Goal: Task Accomplishment & Management: Manage account settings

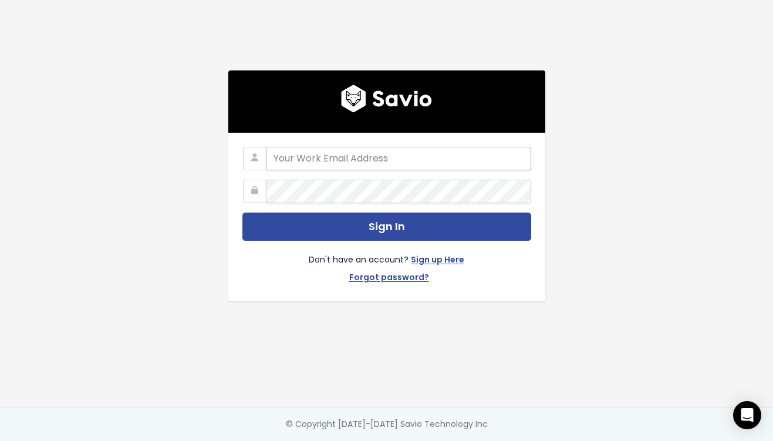
click at [378, 146] on div "Sign In Don't have an account? Sign up Here Forgot password?" at bounding box center [386, 217] width 317 height 168
click at [280, 152] on input "email" at bounding box center [398, 158] width 265 height 23
paste input "alyssa@stanwith.me"
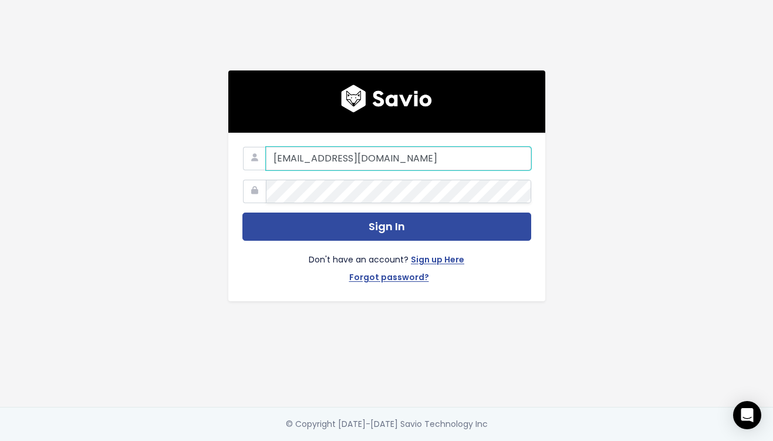
type input "alyssa@stanwith.me"
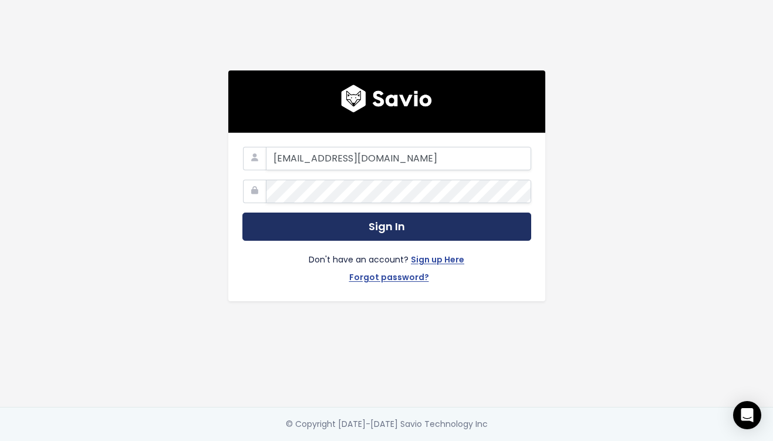
click at [364, 221] on button "Sign In" at bounding box center [386, 226] width 289 height 29
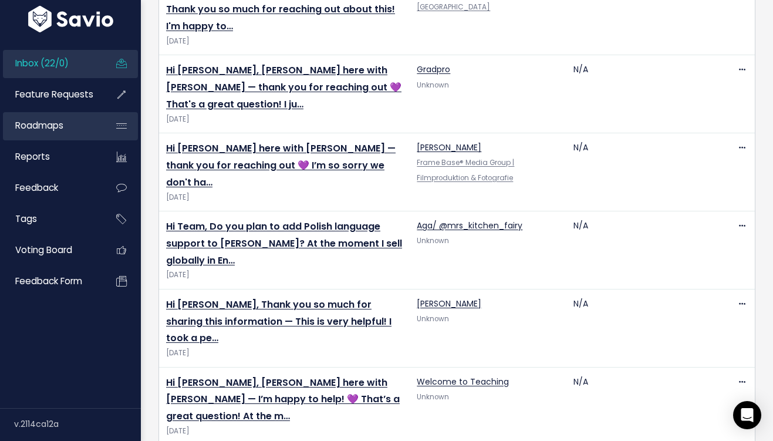
scroll to position [359, 0]
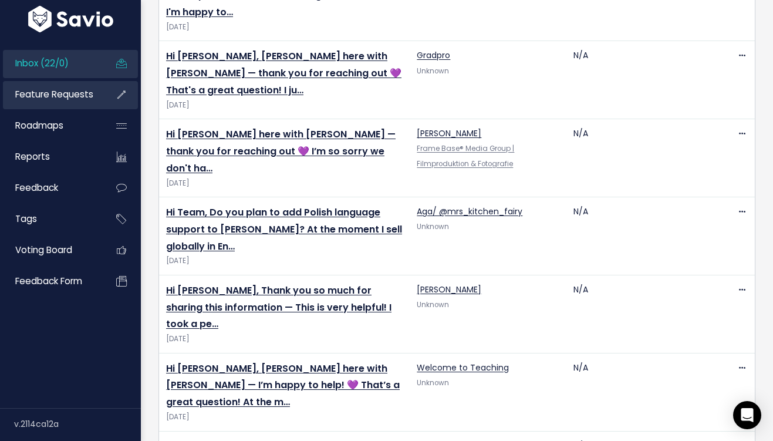
click at [83, 97] on span "Feature Requests" at bounding box center [54, 94] width 78 height 12
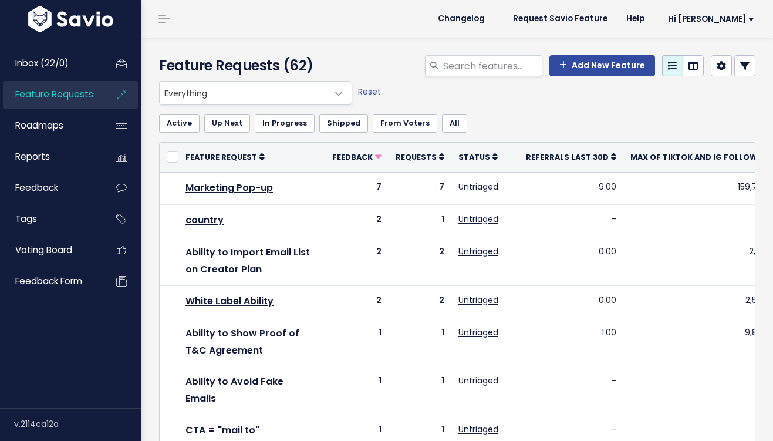
click at [297, 95] on span "Everything" at bounding box center [244, 93] width 168 height 22
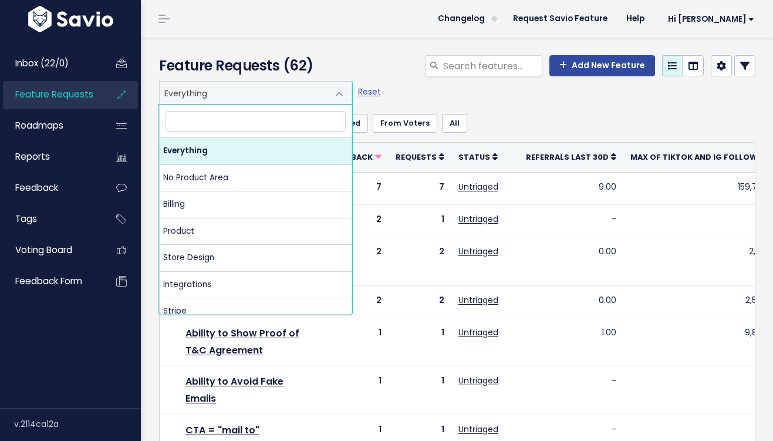
select select "NOT_SET:NOT_SET"
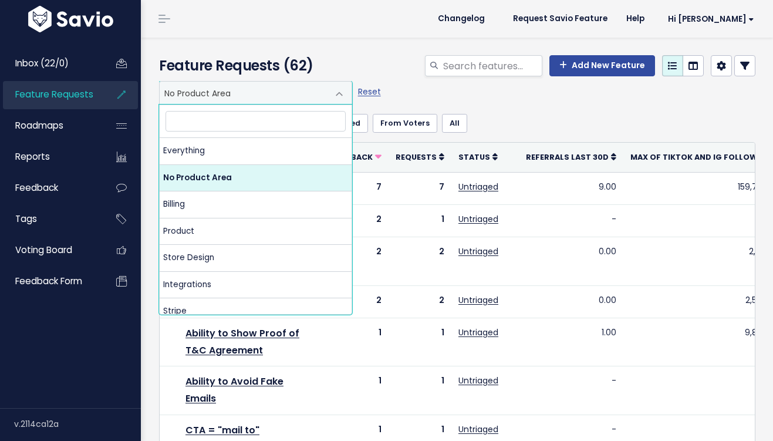
click at [217, 89] on span "No Product Area" at bounding box center [244, 93] width 168 height 22
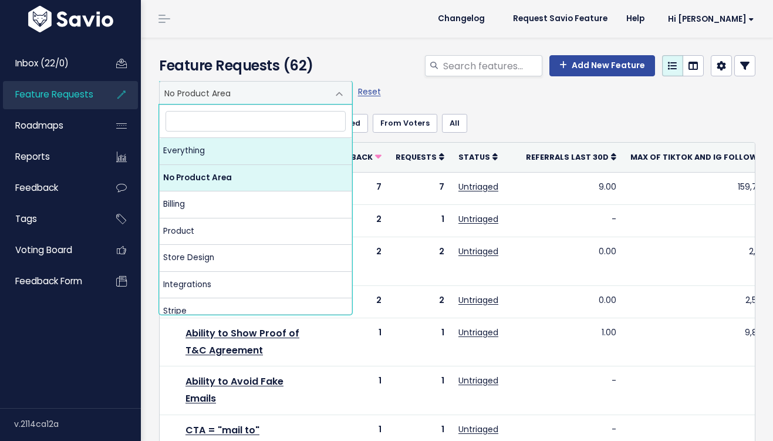
select select ":"
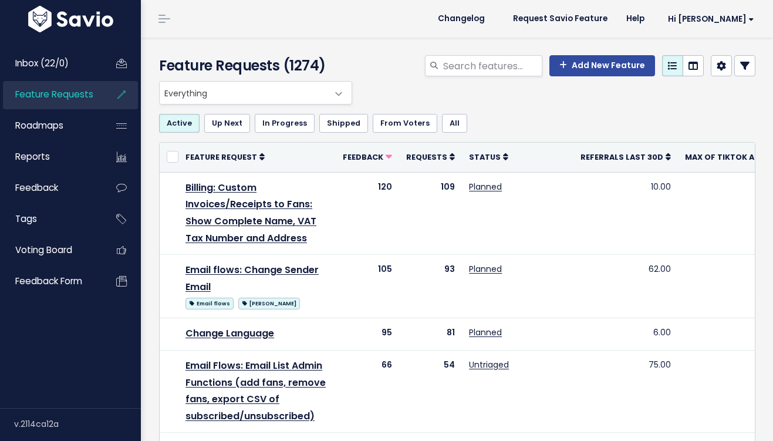
click at [282, 96] on span "Everything" at bounding box center [244, 93] width 168 height 22
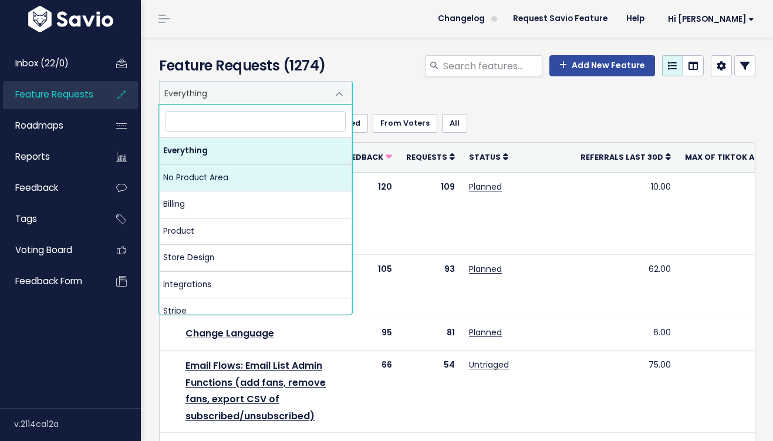
select select "NOT_SET:NOT_SET"
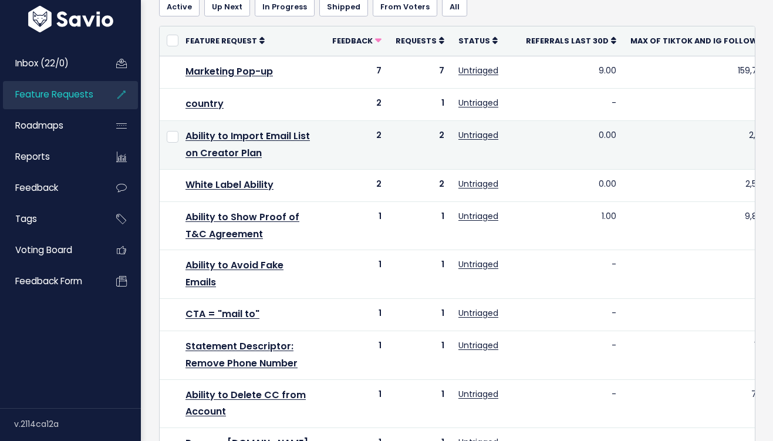
scroll to position [404, 0]
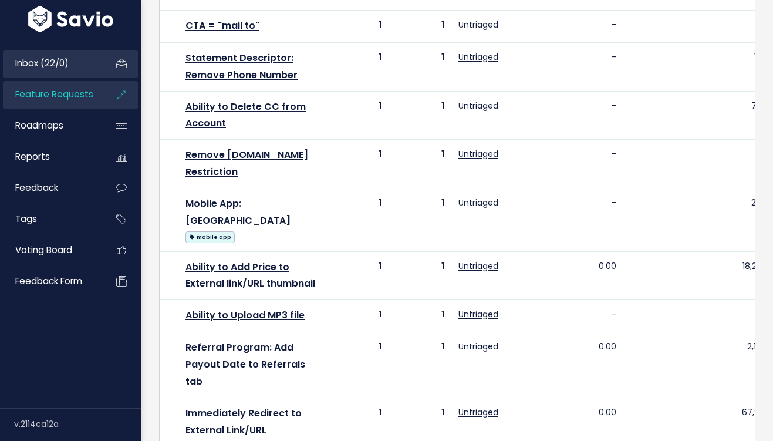
click at [79, 69] on link "Inbox (22/0)" at bounding box center [50, 63] width 94 height 27
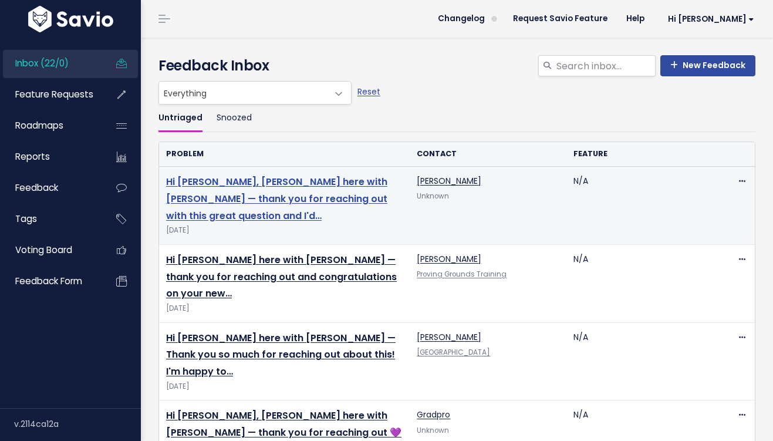
click at [245, 184] on link "Hi Michelle, Cathy here with Stan — thank you for reaching out with this great …" at bounding box center [276, 199] width 221 height 48
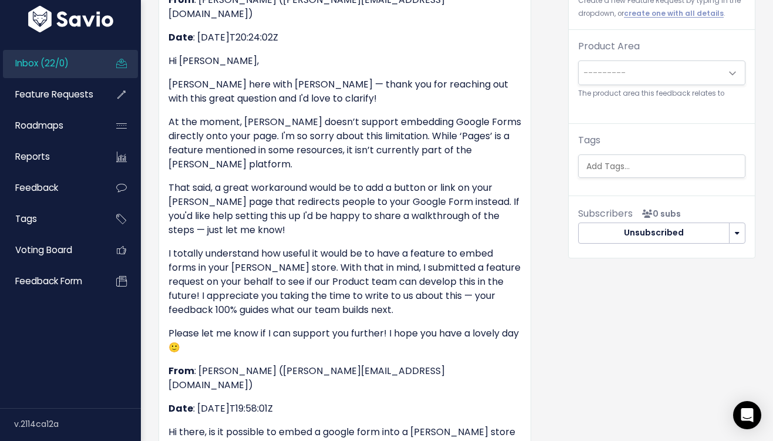
scroll to position [72, 0]
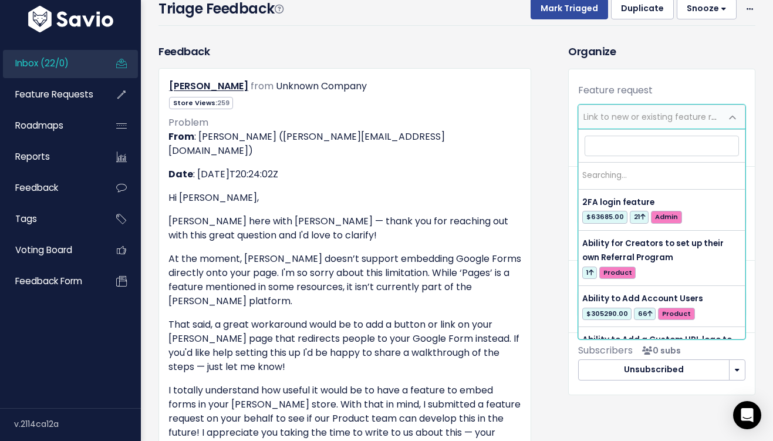
click at [628, 116] on span "Link to new or existing feature request..." at bounding box center [664, 117] width 162 height 12
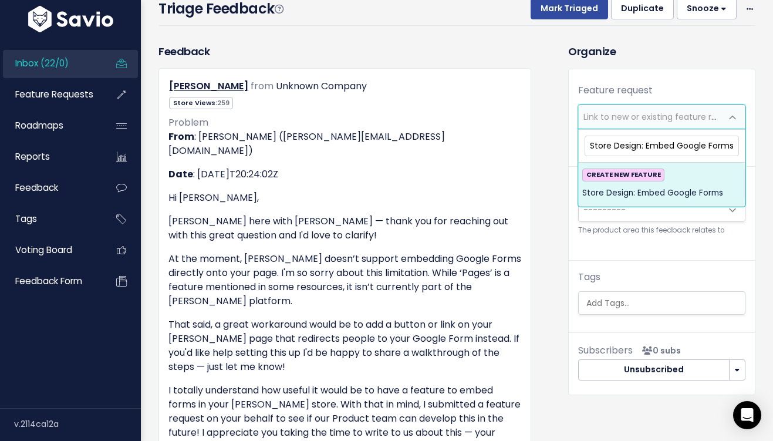
type input "Store Design: Embed Google Forms"
click at [652, 173] on strong "CREATE NEW FEATURE" at bounding box center [623, 174] width 75 height 9
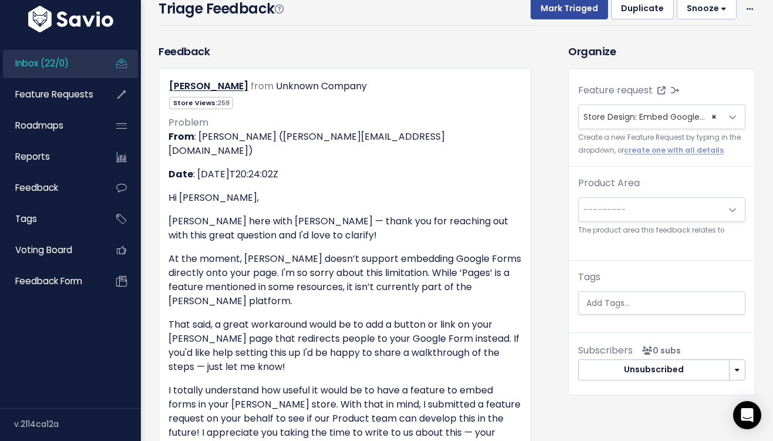
click at [623, 213] on span "---------" at bounding box center [604, 210] width 42 height 12
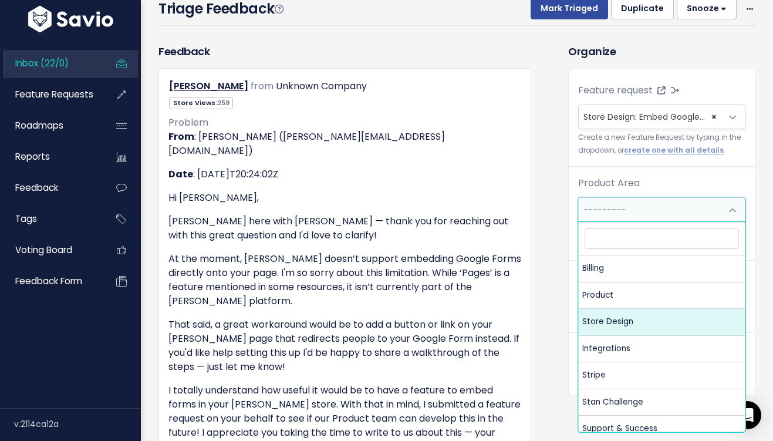
select select "MAIN:STORE_DESIGN"
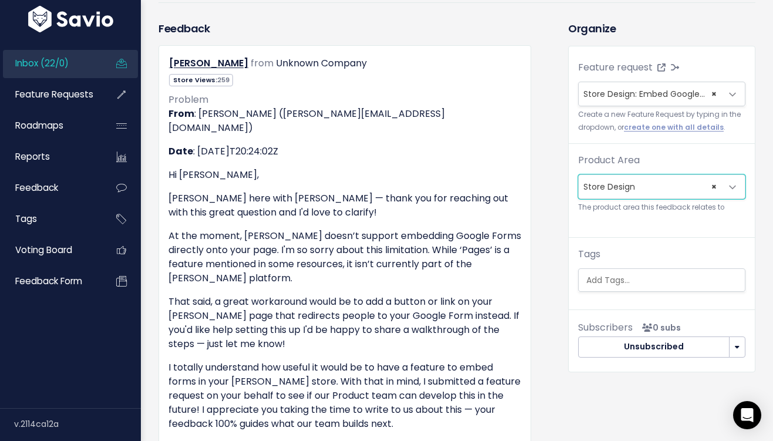
scroll to position [0, 0]
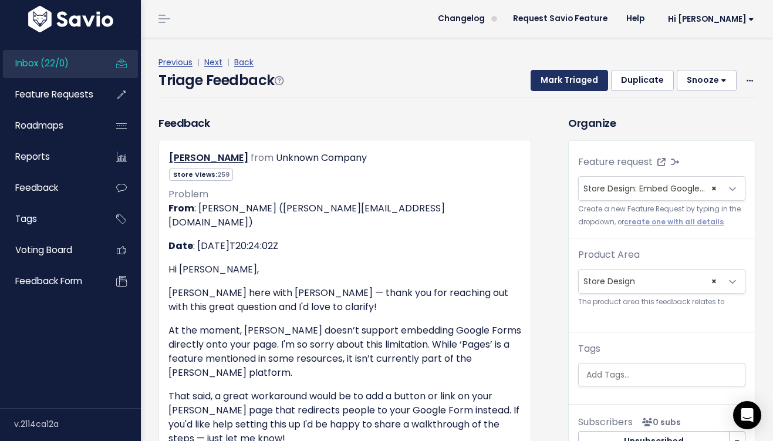
click at [584, 73] on button "Mark Triaged" at bounding box center [568, 80] width 77 height 21
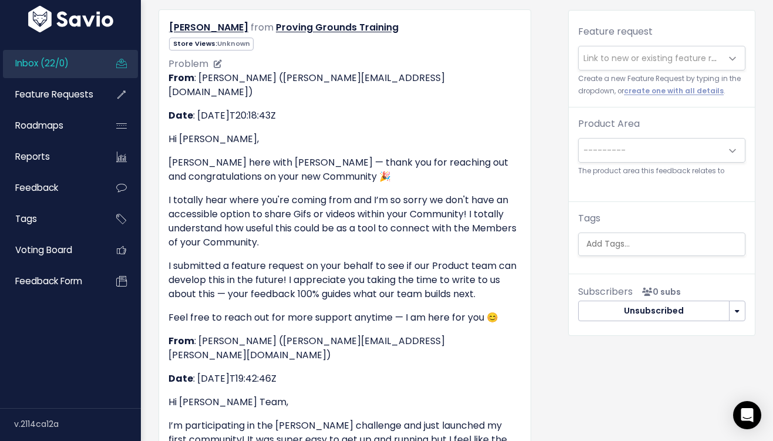
scroll to position [50, 0]
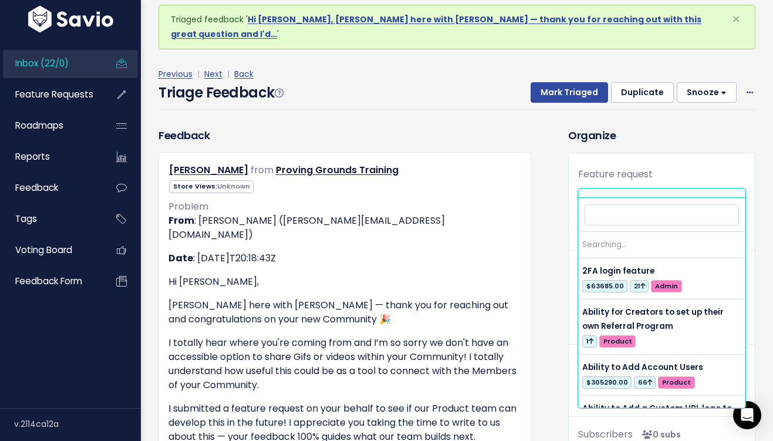
click at [632, 196] on span "Link to new or existing feature request..." at bounding box center [650, 200] width 143 height 23
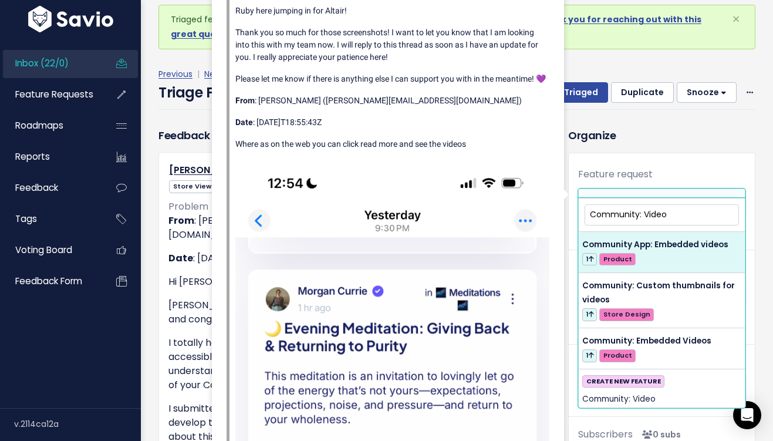
click at [645, 211] on input "Community: Video" at bounding box center [661, 214] width 154 height 21
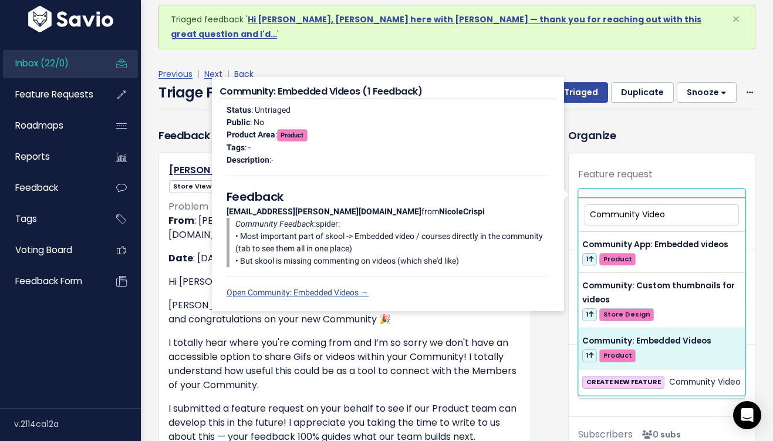
type input "Community Video"
select select "57108"
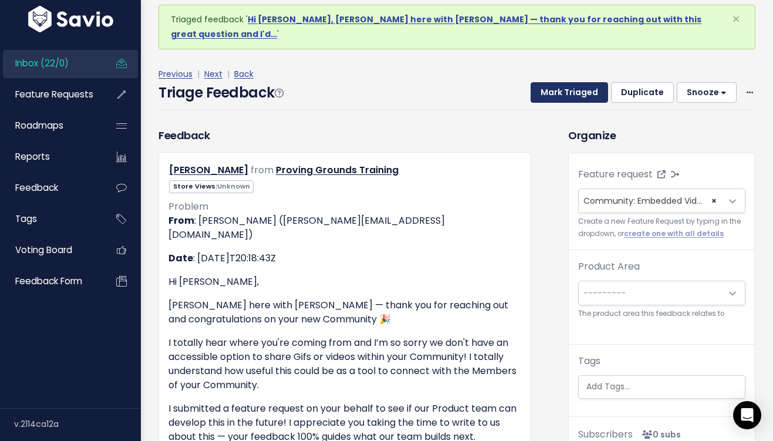
click at [593, 82] on button "Mark Triaged" at bounding box center [568, 92] width 77 height 21
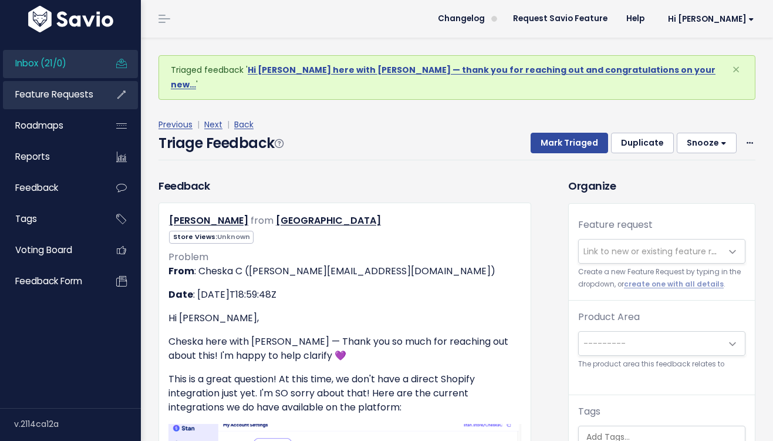
click at [66, 94] on span "Feature Requests" at bounding box center [54, 94] width 78 height 12
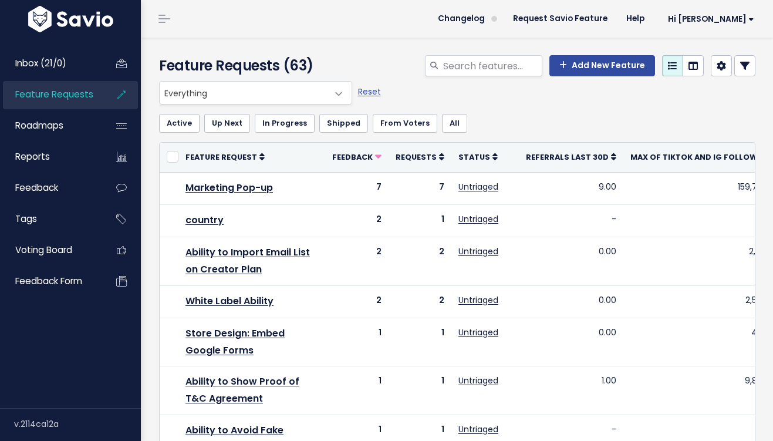
click at [294, 86] on span "Everything" at bounding box center [244, 93] width 168 height 22
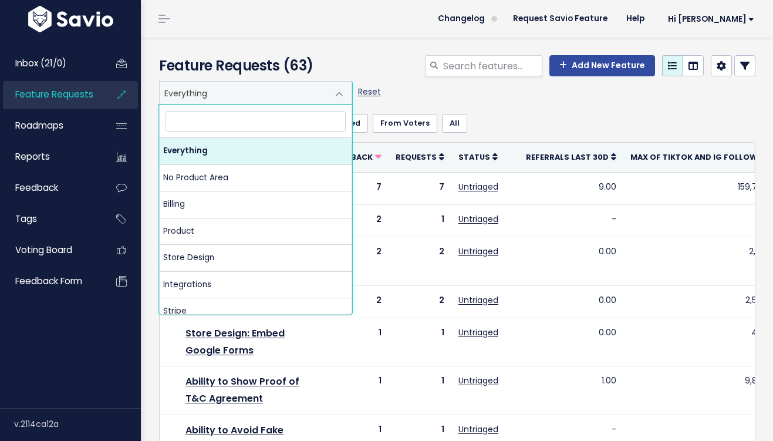
click at [365, 90] on link "Reset" at bounding box center [369, 92] width 23 height 12
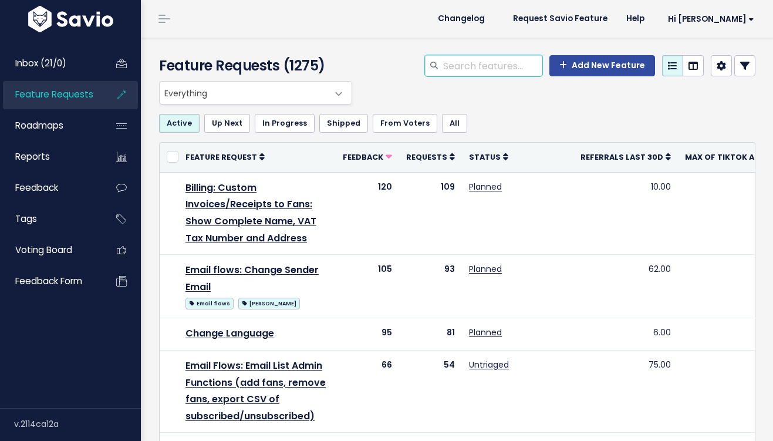
click at [476, 65] on input "search" at bounding box center [492, 65] width 100 height 21
type input "community:"
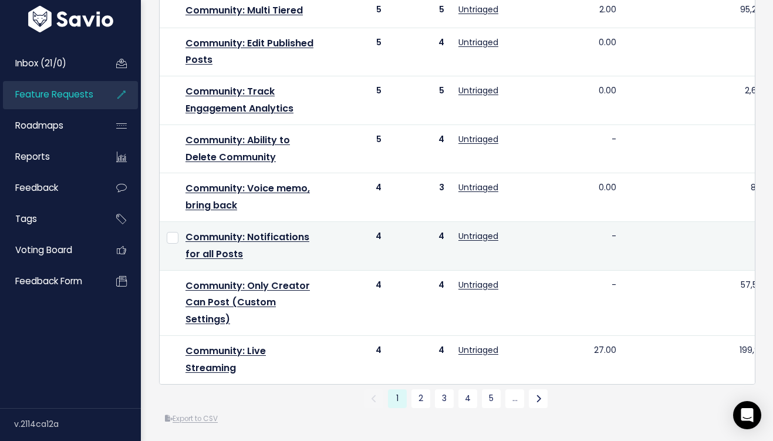
scroll to position [698, 0]
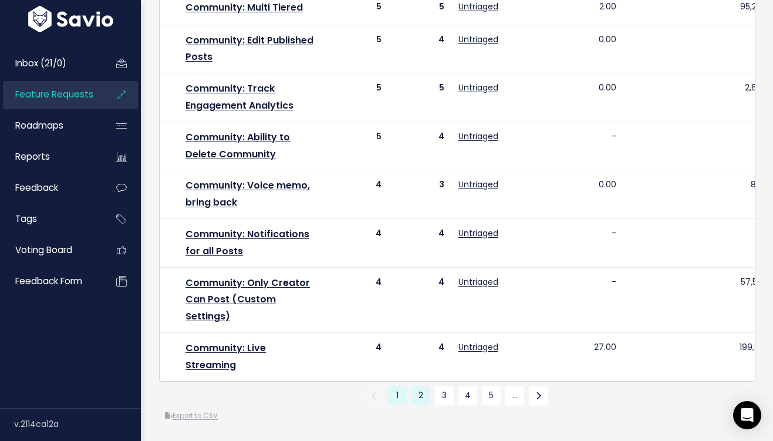
click at [425, 394] on link "2" at bounding box center [420, 395] width 19 height 19
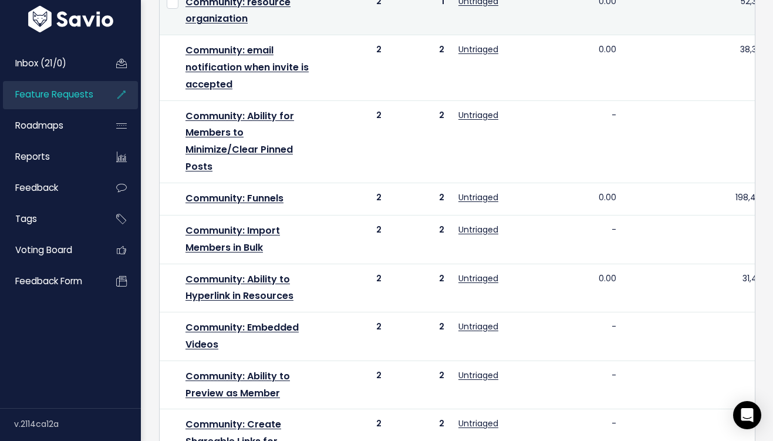
scroll to position [560, 0]
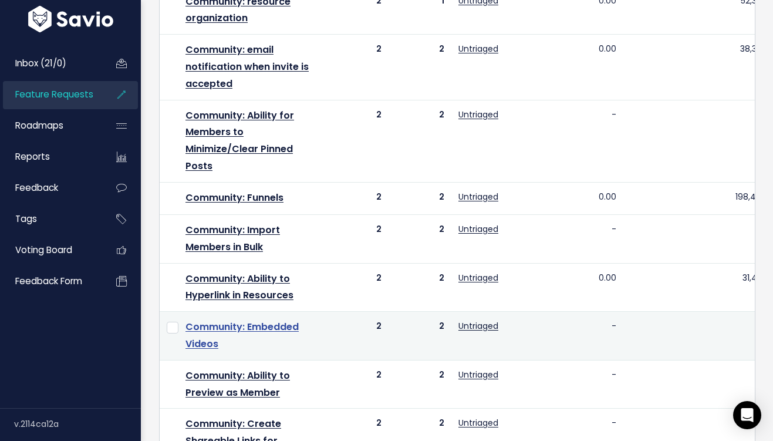
click at [293, 320] on link "Community: Embedded Videos" at bounding box center [241, 335] width 113 height 31
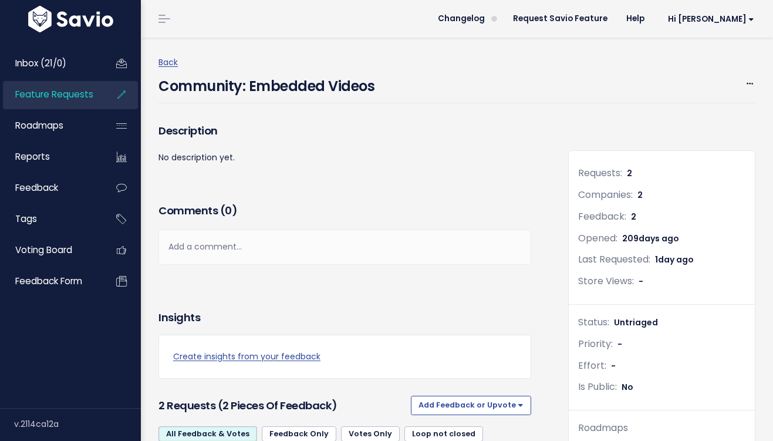
click at [756, 82] on div "Back Community: Embedded Videos Edit Merge Add to Roadmap [GEOGRAPHIC_DATA]" at bounding box center [461, 79] width 606 height 48
click at [752, 82] on icon at bounding box center [749, 84] width 6 height 8
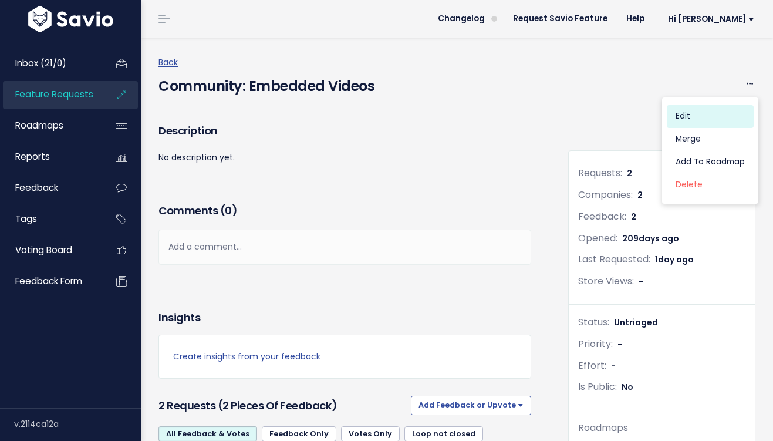
click at [701, 120] on link "Edit" at bounding box center [710, 115] width 87 height 23
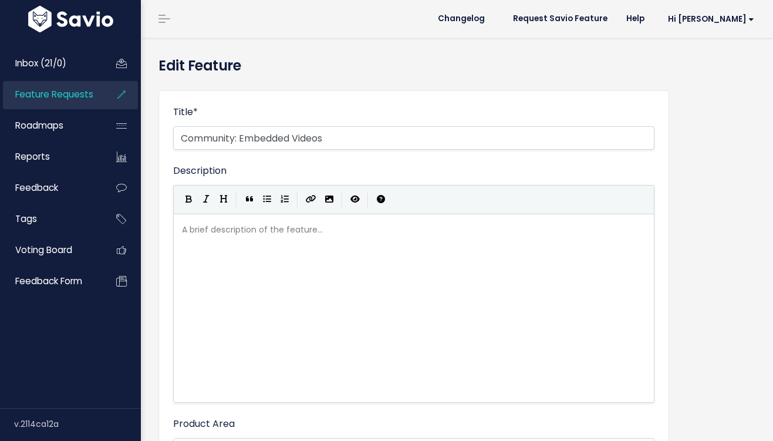
select select
click at [383, 141] on input "Community: Embedded Videos" at bounding box center [413, 137] width 481 height 23
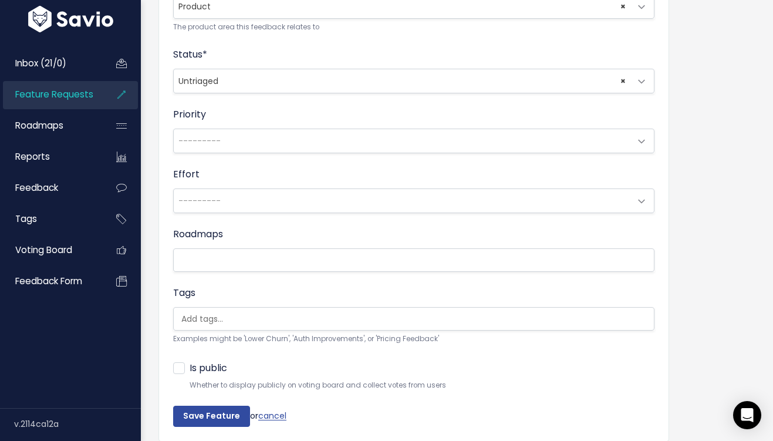
scroll to position [489, 0]
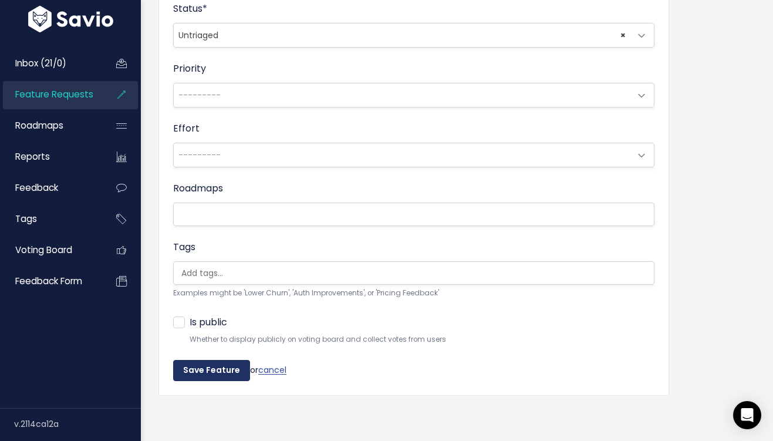
type input "Community: Embedded Videos/GIFs"
click at [215, 372] on input "Save Feature" at bounding box center [211, 370] width 77 height 21
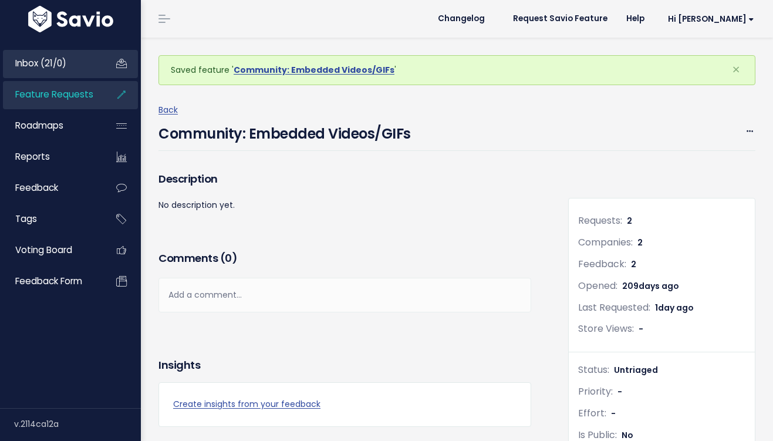
click at [85, 58] on link "Inbox (21/0)" at bounding box center [50, 63] width 94 height 27
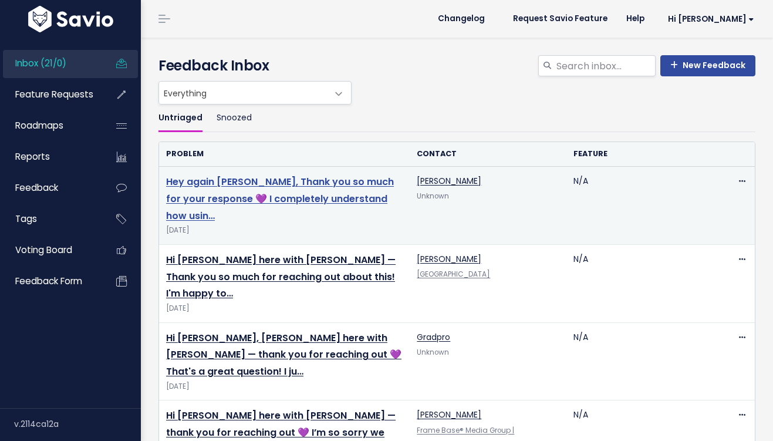
click at [295, 185] on link "Hey again [PERSON_NAME], Thank you so much for your response 💜 I completely und…" at bounding box center [280, 199] width 228 height 48
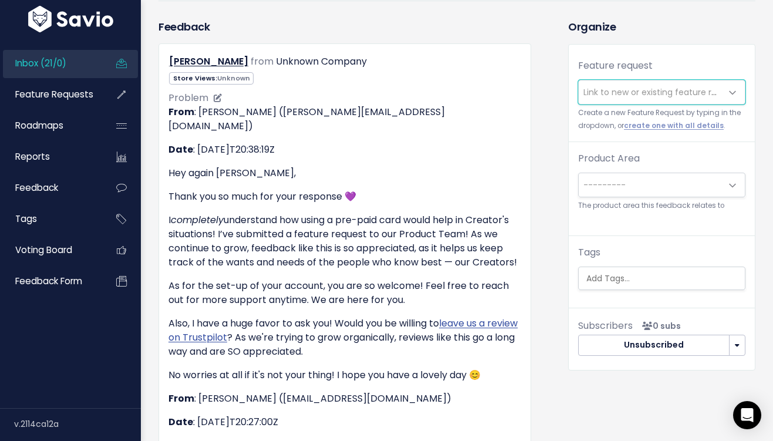
scroll to position [365, 0]
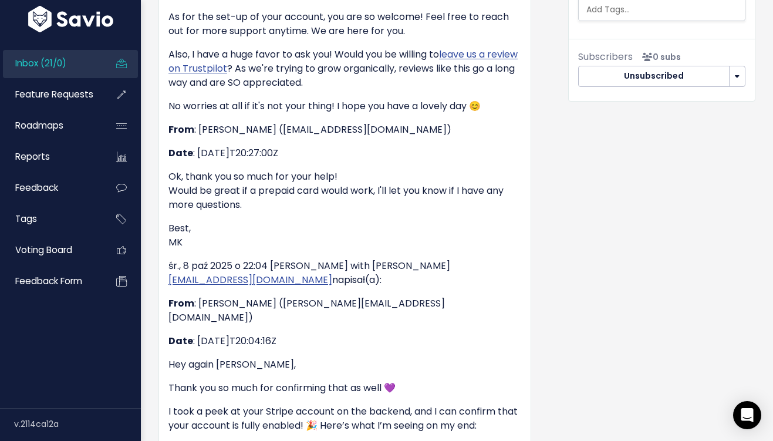
drag, startPoint x: 456, startPoint y: 114, endPoint x: 293, endPoint y: 117, distance: 163.1
click at [293, 123] on p "From : Marzena Kowalska (marzenakowalska1886@gmail.com)" at bounding box center [344, 130] width 353 height 14
copy p "marzenakowalska1886@gmail.com"
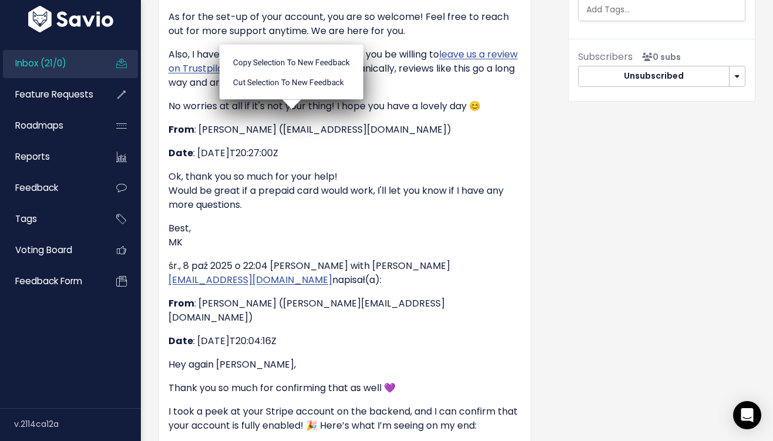
scroll to position [0, 0]
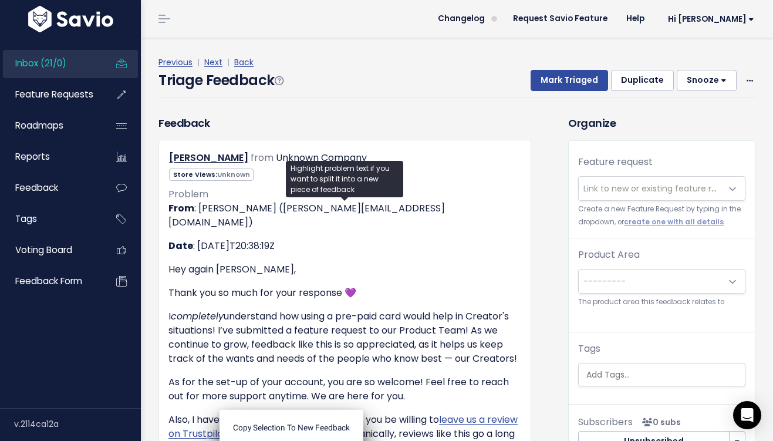
click at [675, 183] on span "Link to new or existing feature request..." at bounding box center [664, 188] width 162 height 12
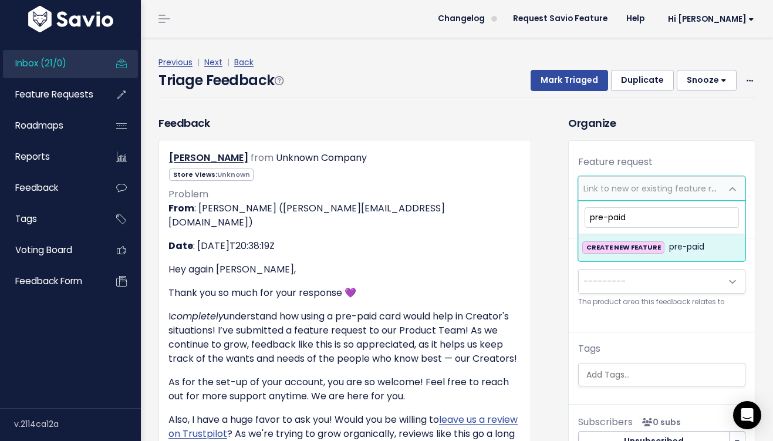
click at [588, 219] on input "pre-paid" at bounding box center [661, 217] width 154 height 21
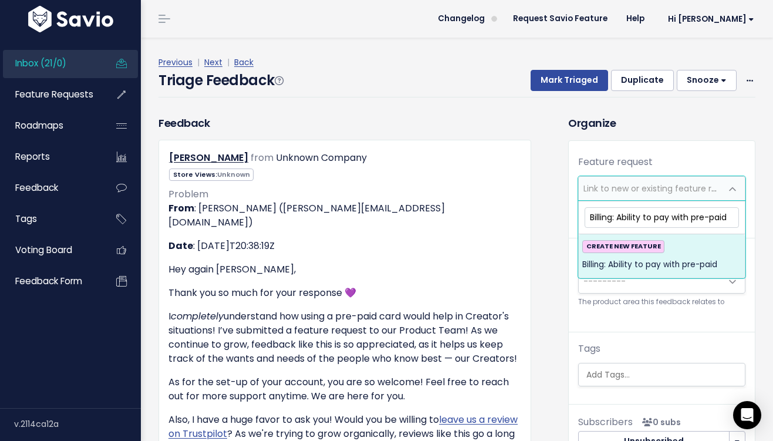
click at [732, 214] on input "Billing: Ability to pay with pre-paid" at bounding box center [661, 217] width 154 height 21
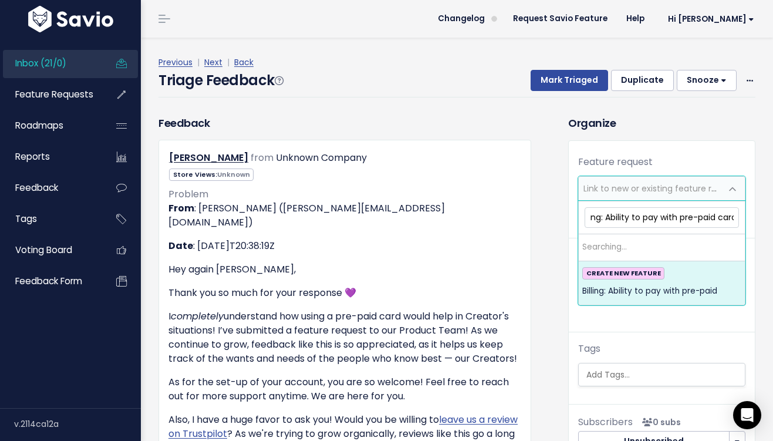
scroll to position [0, 16]
type input "Billing: Ability to pay with pre-paid card"
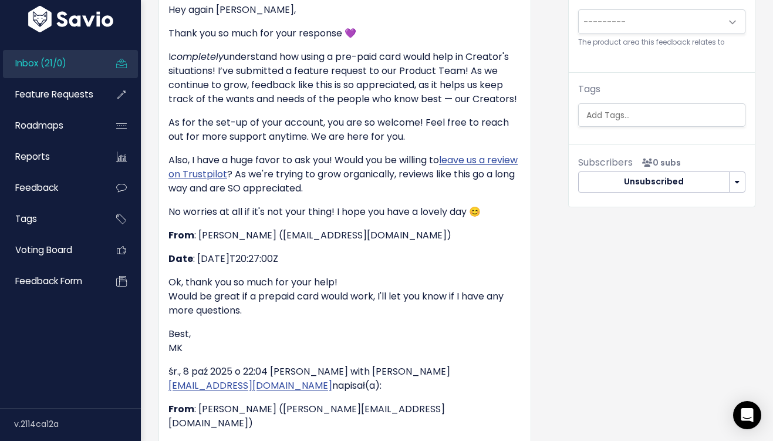
scroll to position [0, 0]
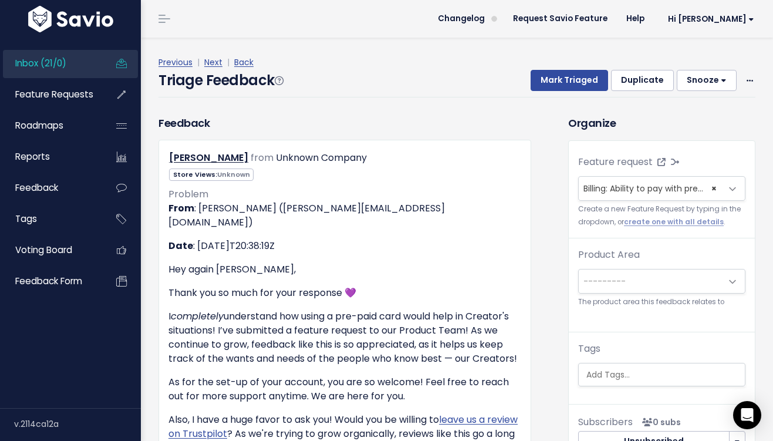
click at [625, 281] on span "---------" at bounding box center [650, 280] width 143 height 23
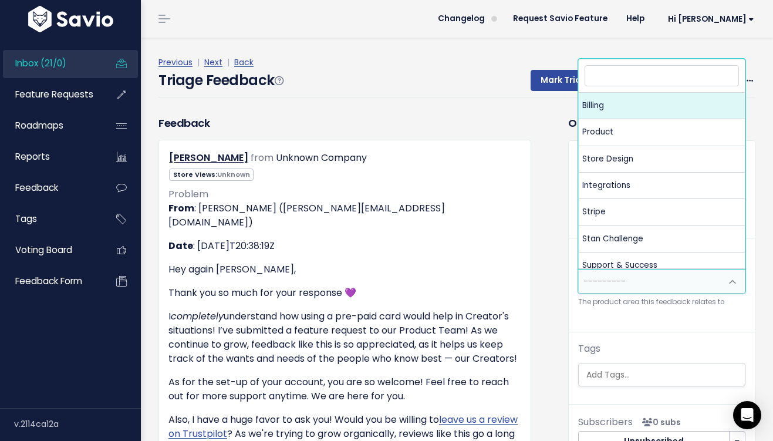
select select "MAIN:BILLING"
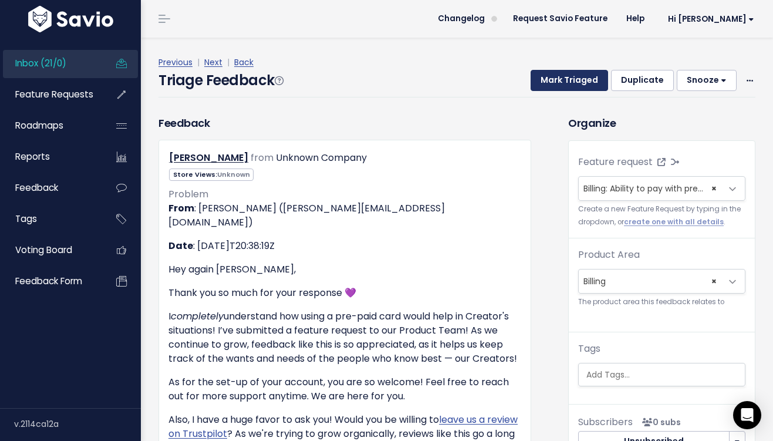
click at [563, 78] on button "Mark Triaged" at bounding box center [568, 80] width 77 height 21
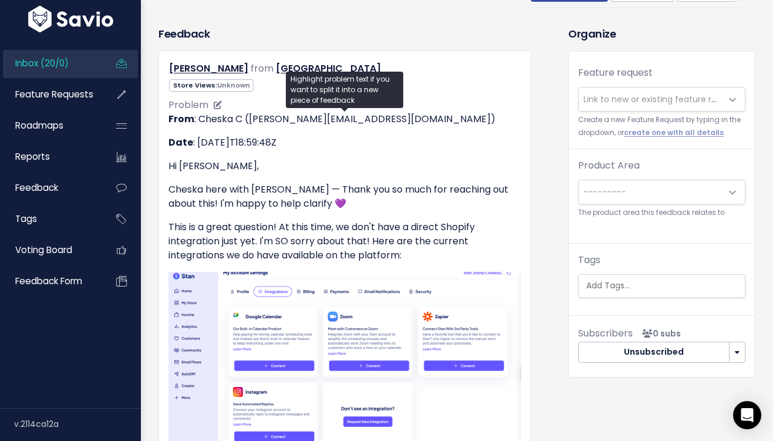
scroll to position [138, 0]
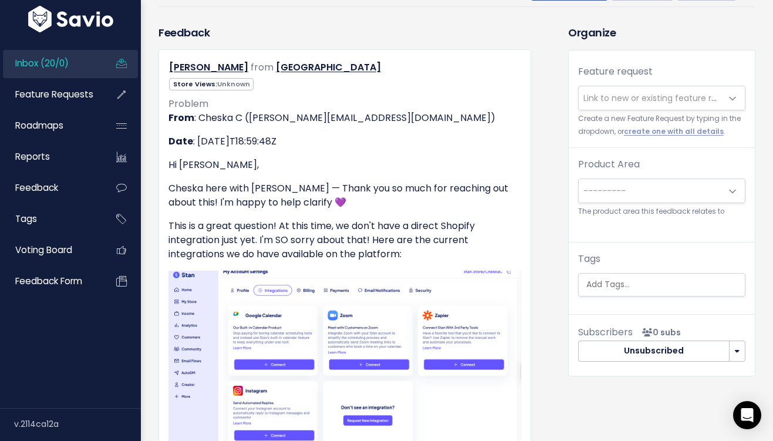
click at [662, 99] on span "Link to new or existing feature request..." at bounding box center [664, 98] width 162 height 12
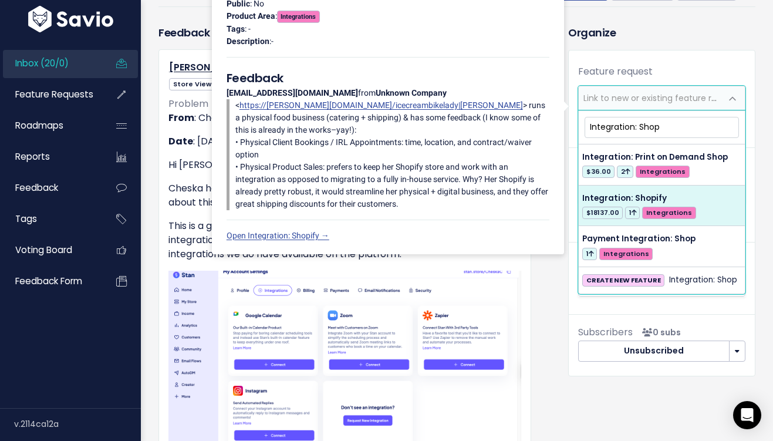
type input "Integration: Shop"
select select "57300"
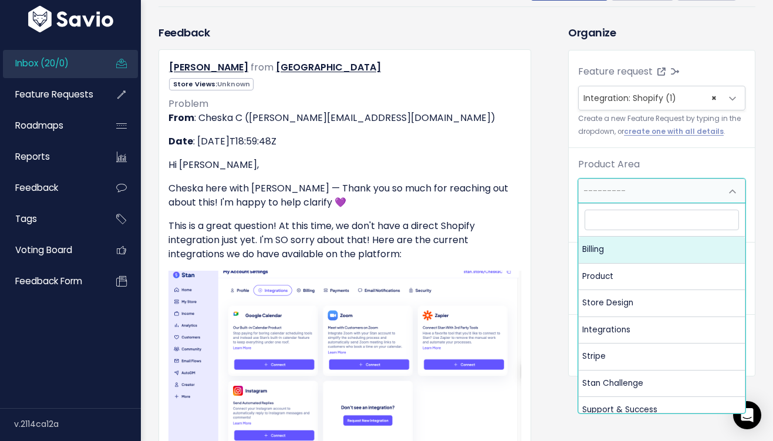
click at [620, 185] on span "---------" at bounding box center [604, 191] width 42 height 12
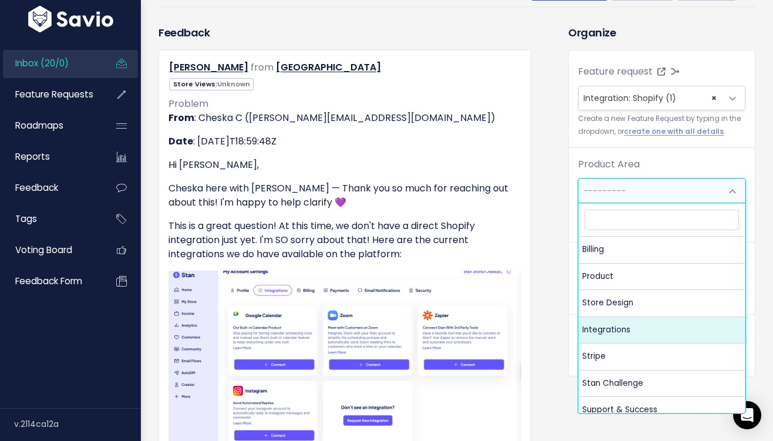
select select "MAIN:INTEGRATIONS"
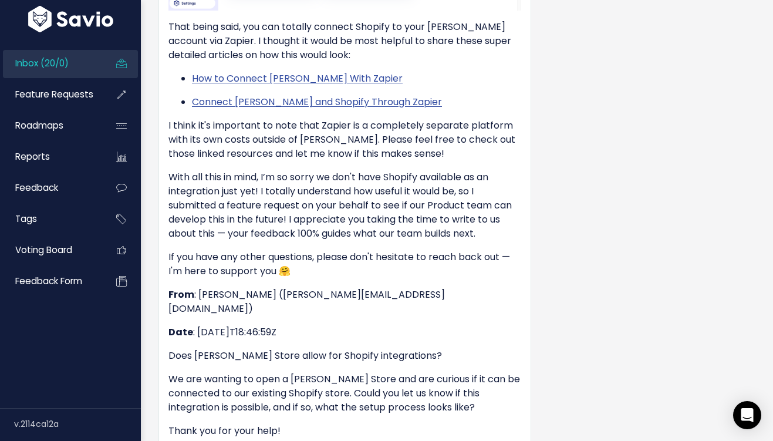
scroll to position [0, 0]
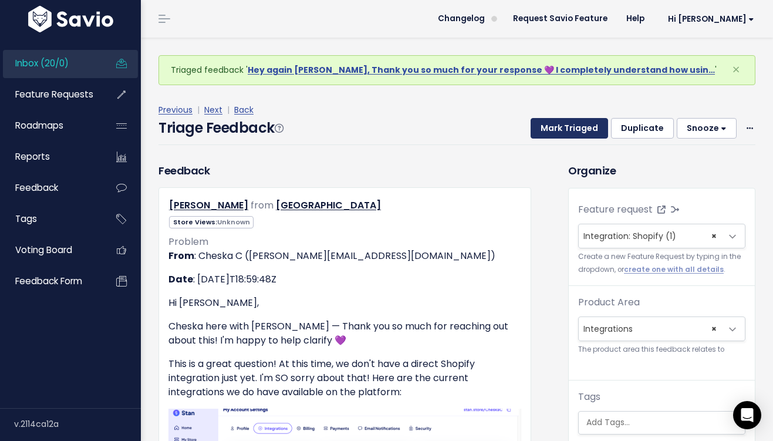
click at [590, 129] on button "Mark Triaged" at bounding box center [568, 128] width 77 height 21
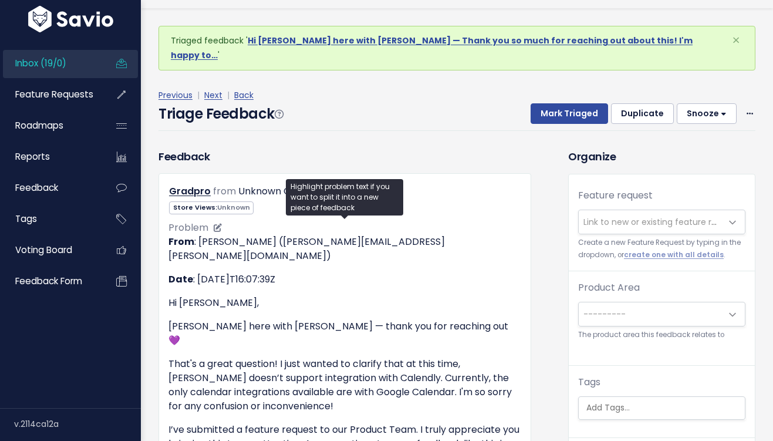
scroll to position [37, 0]
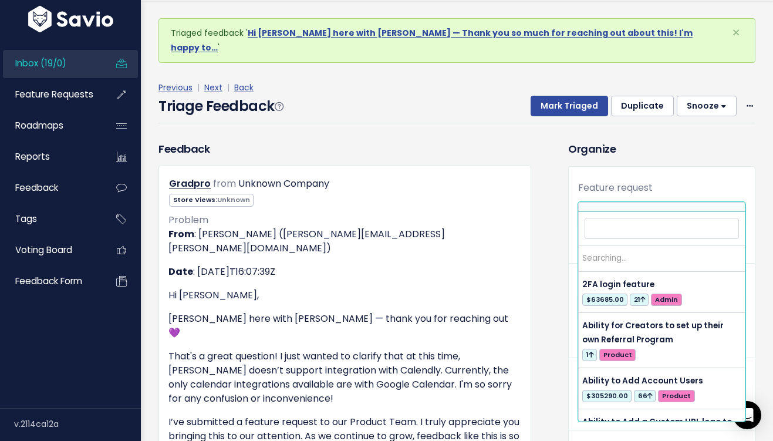
click at [653, 208] on span "Link to new or existing feature request..." at bounding box center [664, 214] width 162 height 12
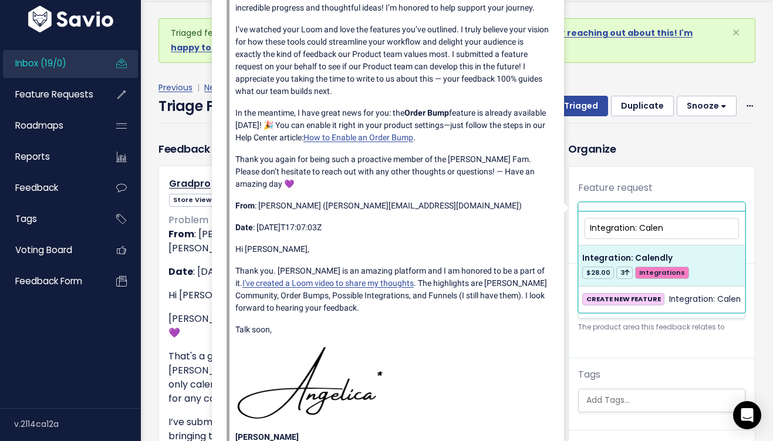
type input "Integration: Calen"
select select "61544"
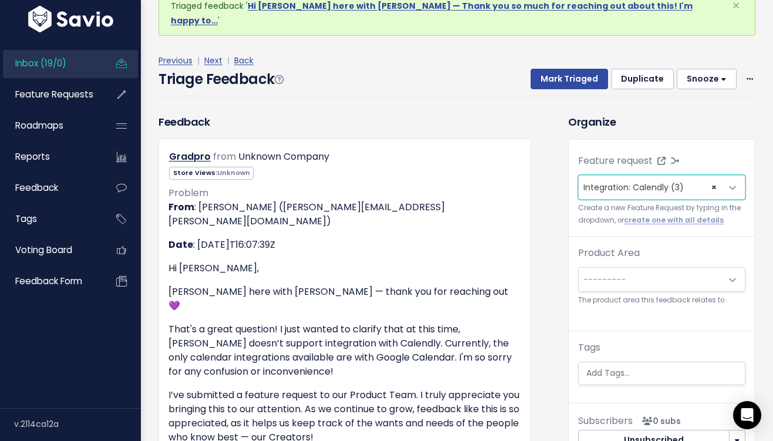
scroll to position [21, 0]
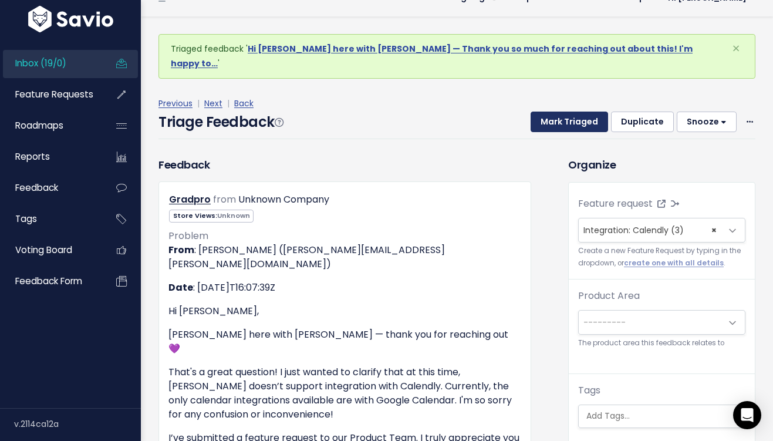
click at [591, 111] on button "Mark Triaged" at bounding box center [568, 121] width 77 height 21
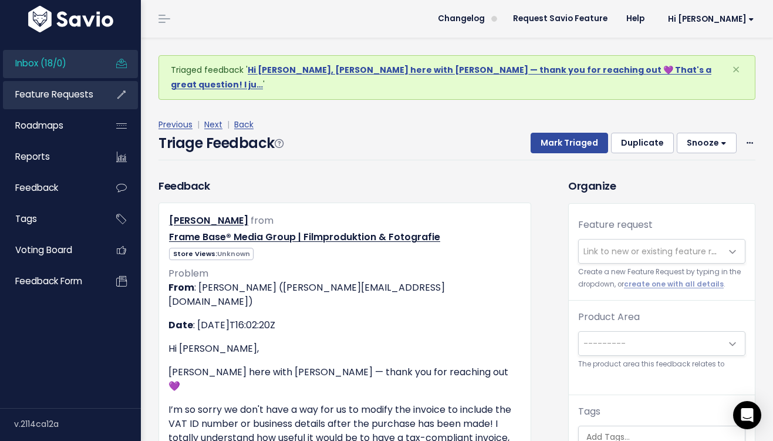
click at [70, 93] on span "Feature Requests" at bounding box center [54, 94] width 78 height 12
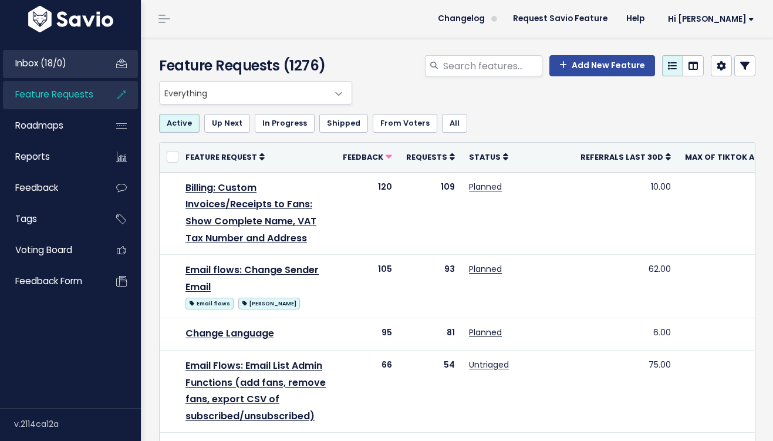
click at [83, 63] on link "Inbox (18/0)" at bounding box center [50, 63] width 94 height 27
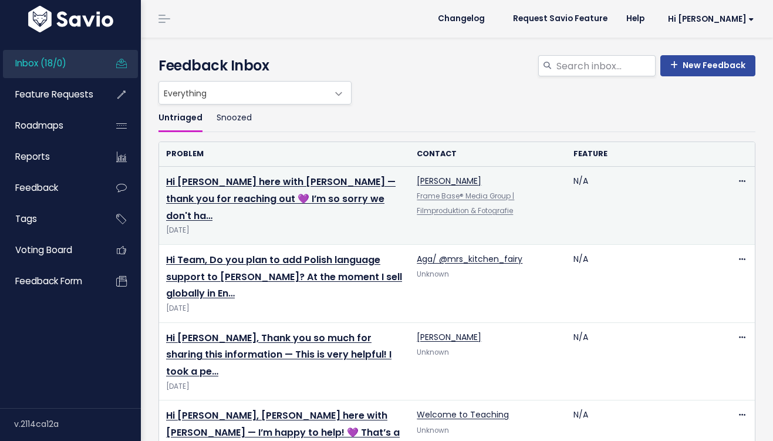
click at [287, 168] on td "Hi [PERSON_NAME] here with [PERSON_NAME] — thank you for reaching out 💜 I’m so …" at bounding box center [284, 206] width 251 height 78
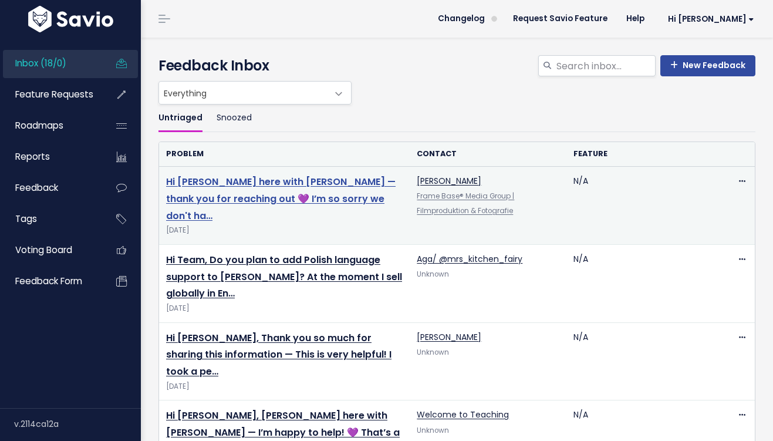
click at [287, 182] on link "Hi Michael, Christie here with Stan — thank you for reaching out 💜 I’m so sorry…" at bounding box center [280, 199] width 229 height 48
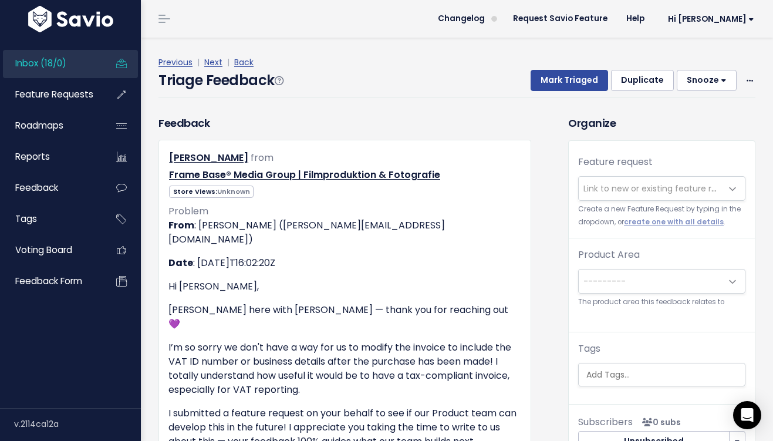
click at [640, 184] on span "Link to new or existing feature request..." at bounding box center [664, 188] width 162 height 12
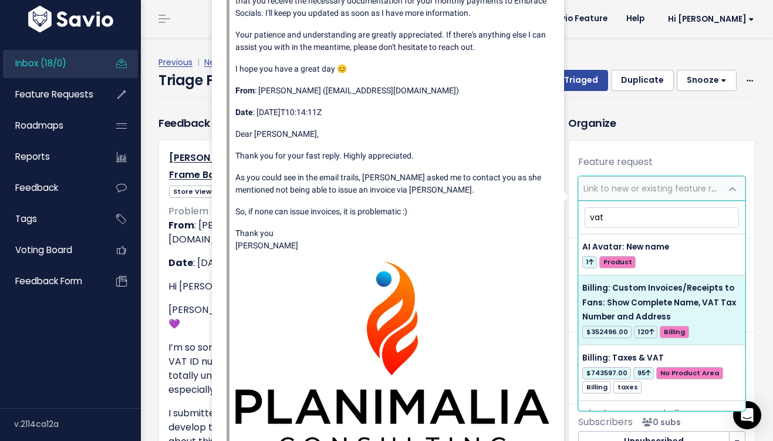
type input "vat"
select select "34043"
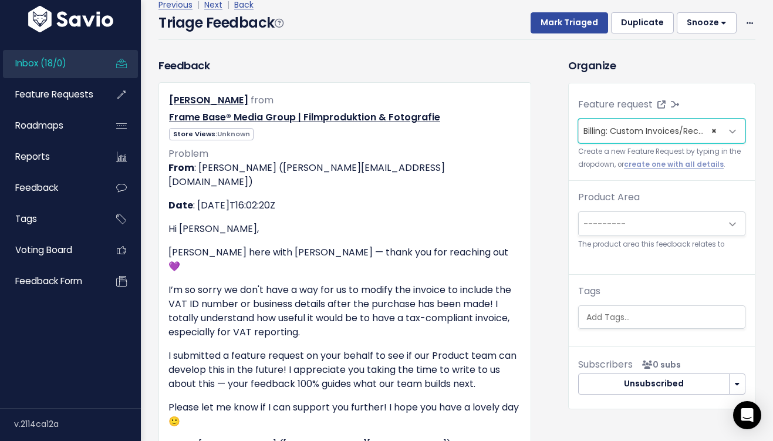
scroll to position [60, 0]
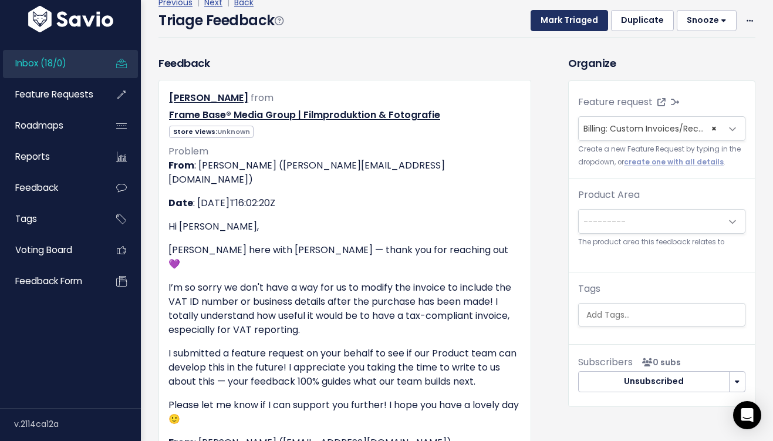
click at [598, 26] on button "Mark Triaged" at bounding box center [568, 20] width 77 height 21
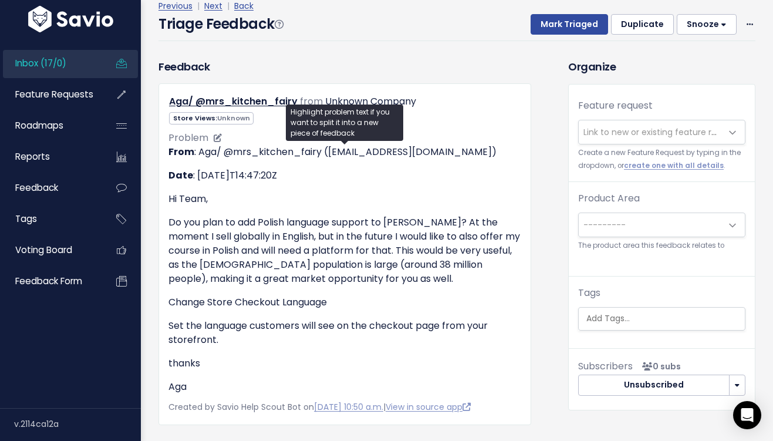
scroll to position [103, 0]
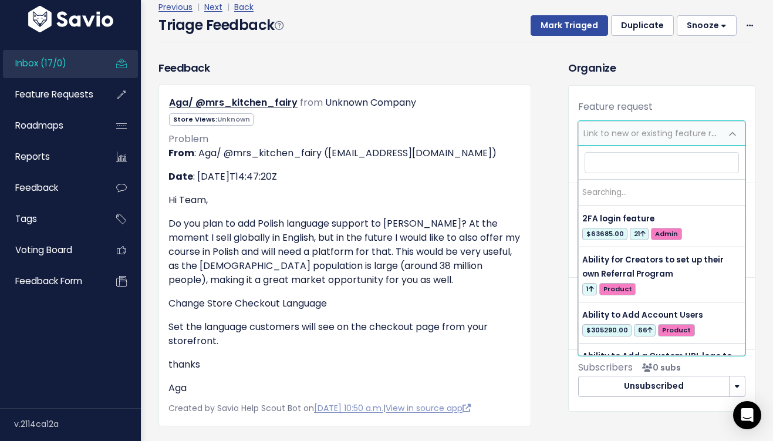
click at [638, 135] on span "Link to new or existing feature request..." at bounding box center [664, 133] width 162 height 12
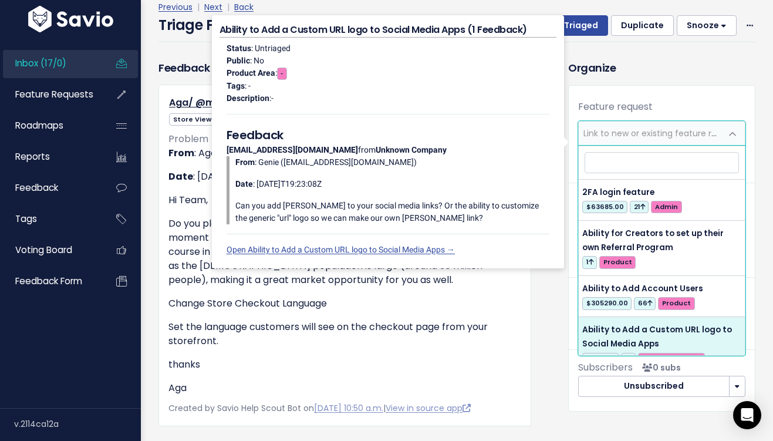
click at [351, 369] on p "thanks" at bounding box center [344, 364] width 353 height 14
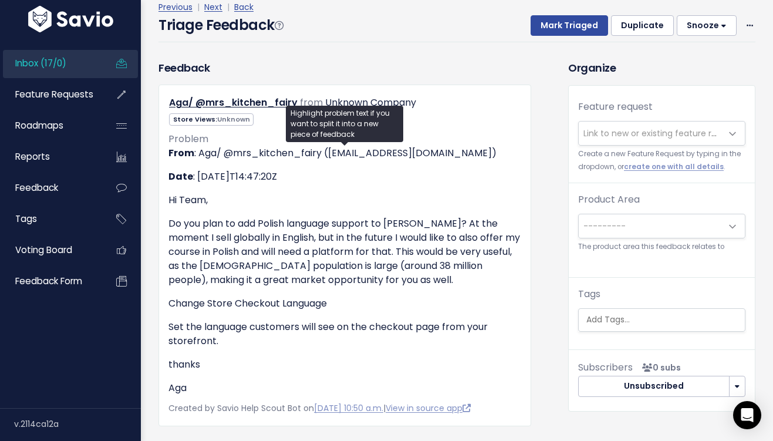
click at [695, 130] on span "Link to new or existing feature request..." at bounding box center [664, 133] width 162 height 12
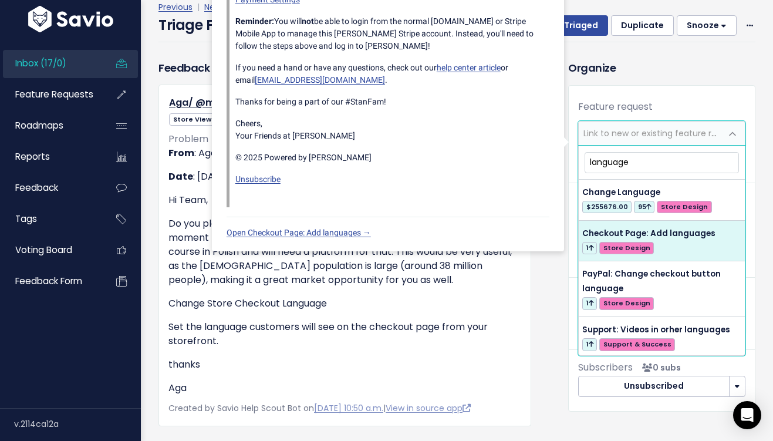
type input "language"
select select "64173"
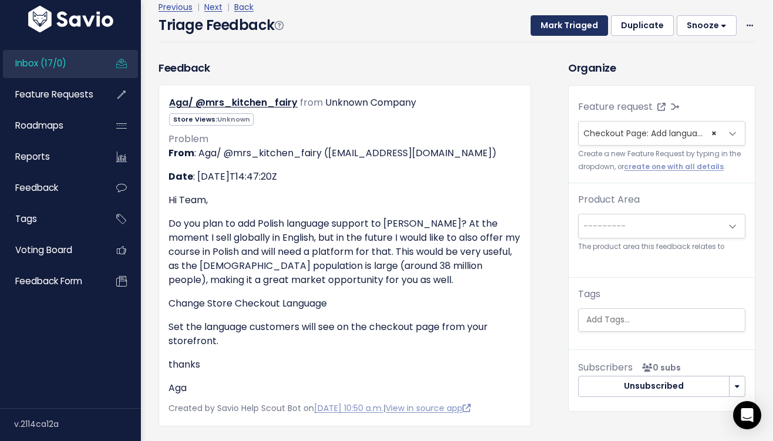
click at [590, 29] on button "Mark Triaged" at bounding box center [568, 25] width 77 height 21
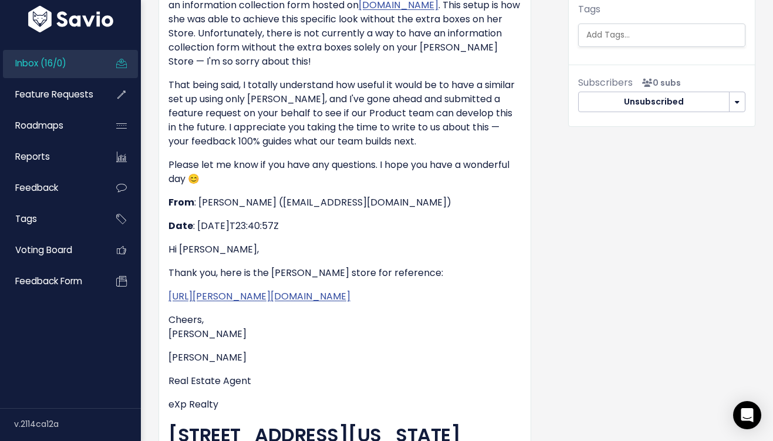
scroll to position [403, 0]
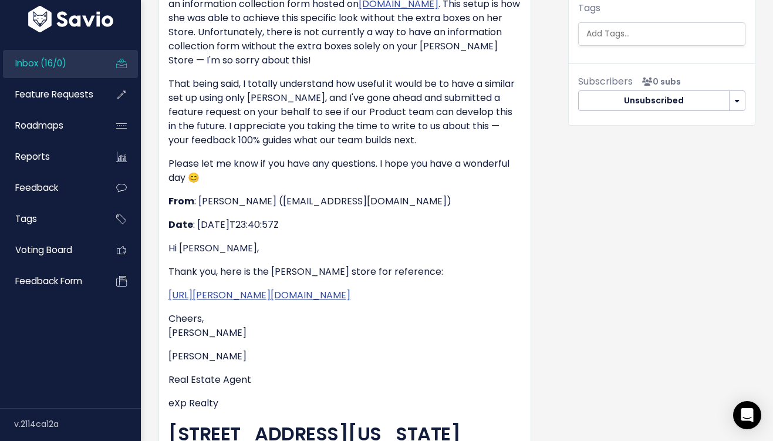
click at [344, 194] on p "From : [PERSON_NAME] ([EMAIL_ADDRESS][DOMAIN_NAME])" at bounding box center [344, 201] width 353 height 14
drag, startPoint x: 380, startPoint y: 173, endPoint x: 263, endPoint y: 171, distance: 117.4
click at [263, 194] on p "From : [PERSON_NAME] ([EMAIL_ADDRESS][DOMAIN_NAME])" at bounding box center [344, 201] width 353 height 14
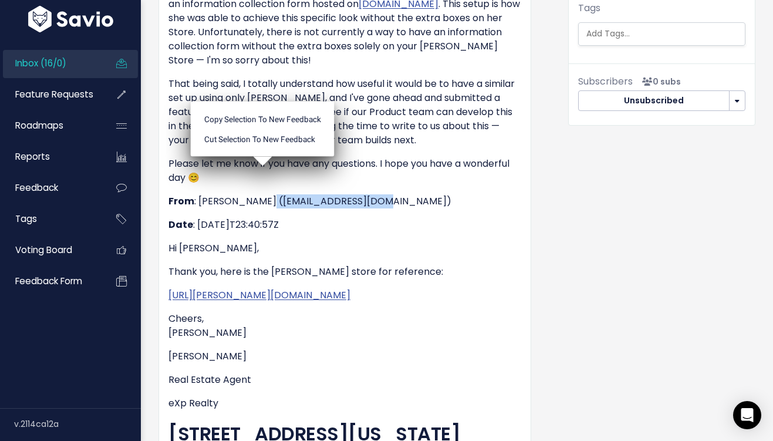
copy p "[EMAIL_ADDRESS][DOMAIN_NAME])"
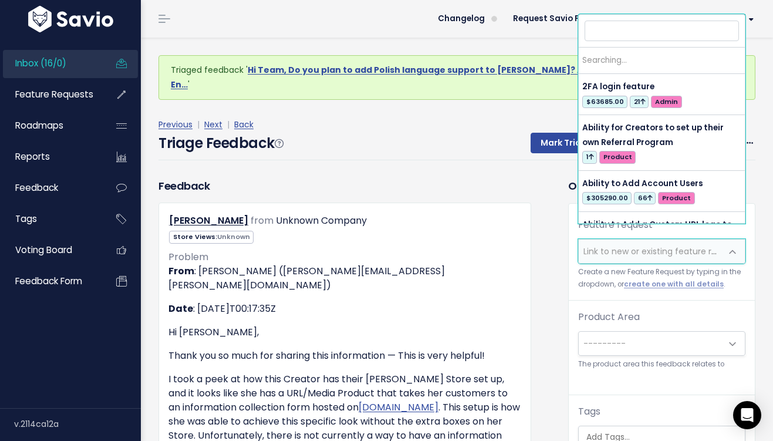
click at [640, 245] on span "Link to new or existing feature request..." at bounding box center [664, 251] width 162 height 12
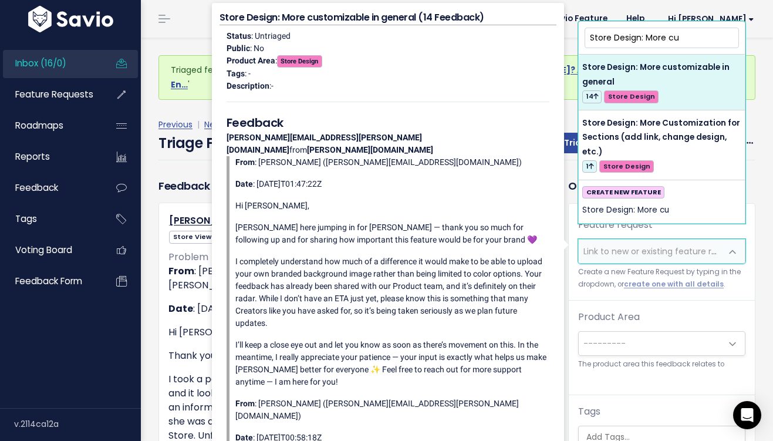
type input "Store Design: More cu"
select select "61706"
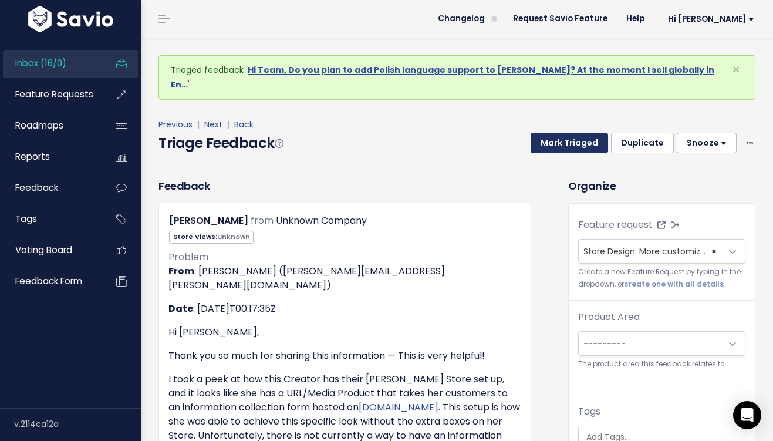
click at [574, 135] on button "Mark Triaged" at bounding box center [568, 143] width 77 height 21
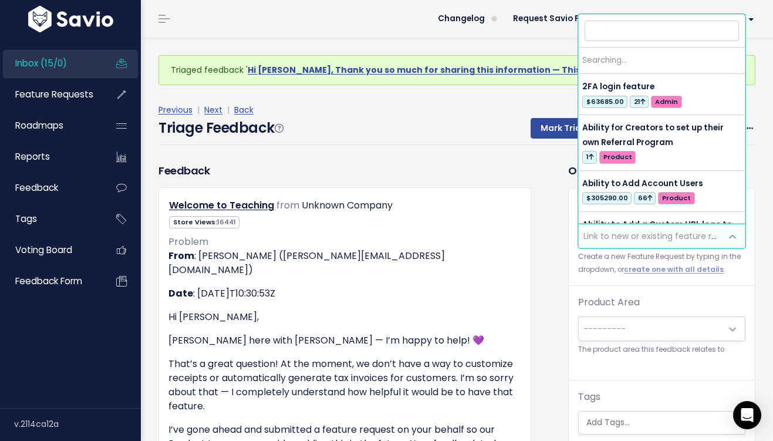
click at [675, 238] on span "Link to new or existing feature request..." at bounding box center [664, 236] width 162 height 12
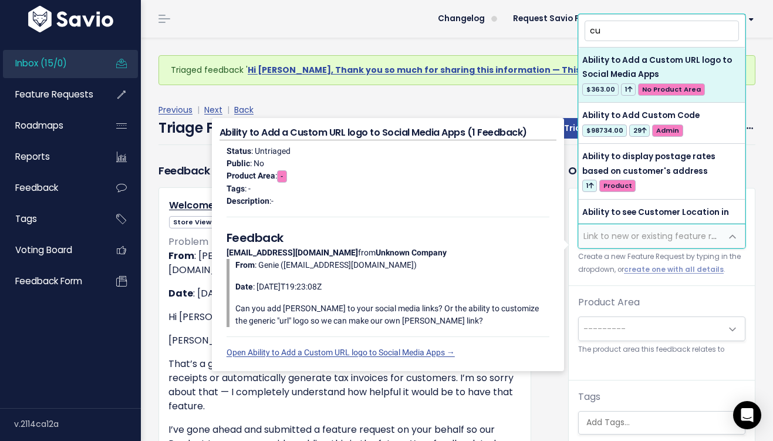
type input "c"
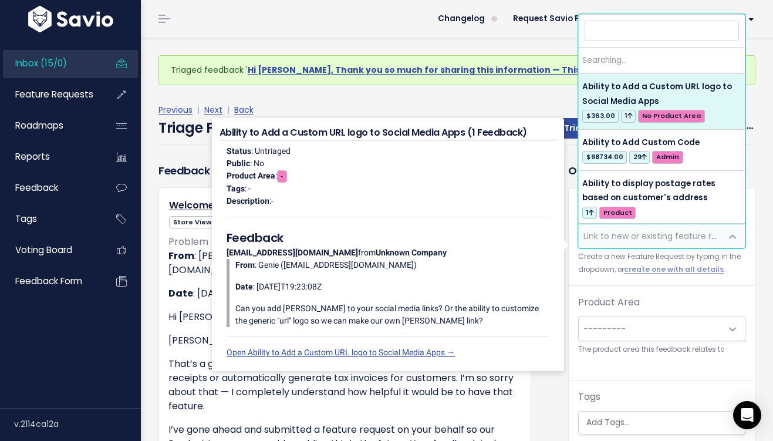
type input "t"
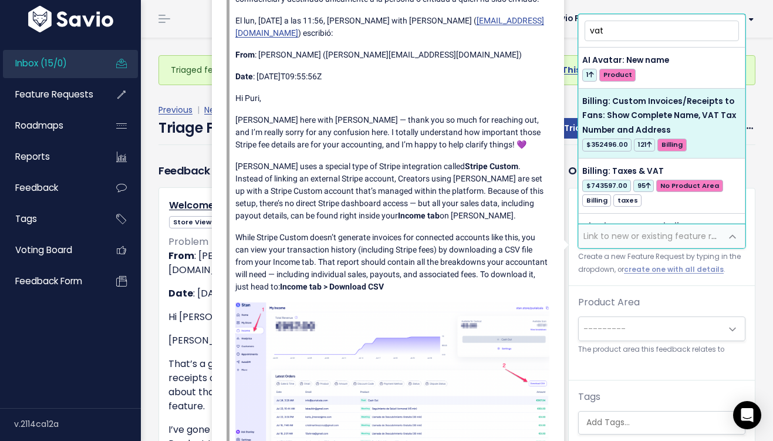
type input "vat"
select select "34043"
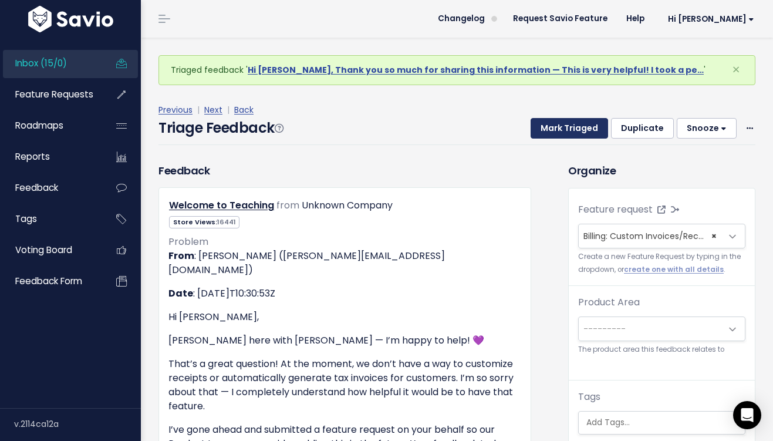
click at [593, 133] on button "Mark Triaged" at bounding box center [568, 128] width 77 height 21
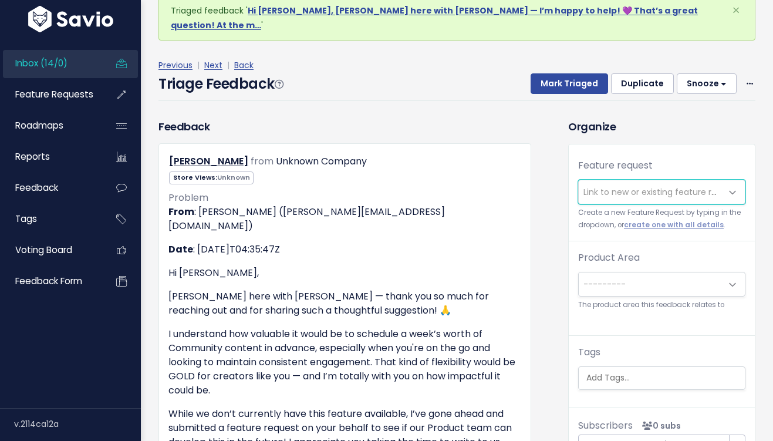
scroll to position [66, 0]
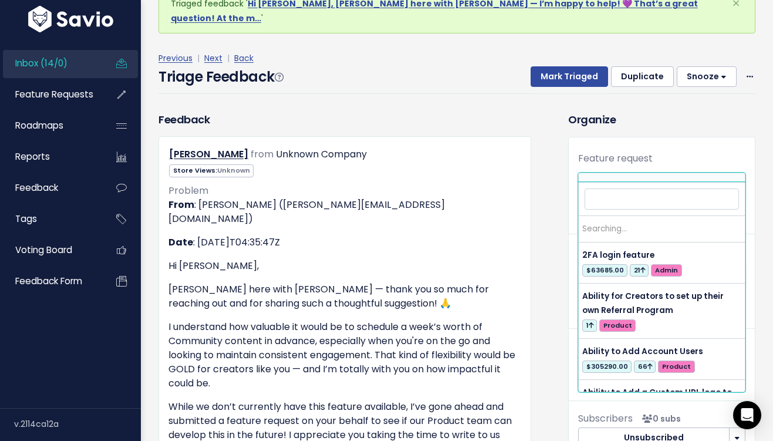
click at [644, 179] on span "Link to new or existing feature request..." at bounding box center [664, 185] width 162 height 12
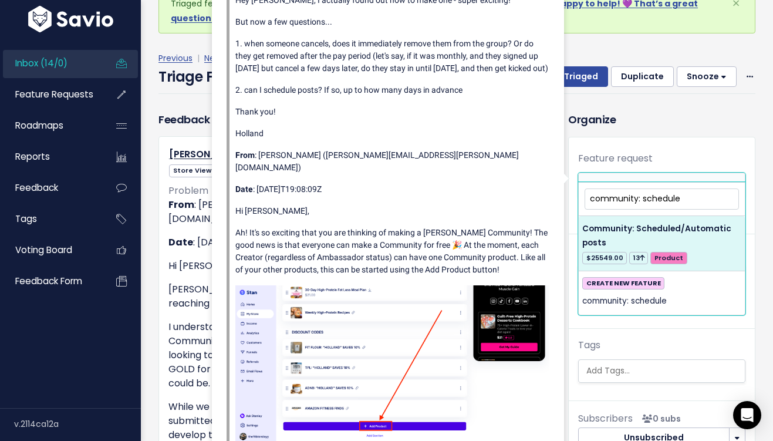
type input "community: schedule"
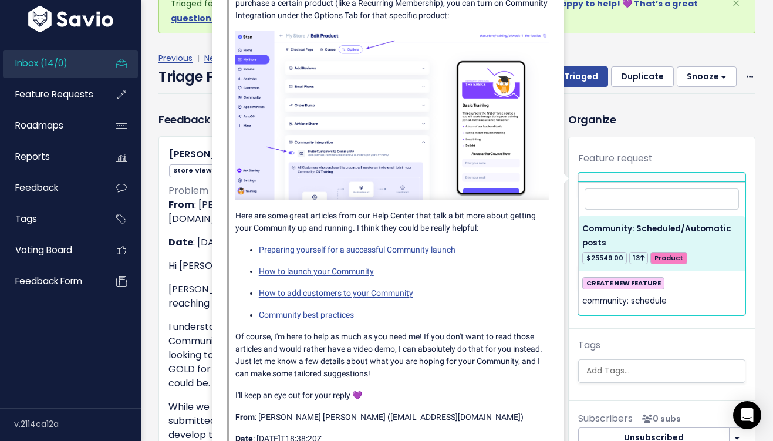
select select "61034"
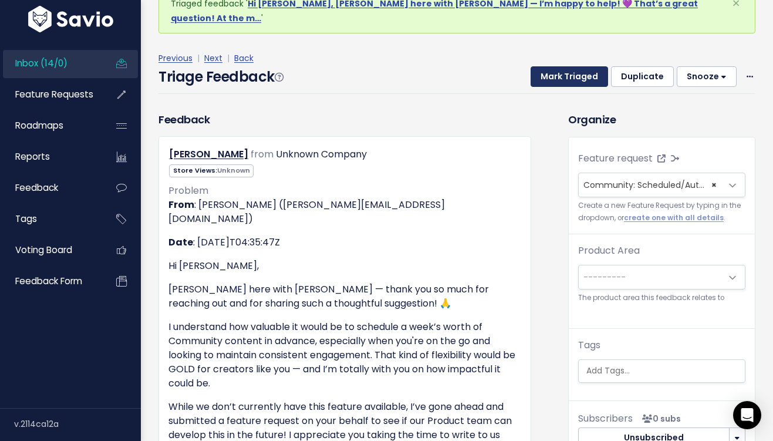
click at [567, 66] on button "Mark Triaged" at bounding box center [568, 76] width 77 height 21
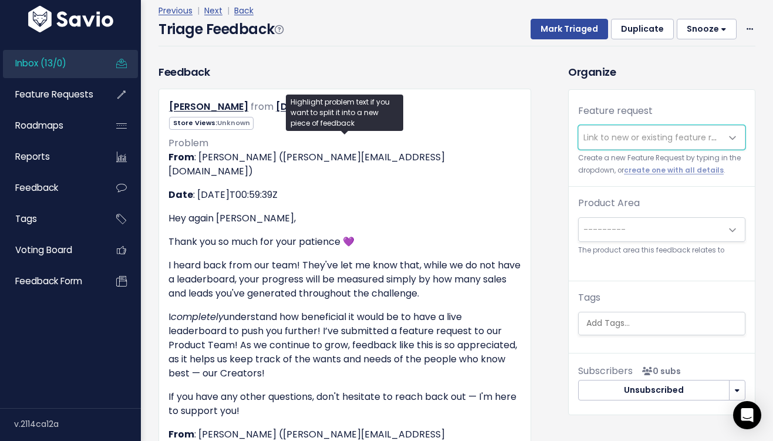
scroll to position [47, 0]
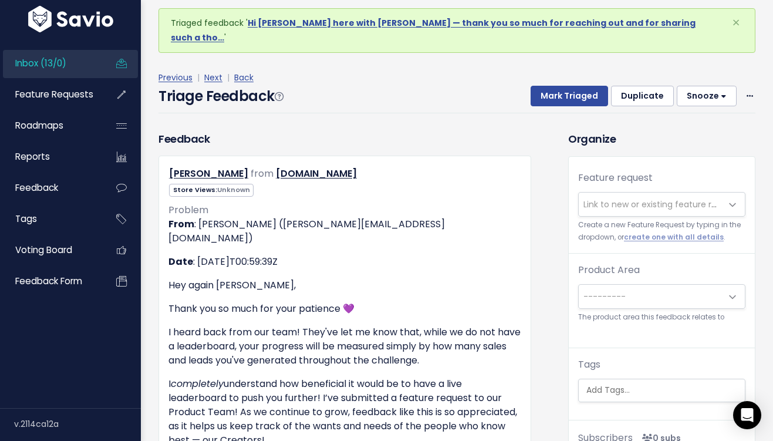
click at [650, 198] on span "Link to new or existing feature request..." at bounding box center [664, 204] width 162 height 12
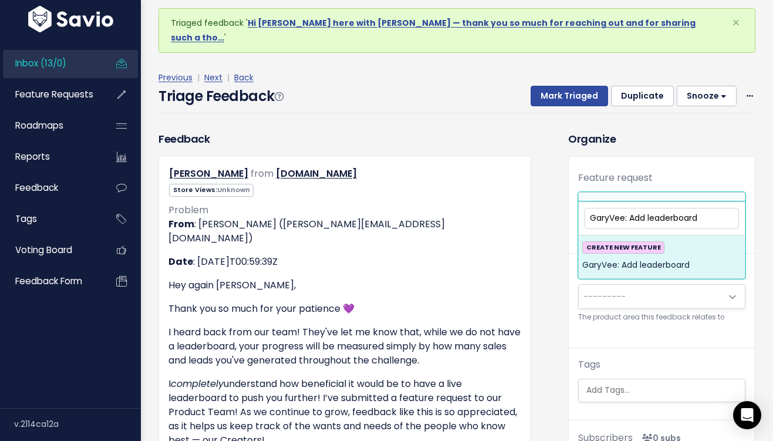
type input "GaryVee: Add leaderboard"
click at [654, 259] on span "GaryVee: Add leaderboard" at bounding box center [635, 265] width 107 height 14
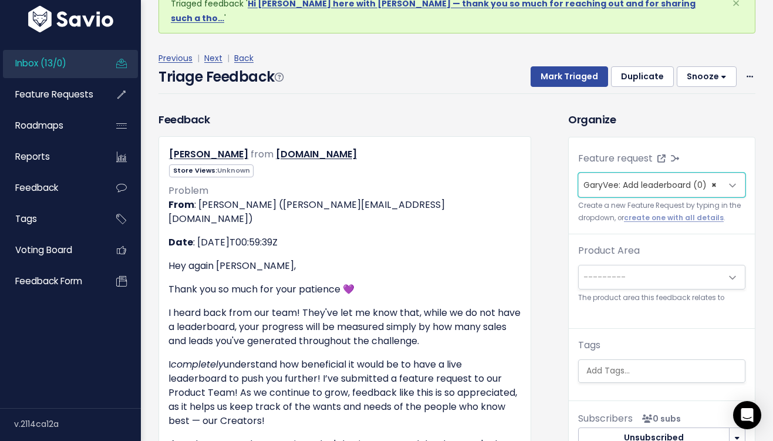
scroll to position [68, 0]
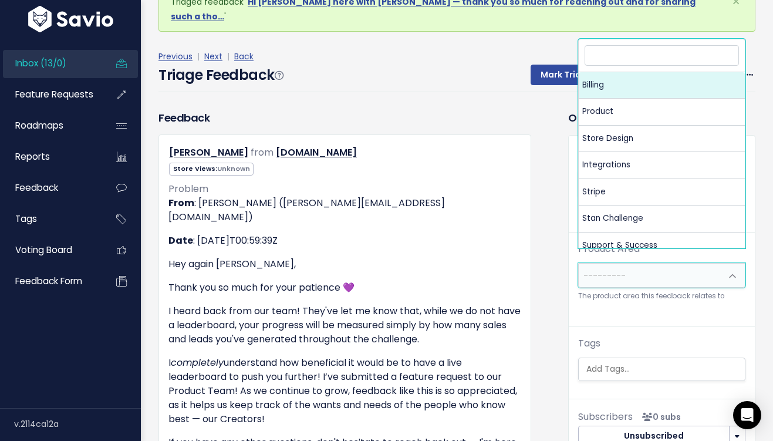
click at [637, 266] on span "---------" at bounding box center [650, 274] width 143 height 23
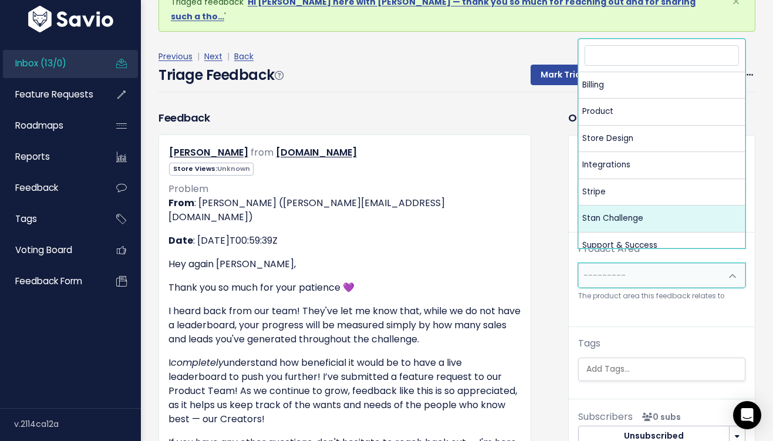
select select "MAIN:STAN_CHALLENGE"
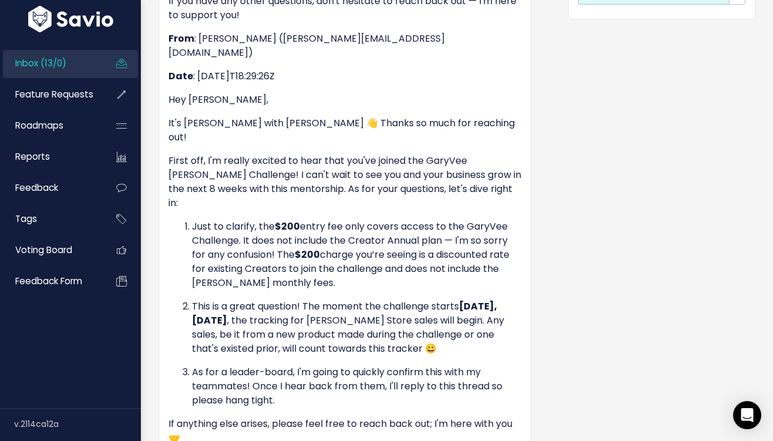
scroll to position [0, 0]
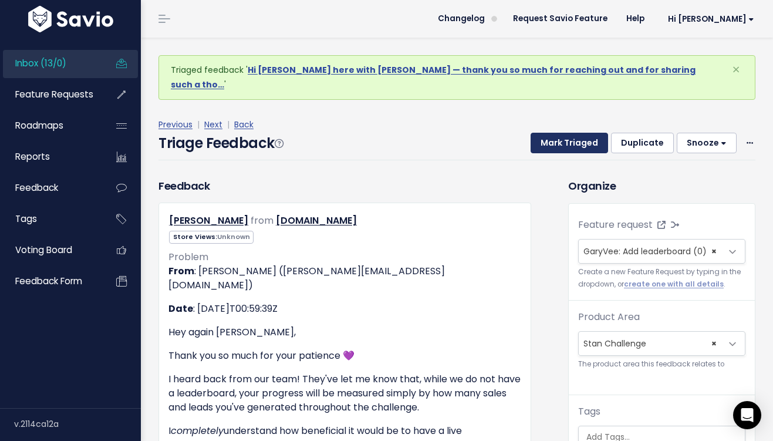
click at [579, 133] on button "Mark Triaged" at bounding box center [568, 143] width 77 height 21
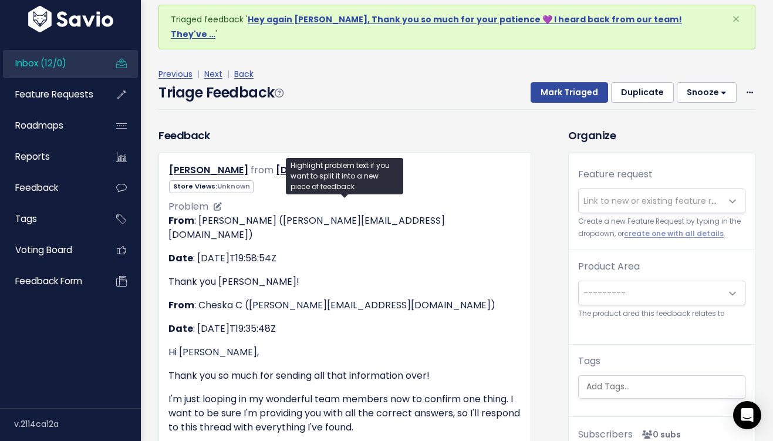
scroll to position [66, 0]
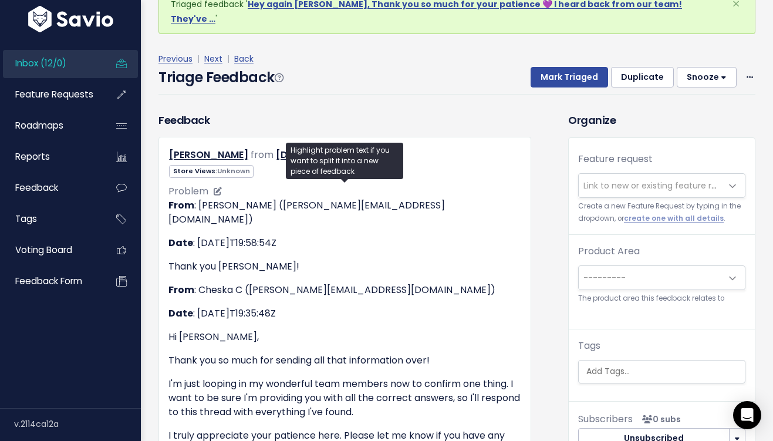
click at [417, 306] on p "Date : [DATE]T19:35:48Z" at bounding box center [344, 313] width 353 height 14
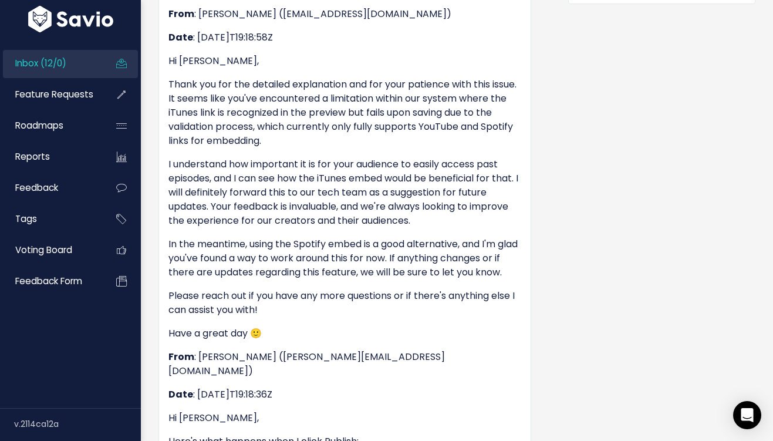
scroll to position [539, 0]
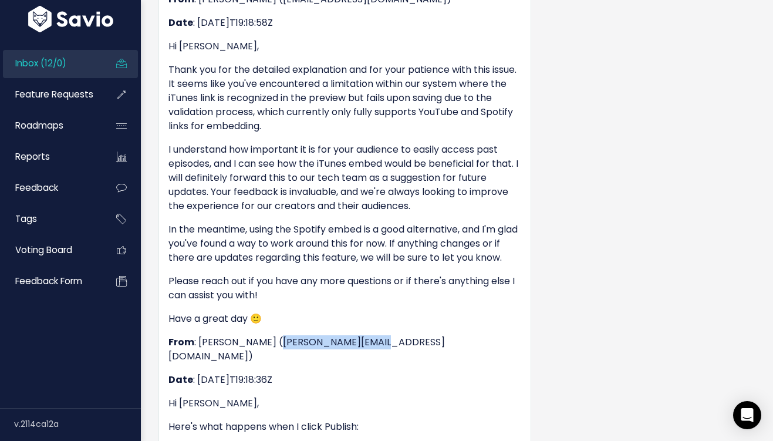
drag, startPoint x: 361, startPoint y: 330, endPoint x: 261, endPoint y: 324, distance: 100.5
click at [261, 335] on p "From : [PERSON_NAME] ([PERSON_NAME][EMAIL_ADDRESS][DOMAIN_NAME])" at bounding box center [344, 349] width 353 height 28
copy p "[PERSON_NAME][EMAIL_ADDRESS][DOMAIN_NAME]"
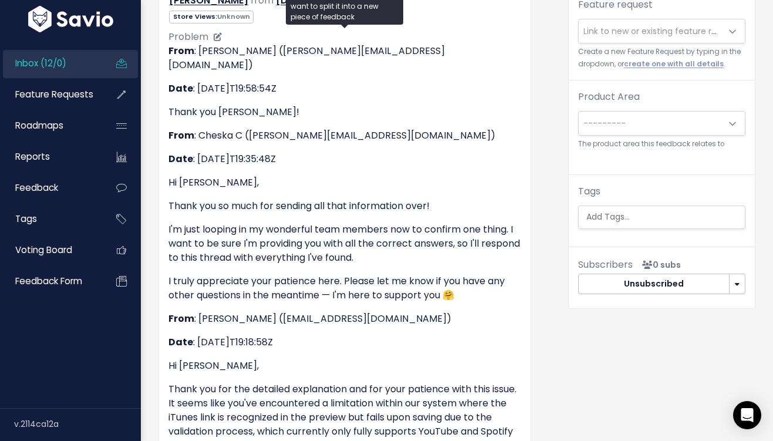
scroll to position [0, 0]
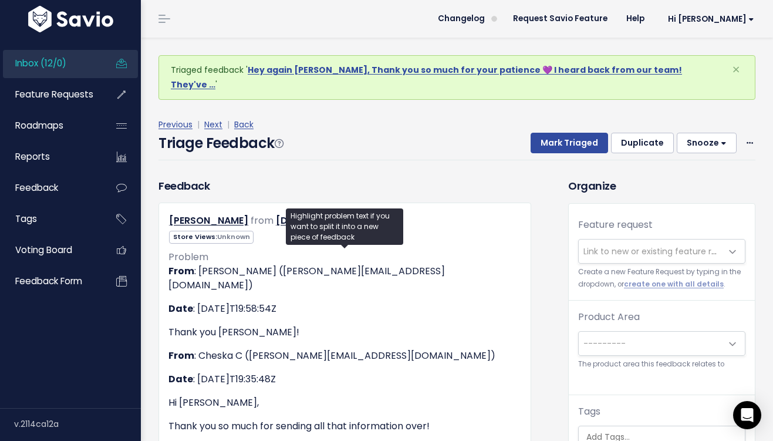
click at [648, 245] on span "Link to new or existing feature request..." at bounding box center [664, 251] width 162 height 12
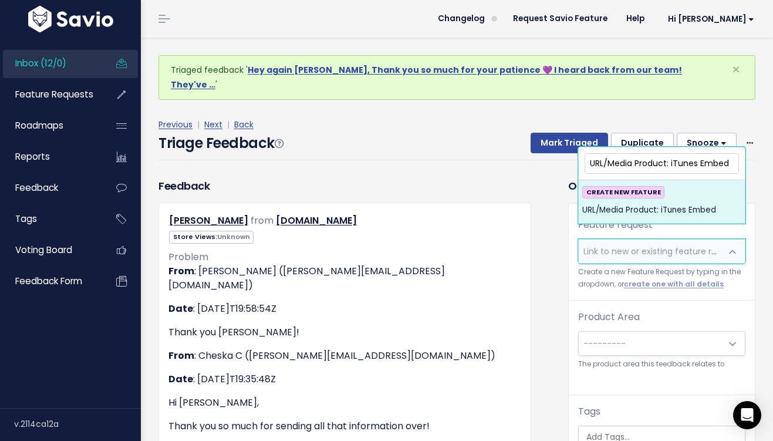
type input "URL/Media Product: iTunes Embed"
click at [679, 212] on span "URL/Media Product: iTunes Embed" at bounding box center [649, 210] width 134 height 14
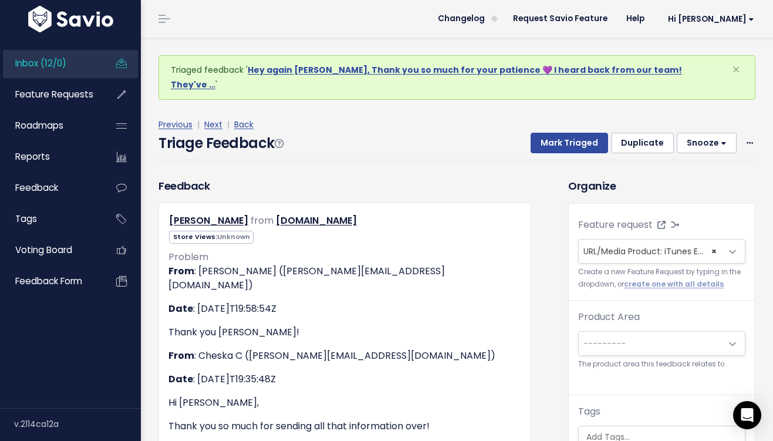
click at [634, 332] on span "---------" at bounding box center [650, 343] width 143 height 23
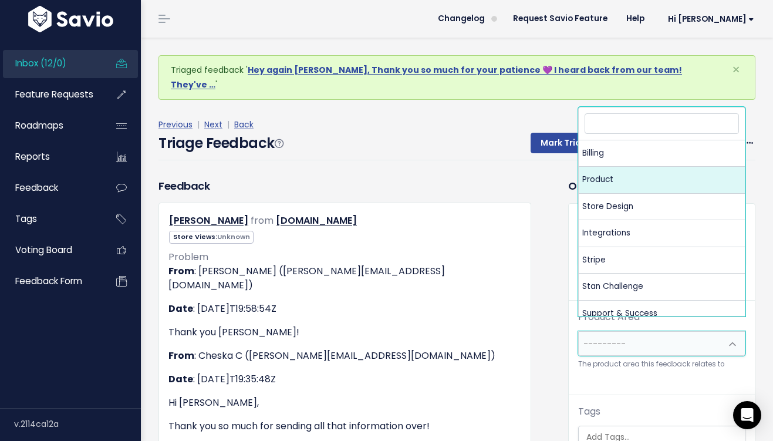
select select "MAIN:PRODUCT"
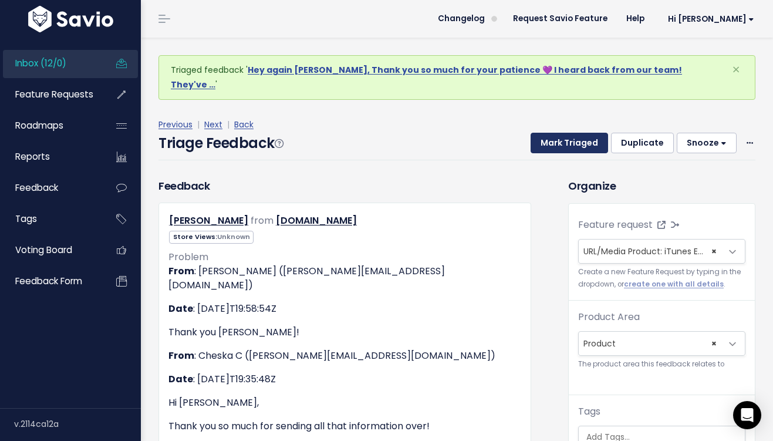
click at [580, 133] on button "Mark Triaged" at bounding box center [568, 143] width 77 height 21
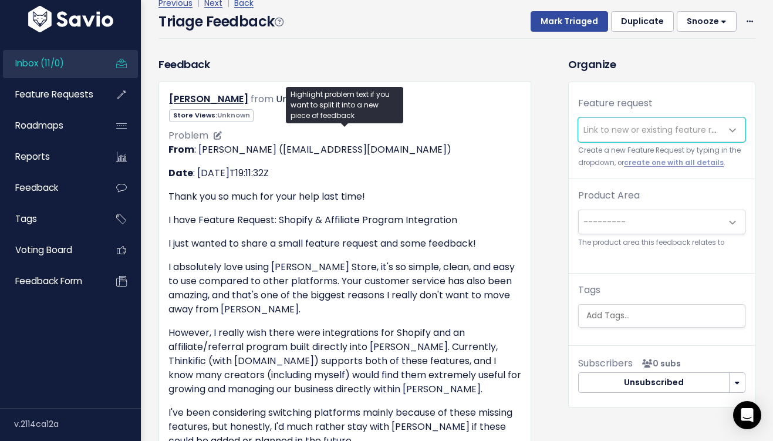
scroll to position [124, 0]
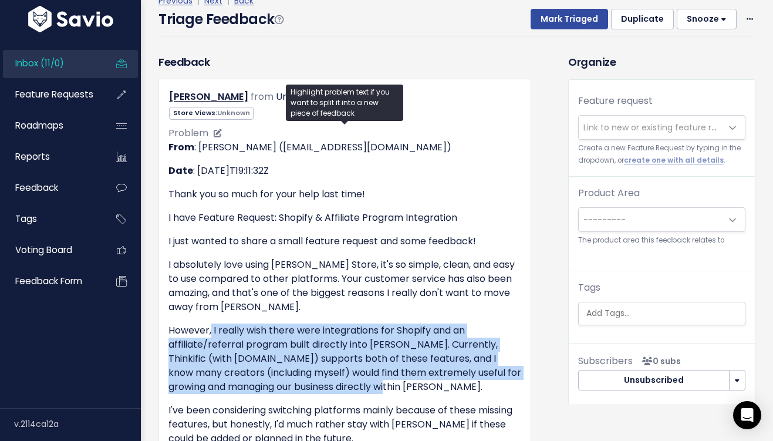
drag, startPoint x: 388, startPoint y: 368, endPoint x: 211, endPoint y: 317, distance: 183.8
click at [211, 323] on p "However, I really wish there were integrations for Shopify and an affiliate/ref…" at bounding box center [344, 358] width 353 height 70
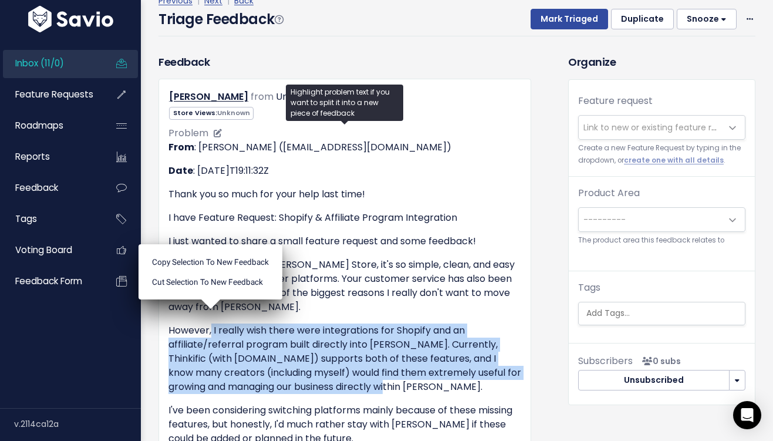
copy p "I really wish there were integrations for Shopify and an affiliate/referral pro…"
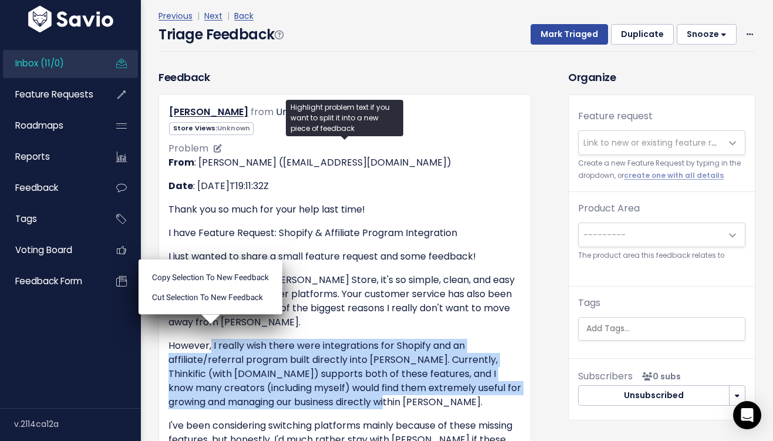
scroll to position [107, 0]
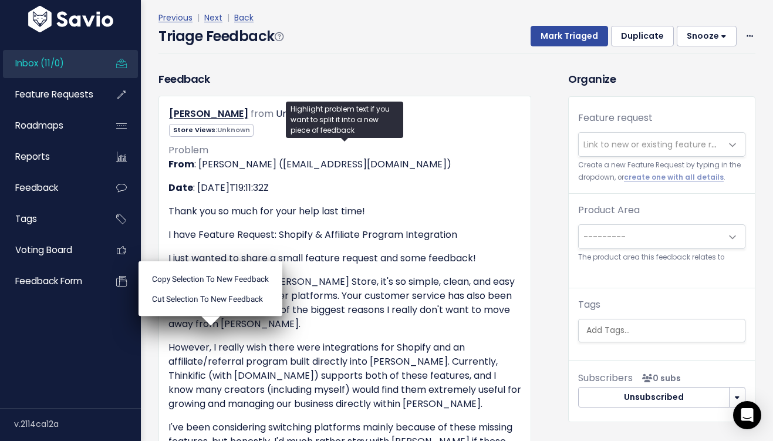
click at [625, 138] on span "Link to new or existing feature request..." at bounding box center [664, 144] width 162 height 12
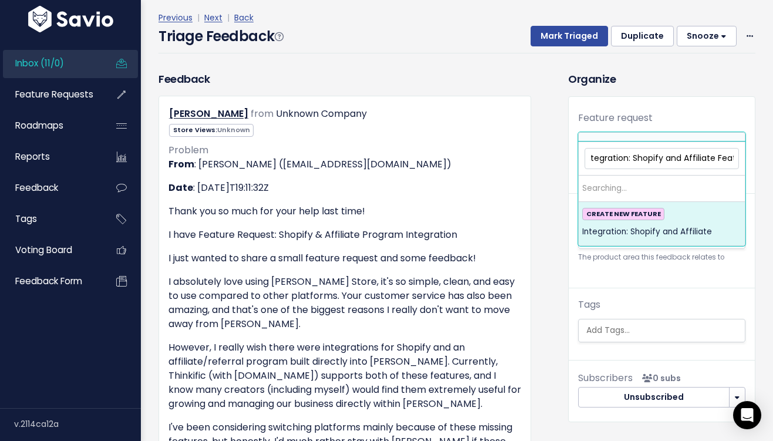
scroll to position [0, 20]
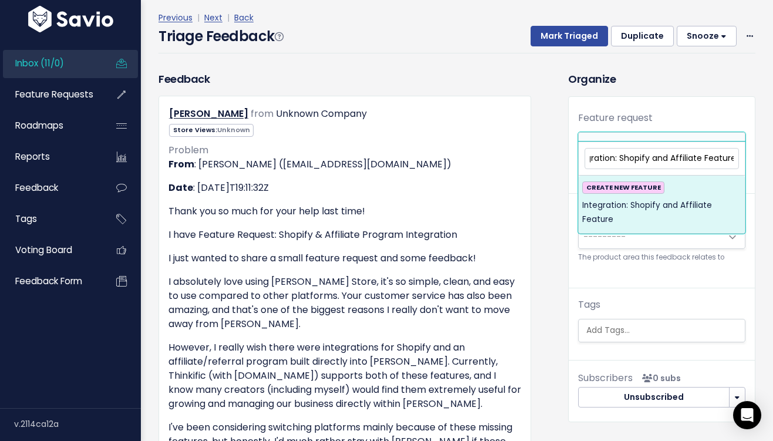
type input "Integration: Shopify and Affiliate Feature"
click at [677, 202] on span "Integration: Shopify and Affiliate Feature" at bounding box center [661, 212] width 159 height 29
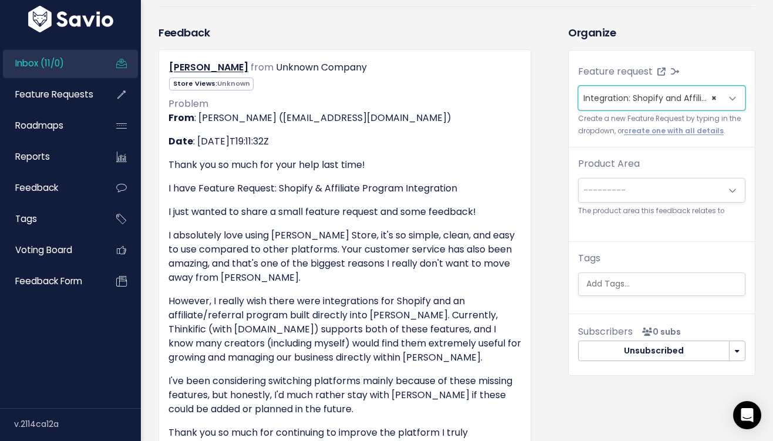
scroll to position [0, 0]
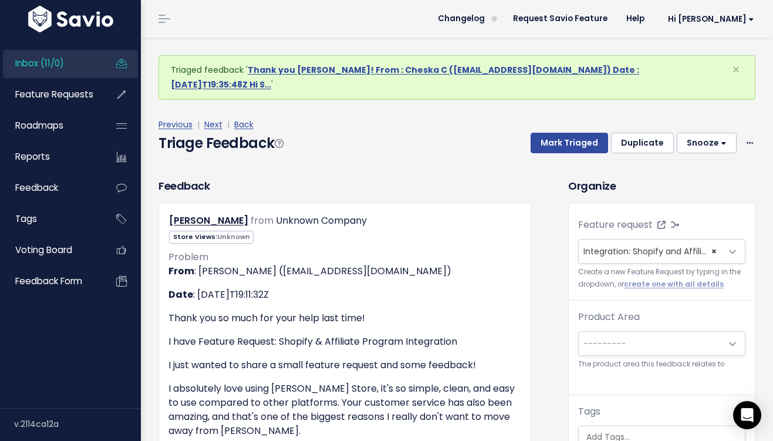
click at [634, 333] on span "---------" at bounding box center [650, 343] width 143 height 23
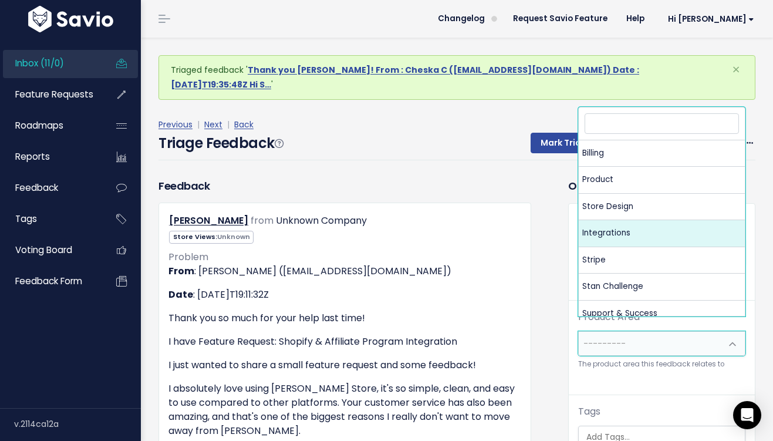
select select "MAIN:INTEGRATIONS"
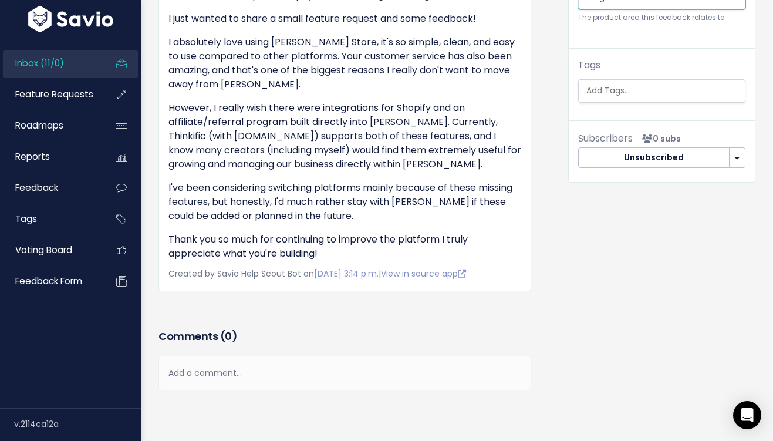
scroll to position [353, 0]
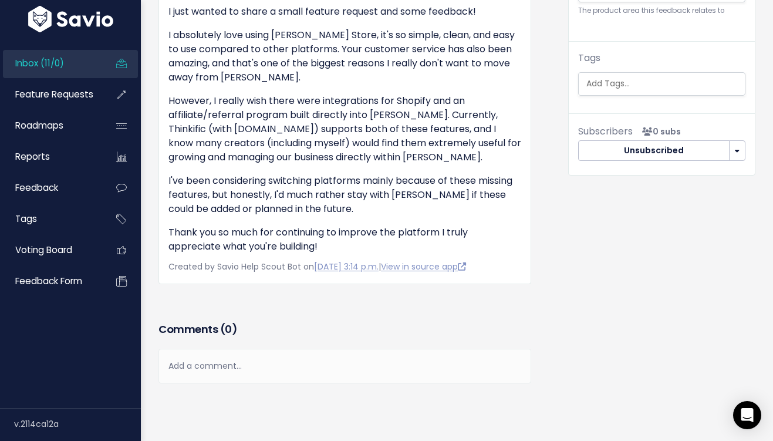
click at [283, 349] on div "Add a comment..." at bounding box center [344, 366] width 373 height 35
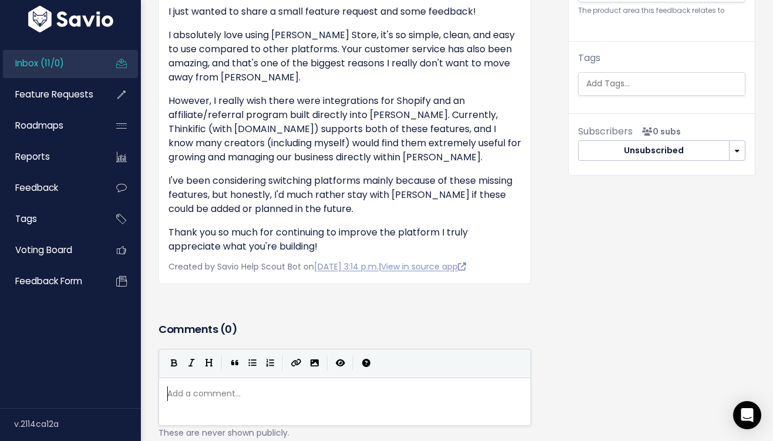
click at [255, 386] on pre "​" at bounding box center [345, 393] width 360 height 15
paste textarea
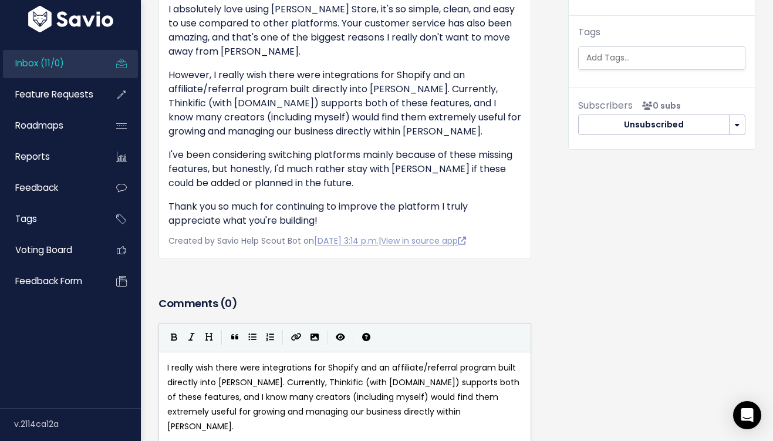
scroll to position [382, 0]
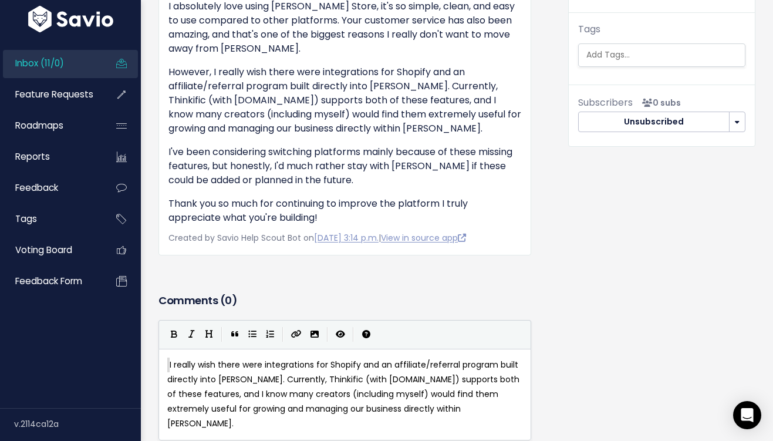
drag, startPoint x: 169, startPoint y: 350, endPoint x: 147, endPoint y: 348, distance: 22.4
type textarea "I really wish there"
drag, startPoint x: 166, startPoint y: 350, endPoint x: 241, endPoint y: 347, distance: 74.6
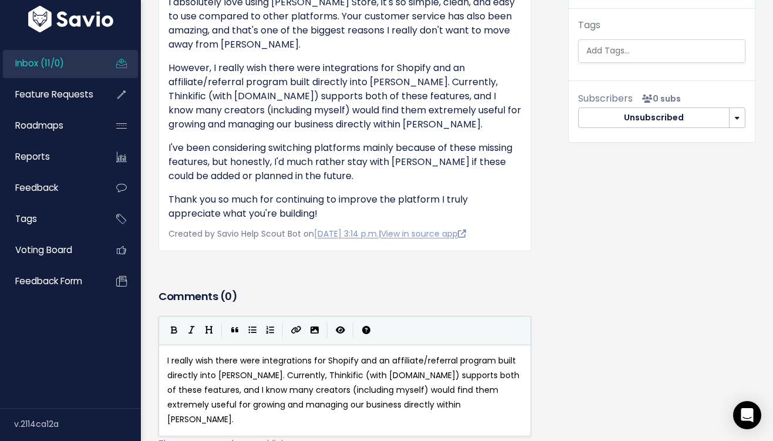
scroll to position [404, 0]
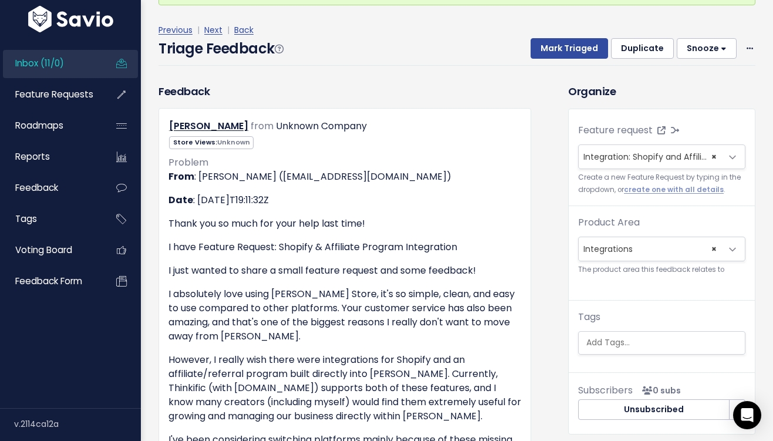
scroll to position [83, 0]
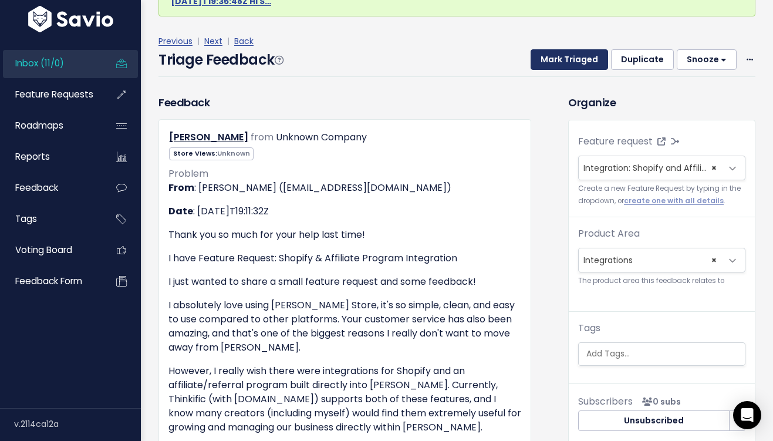
click at [584, 49] on button "Mark Triaged" at bounding box center [568, 59] width 77 height 21
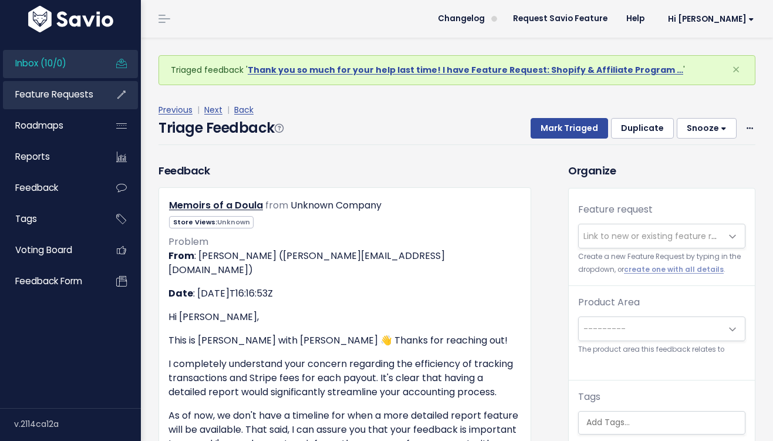
click at [64, 101] on link "Feature Requests" at bounding box center [50, 94] width 94 height 27
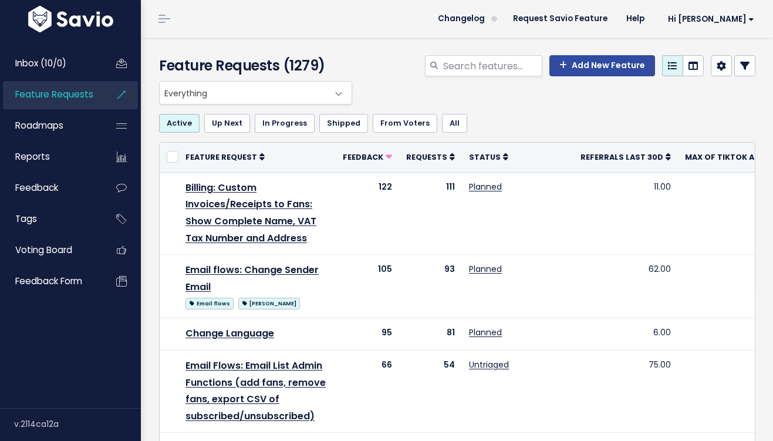
click at [315, 93] on span "Everything" at bounding box center [244, 93] width 168 height 22
click at [481, 60] on input "search" at bounding box center [492, 65] width 100 height 21
type input "integrations shopify"
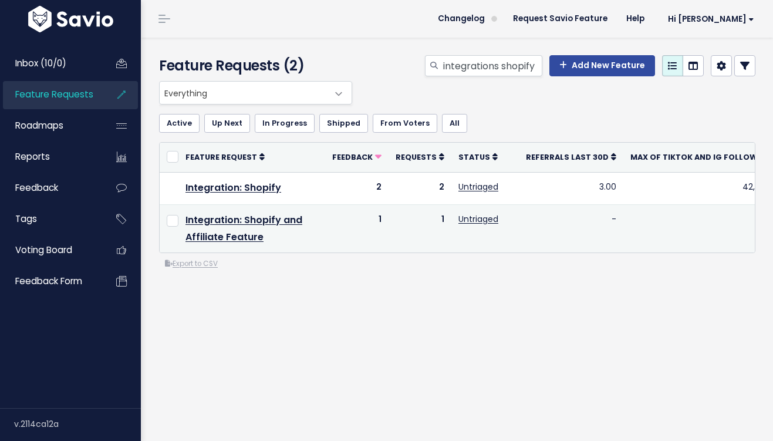
click at [246, 228] on td "Integration: Shopify and Affiliate Feature" at bounding box center [251, 228] width 147 height 48
click at [248, 225] on link "Integration: Shopify and Affiliate Feature" at bounding box center [243, 228] width 117 height 31
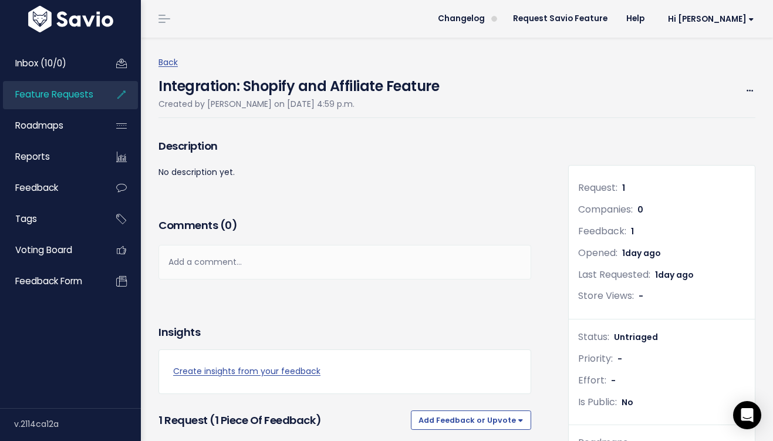
click at [225, 250] on div "Add a comment..." at bounding box center [344, 262] width 373 height 35
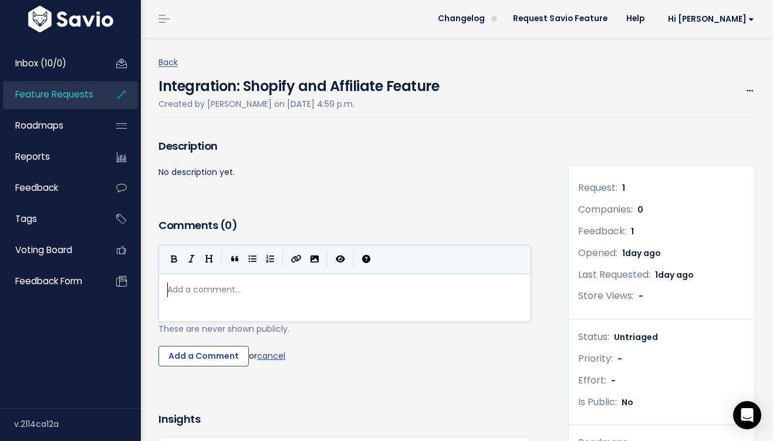
scroll to position [4, 0]
click at [261, 186] on div "Description No description yet." at bounding box center [345, 175] width 390 height 79
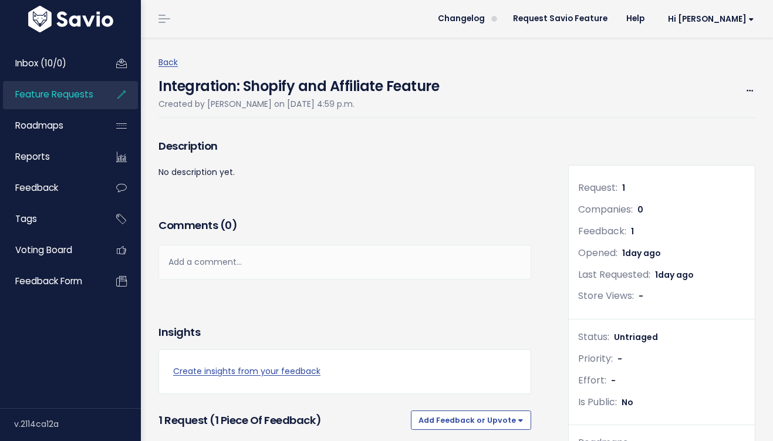
scroll to position [246, 0]
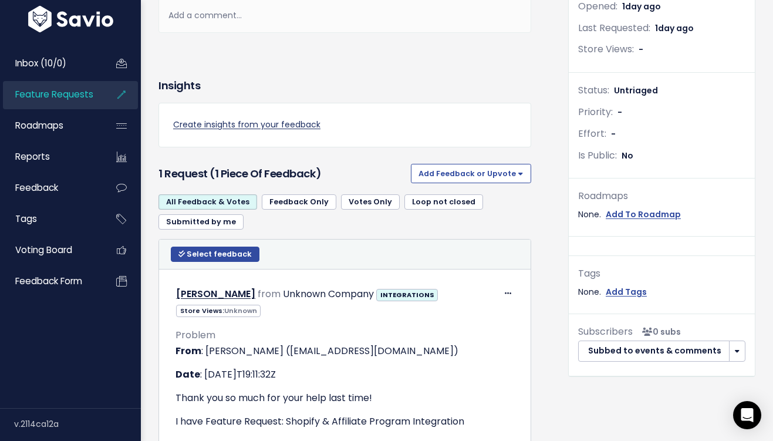
click at [280, 126] on link "Create insights from your feedback" at bounding box center [344, 124] width 343 height 15
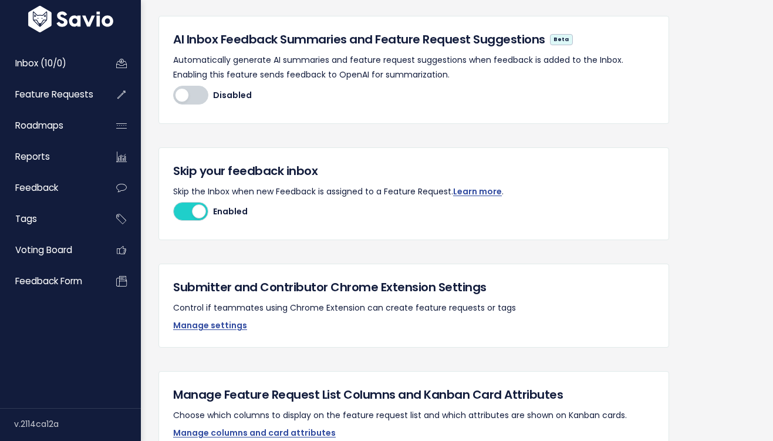
scroll to position [428, 0]
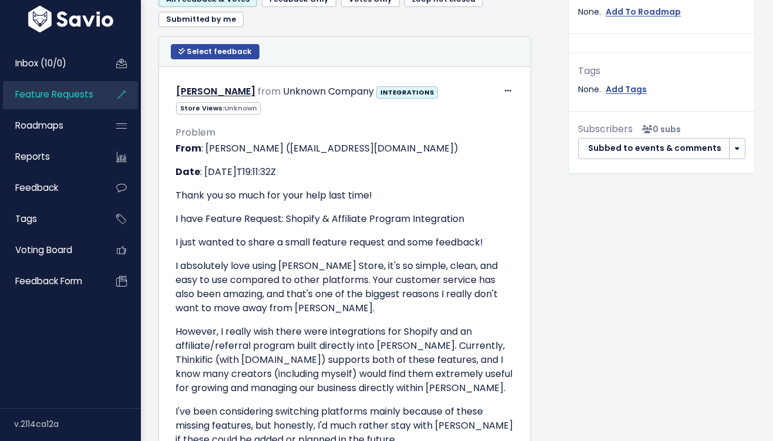
scroll to position [581, 0]
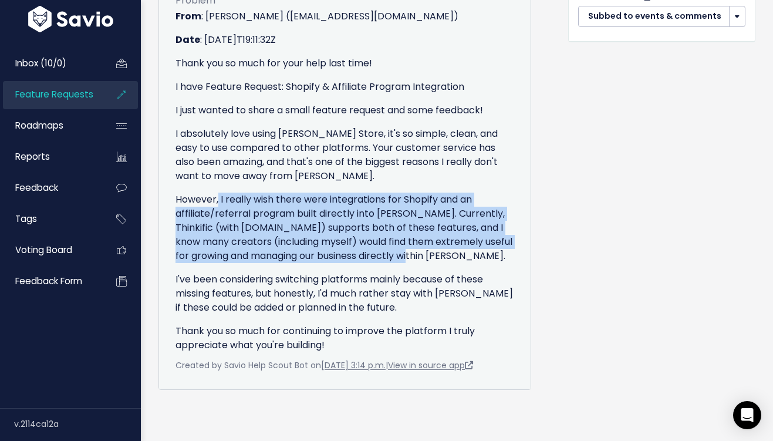
drag, startPoint x: 217, startPoint y: 200, endPoint x: 466, endPoint y: 254, distance: 255.1
click at [466, 254] on p "However, I really wish there were integrations for Shopify and an affiliate/ref…" at bounding box center [344, 227] width 339 height 70
copy p "I really wish there were integrations for Shopify and an affiliate/referral pro…"
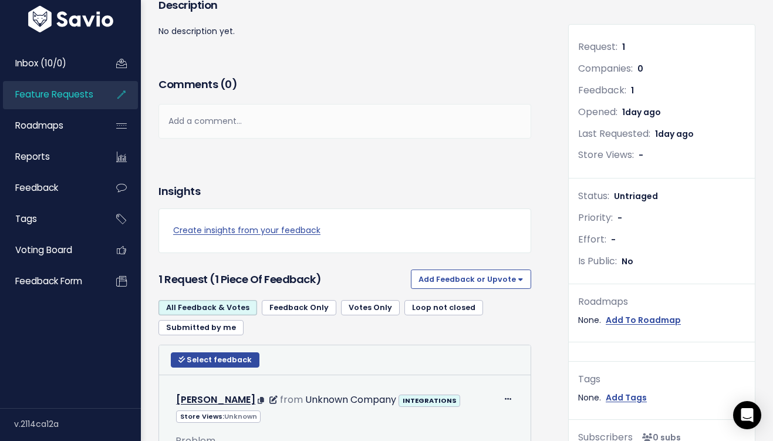
scroll to position [0, 0]
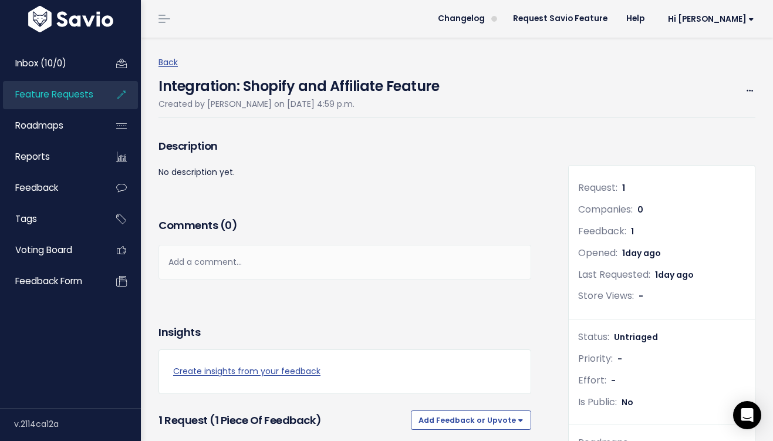
click at [245, 256] on div "Add a comment..." at bounding box center [344, 262] width 373 height 35
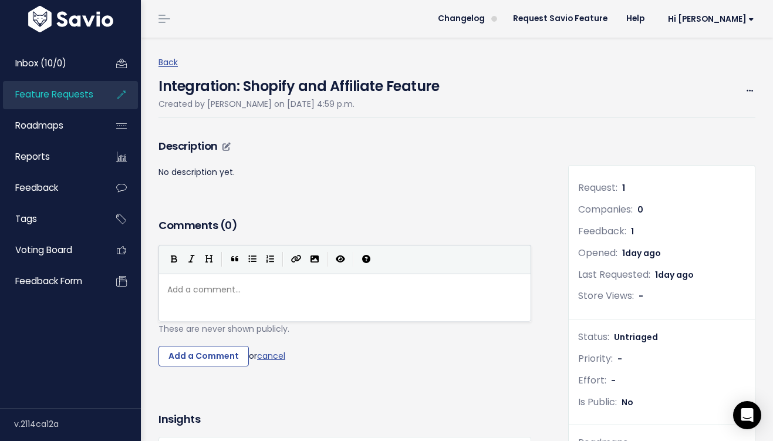
click at [208, 173] on p "No description yet." at bounding box center [344, 172] width 373 height 15
click at [204, 270] on div "| | | |" at bounding box center [344, 259] width 373 height 29
click at [218, 272] on div "| | | |" at bounding box center [344, 259] width 373 height 29
click at [218, 289] on pre "​" at bounding box center [345, 289] width 360 height 15
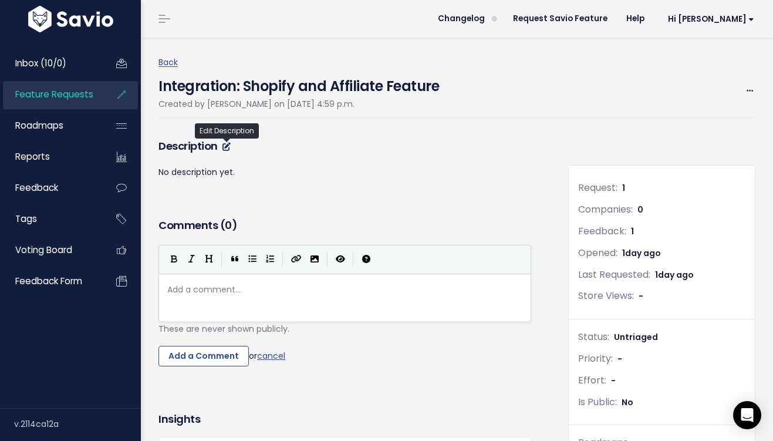
click at [228, 147] on icon at bounding box center [226, 147] width 8 height 8
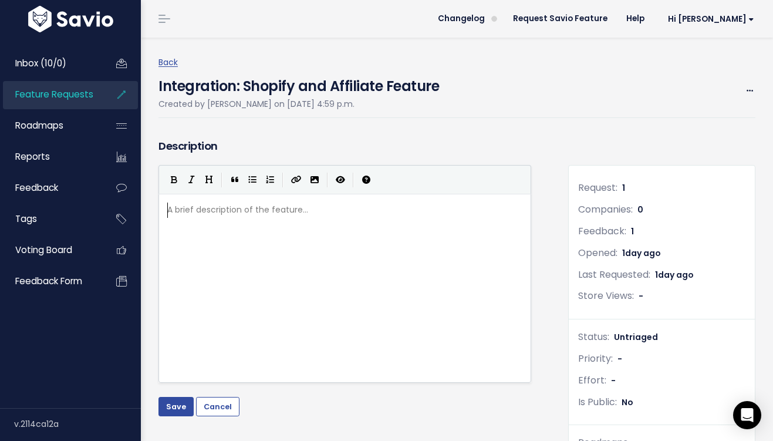
click at [200, 213] on pre "​" at bounding box center [345, 209] width 360 height 15
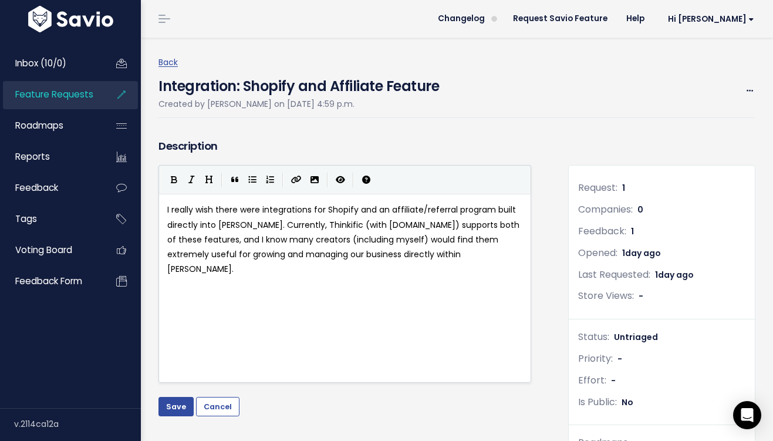
click at [168, 209] on span "I really wish there were integrations for Shopify and an affiliate/referral pro…" at bounding box center [344, 239] width 354 height 71
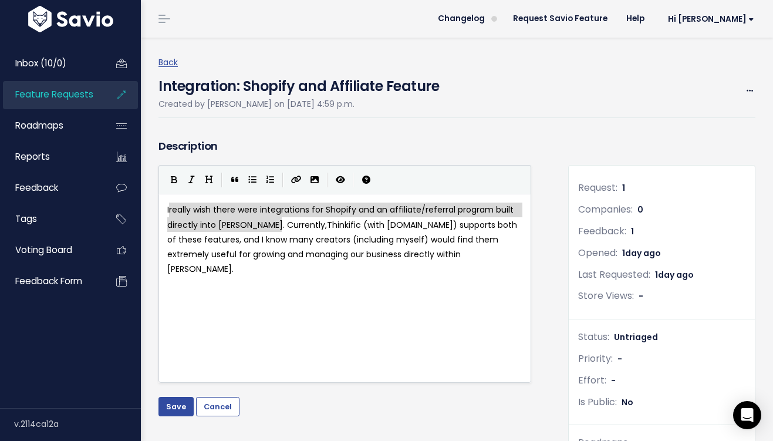
type textarea "I really wish there were integrations for Shopify and an affiliate/referral pro…"
drag, startPoint x: 282, startPoint y: 226, endPoint x: 152, endPoint y: 199, distance: 132.5
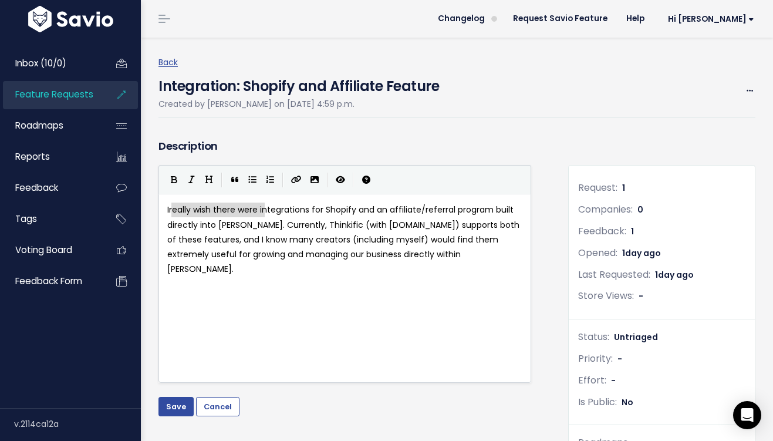
type textarea "I really wish there were i"
drag, startPoint x: 265, startPoint y: 208, endPoint x: 161, endPoint y: 202, distance: 103.4
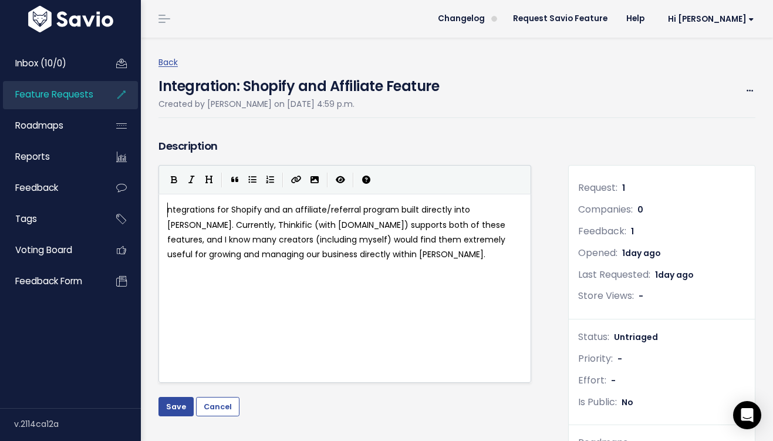
type textarea "I"
click at [337, 225] on span "Integrations for Shopify and an affiliate/referral program built directly into …" at bounding box center [337, 232] width 340 height 56
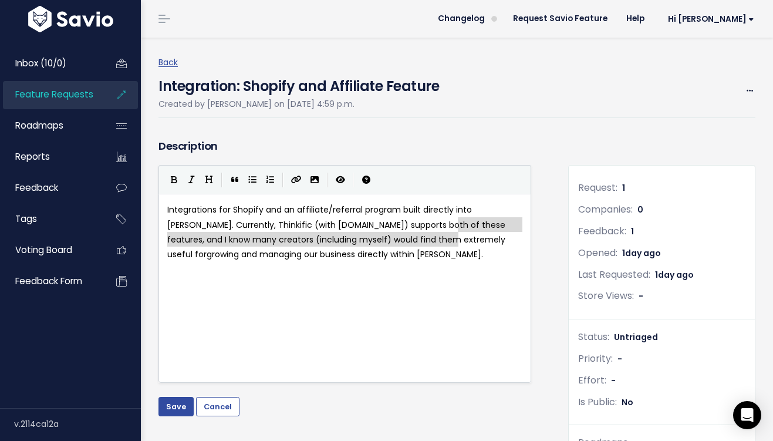
type textarea ", and I know many creators (including myself) would find them extremely useful …"
drag, startPoint x: 458, startPoint y: 228, endPoint x: 474, endPoint y: 273, distance: 48.1
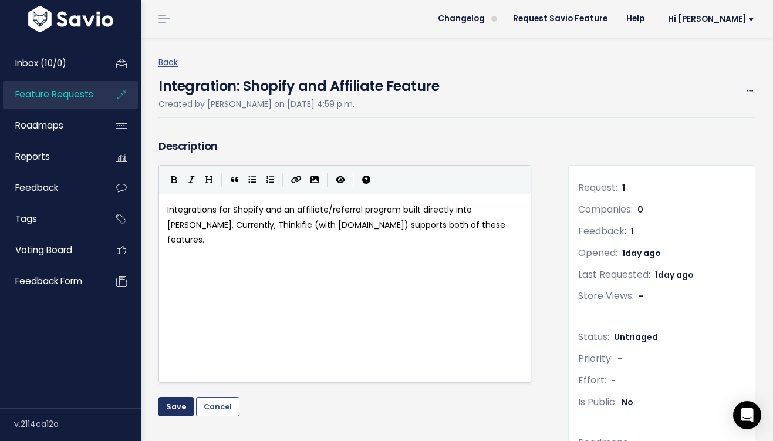
type textarea "."
click at [169, 407] on button "Save" at bounding box center [175, 406] width 35 height 19
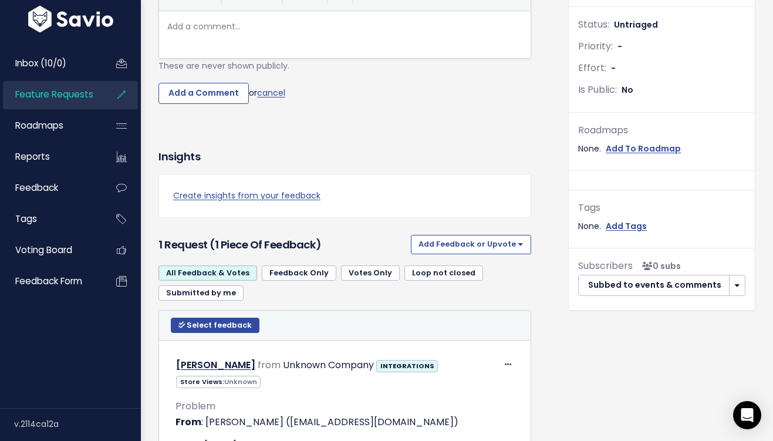
scroll to position [0, 0]
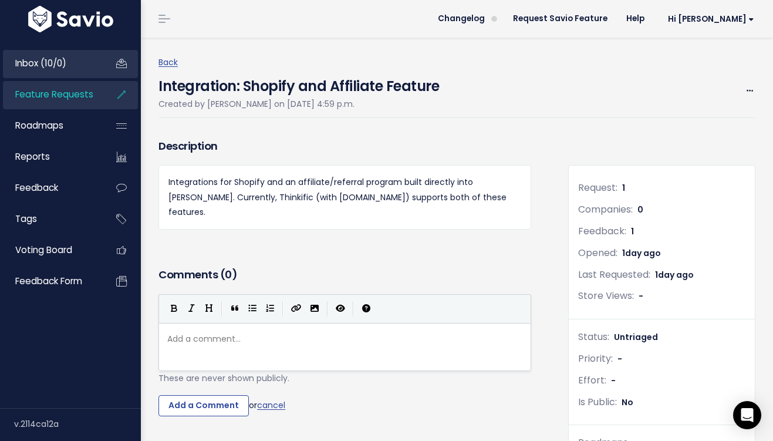
click at [35, 60] on span "Inbox (10/0)" at bounding box center [40, 63] width 51 height 12
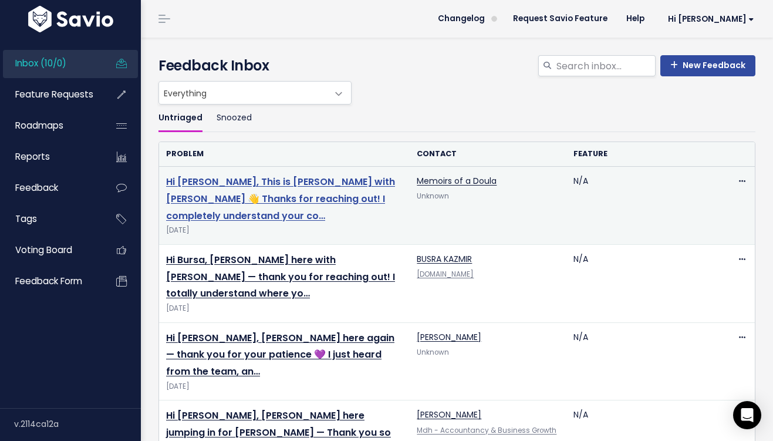
click at [341, 185] on link "Hi [PERSON_NAME], This is [PERSON_NAME] with [PERSON_NAME] 👋 Thanks for reachin…" at bounding box center [280, 199] width 229 height 48
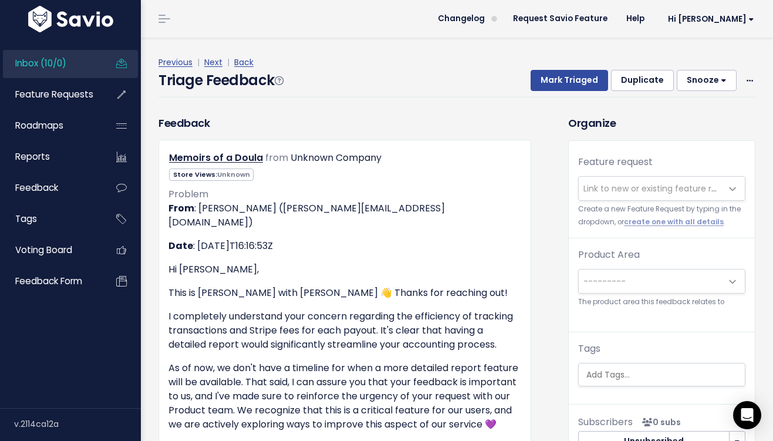
click at [659, 181] on span "Link to new or existing feature request..." at bounding box center [650, 188] width 143 height 23
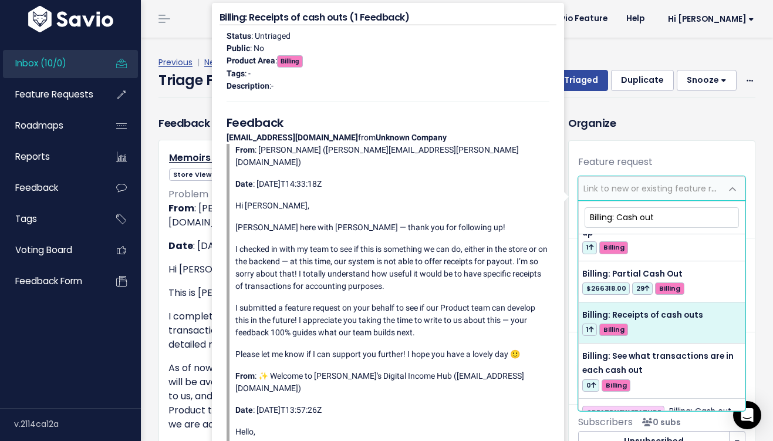
scroll to position [29, 0]
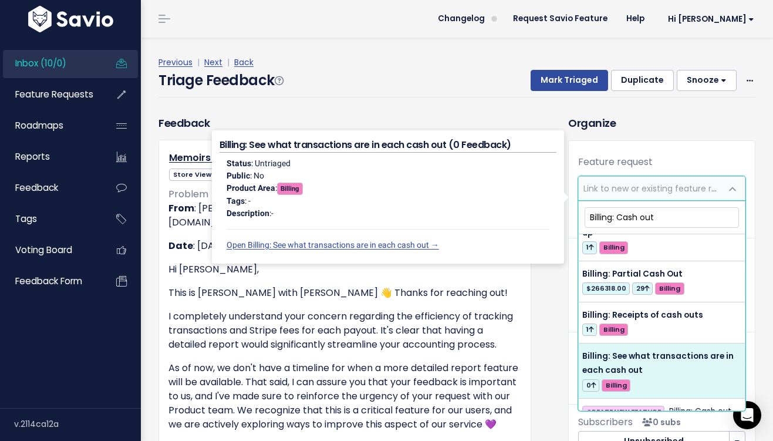
type input "Billing: Cash out"
select select "61683"
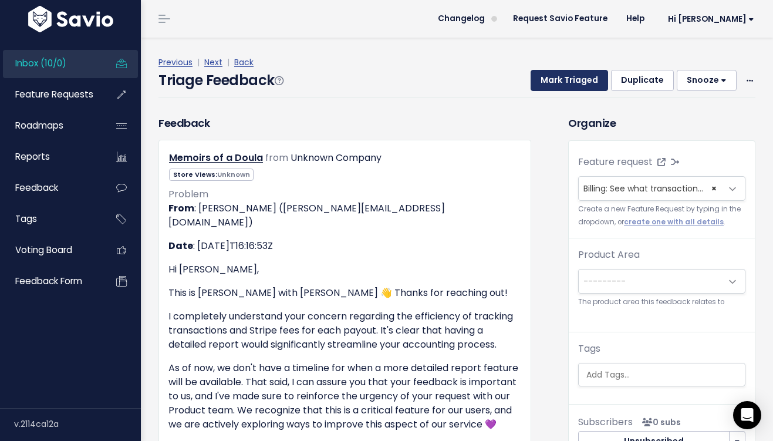
click at [584, 82] on button "Mark Triaged" at bounding box center [568, 80] width 77 height 21
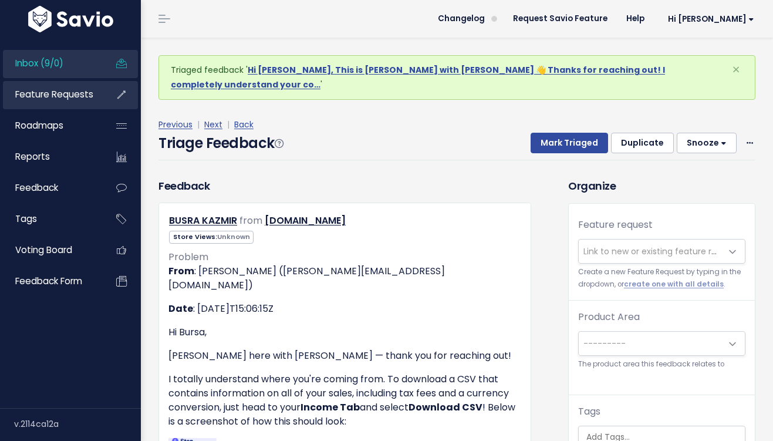
click at [70, 99] on span "Feature Requests" at bounding box center [54, 94] width 78 height 12
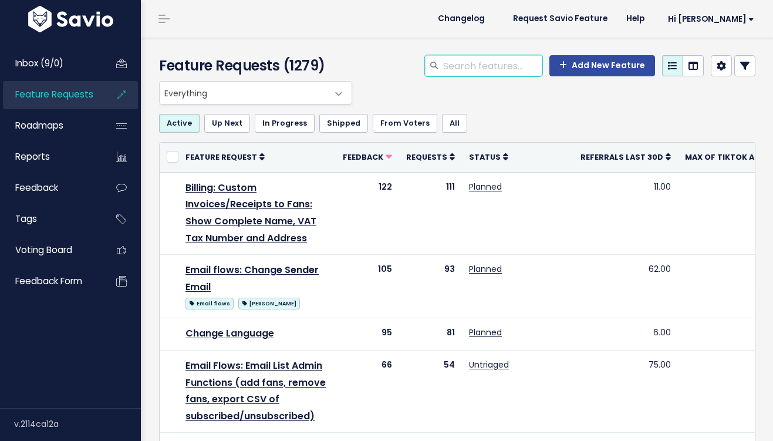
click at [518, 66] on input "search" at bounding box center [492, 65] width 100 height 21
type input "cash out"
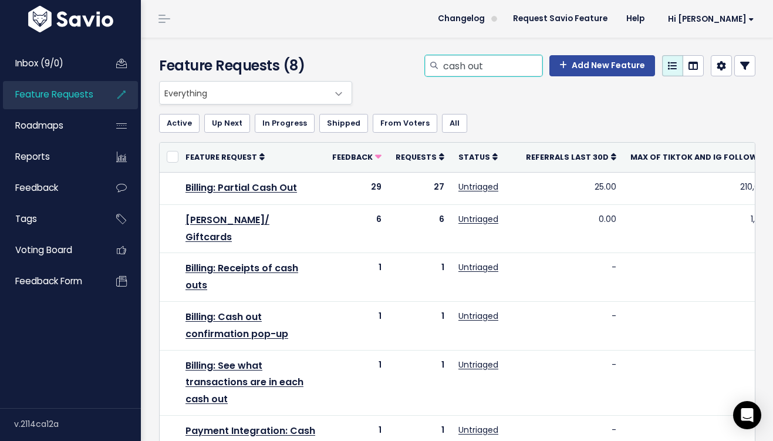
click at [472, 67] on input "cash out" at bounding box center [492, 65] width 100 height 21
type input "cashing out"
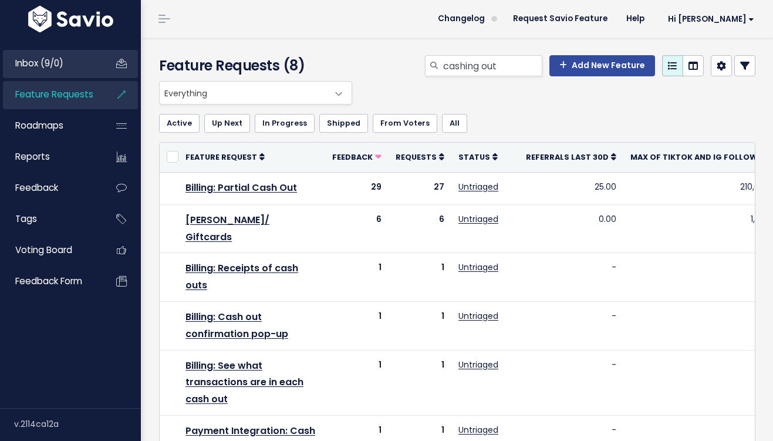
click at [53, 63] on span "Inbox (9/0)" at bounding box center [39, 63] width 48 height 12
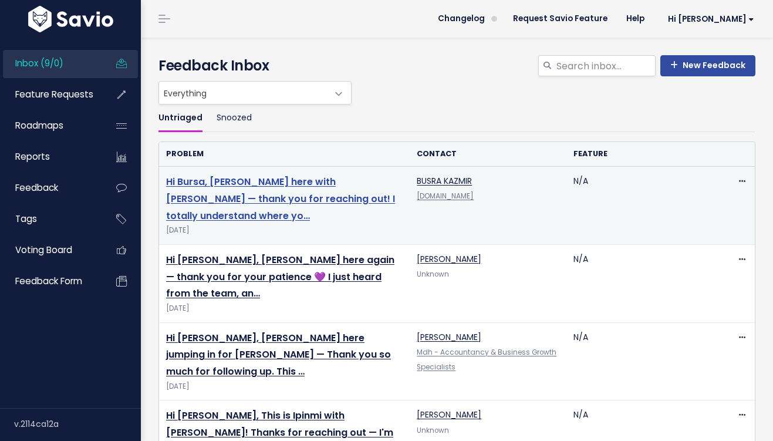
click at [329, 201] on link "Hi Bursa, [PERSON_NAME] here with [PERSON_NAME] — thank you for reaching out! I…" at bounding box center [280, 199] width 229 height 48
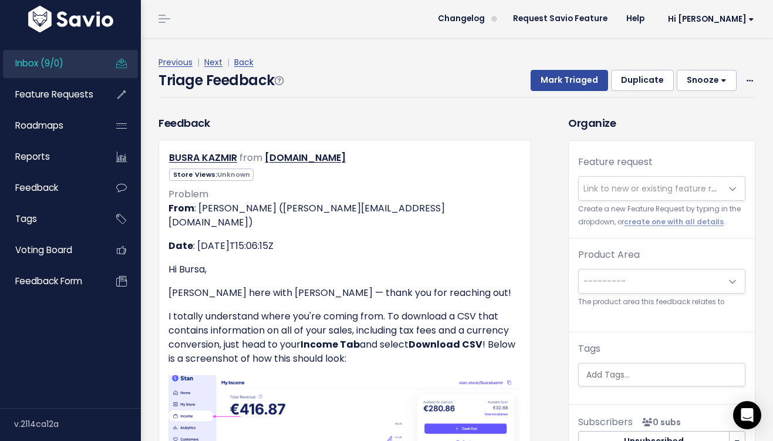
click at [630, 191] on span "Link to new or existing feature request..." at bounding box center [664, 188] width 162 height 12
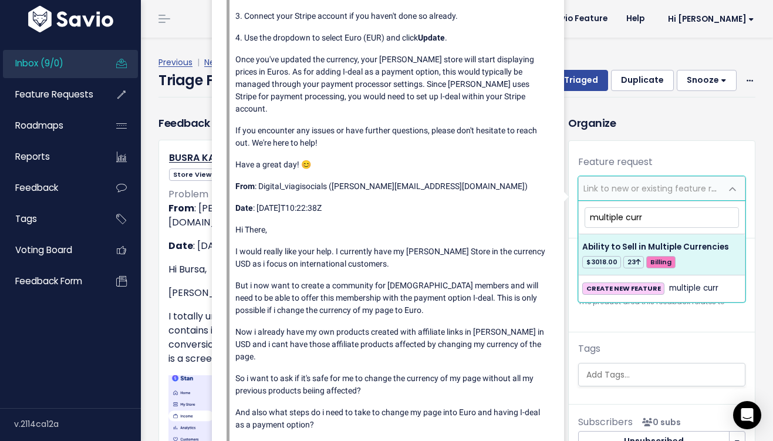
type input "multiple curr"
select select "27473"
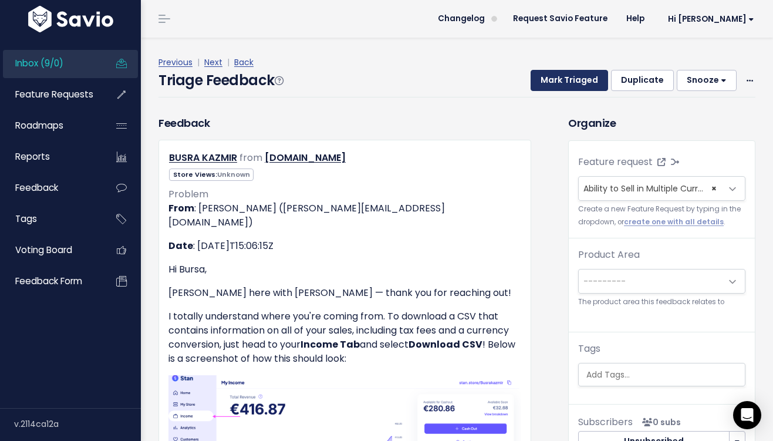
click at [576, 77] on button "Mark Triaged" at bounding box center [568, 80] width 77 height 21
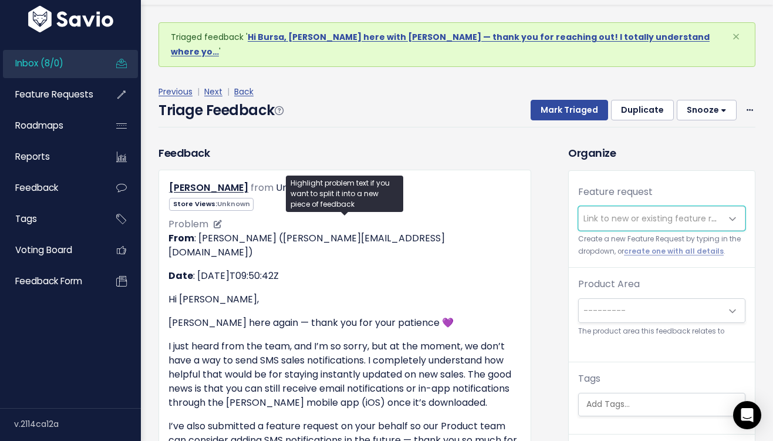
scroll to position [50, 0]
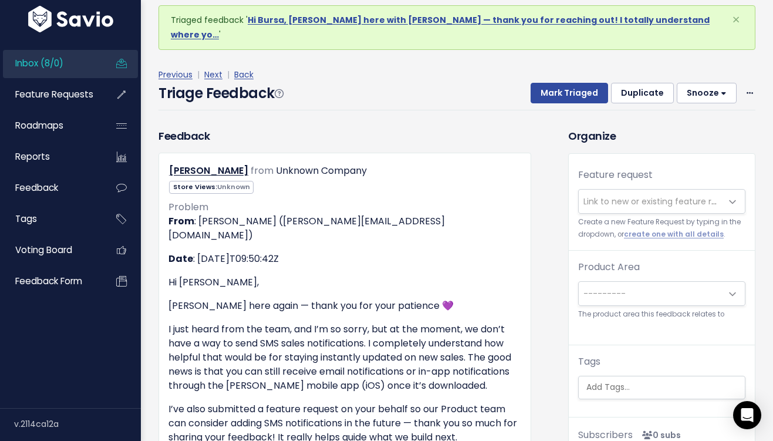
click at [625, 195] on span "Link to new or existing feature request..." at bounding box center [664, 201] width 162 height 12
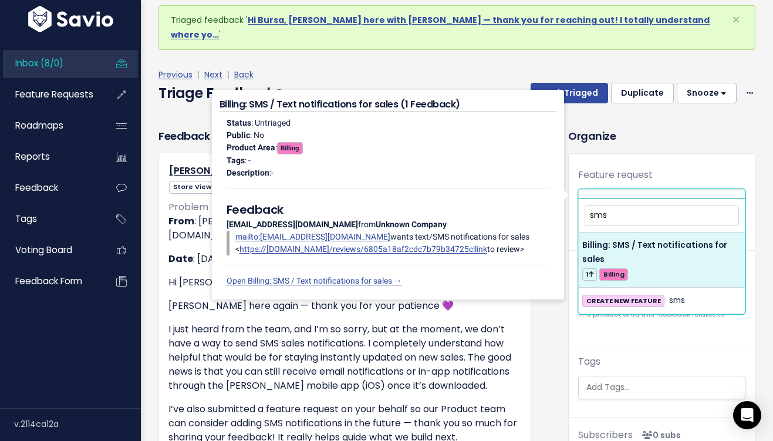
type input "sms"
select select "62280"
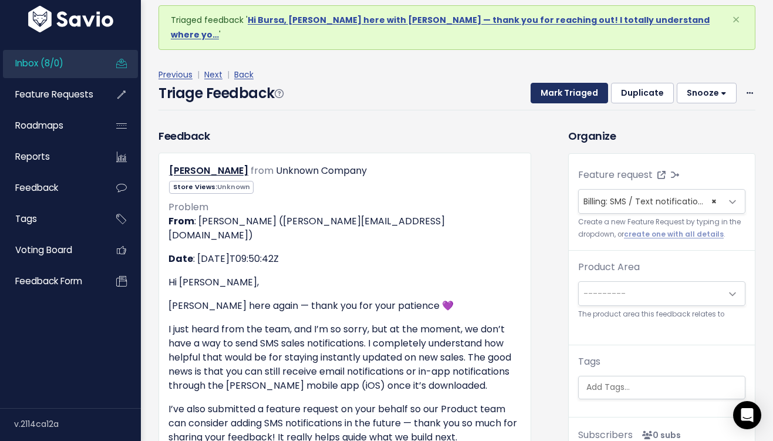
click at [565, 83] on button "Mark Triaged" at bounding box center [568, 93] width 77 height 21
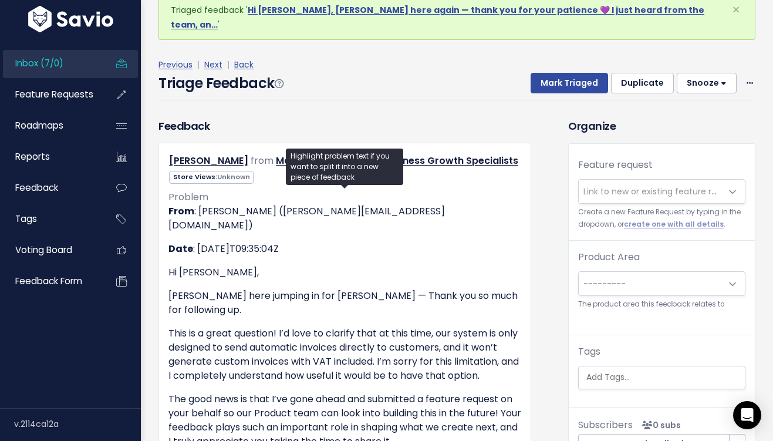
scroll to position [61, 0]
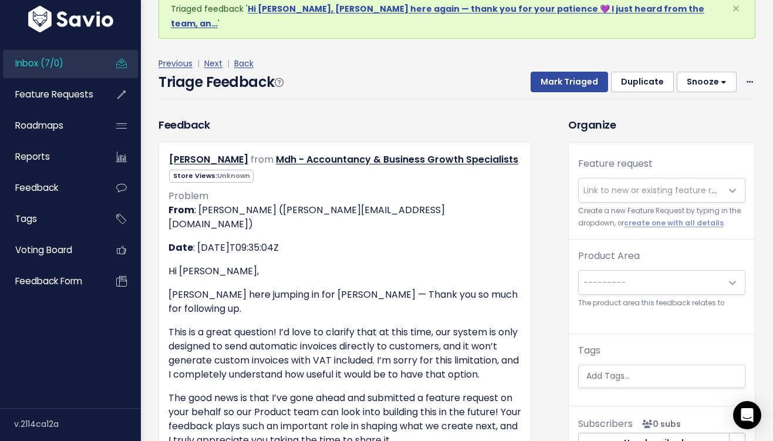
click at [643, 184] on span "Link to new or existing feature request..." at bounding box center [664, 190] width 162 height 12
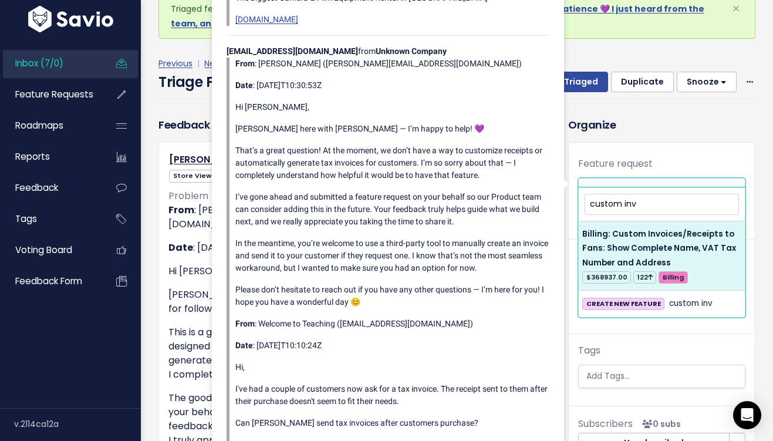
type input "custom inv"
select select "34043"
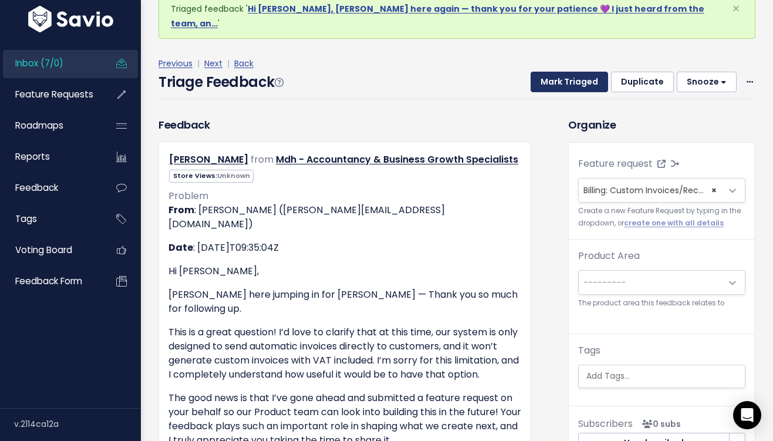
click at [581, 73] on button "Mark Triaged" at bounding box center [568, 82] width 77 height 21
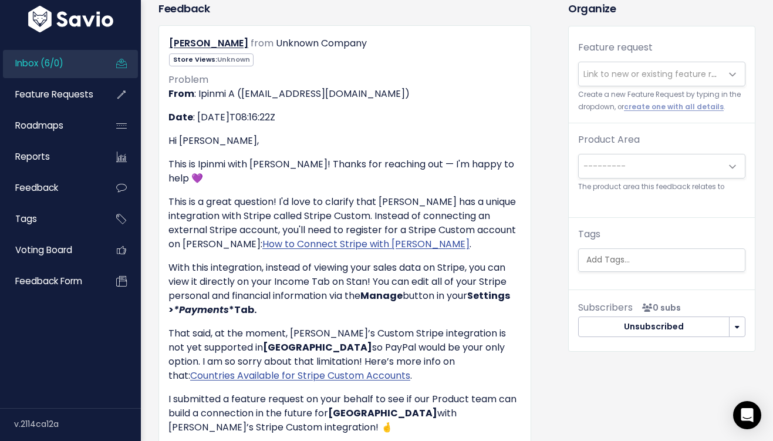
scroll to position [178, 0]
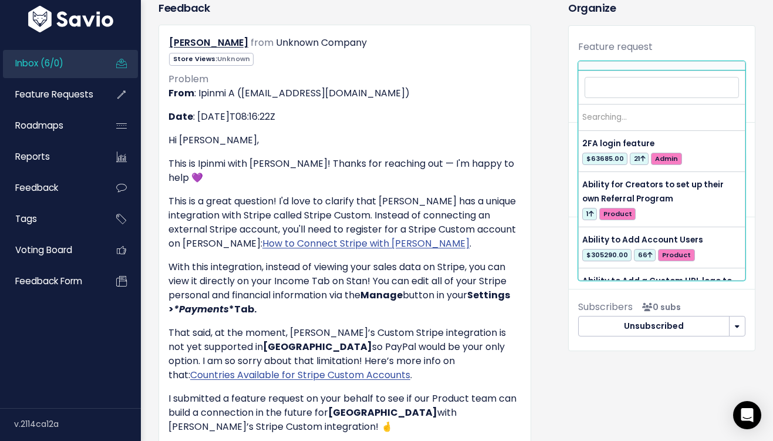
click at [639, 67] on span "Link to new or existing feature request..." at bounding box center [664, 73] width 162 height 12
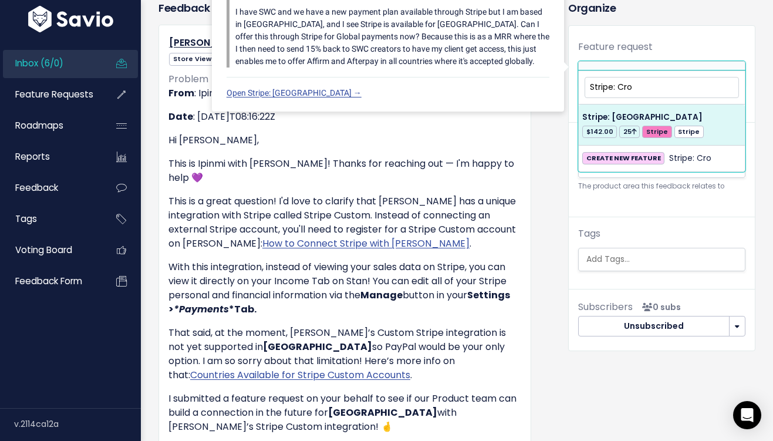
type input "Stripe: Cro"
select select "34103"
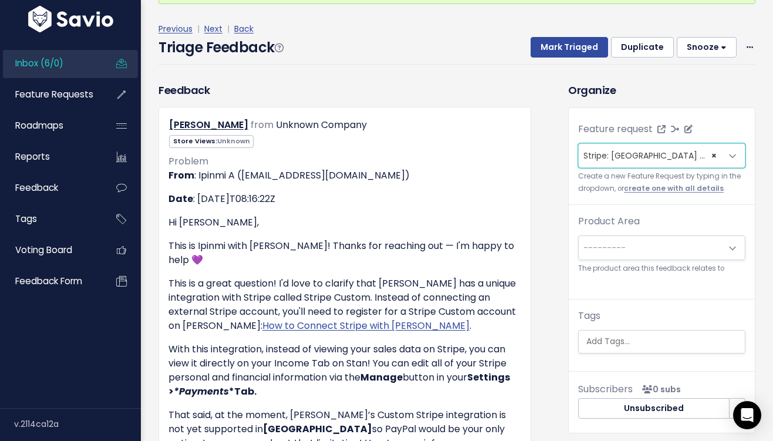
scroll to position [0, 0]
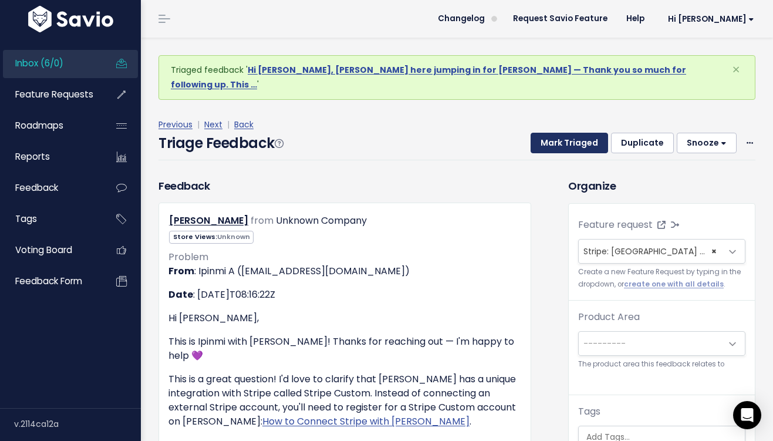
click at [588, 133] on button "Mark Triaged" at bounding box center [568, 143] width 77 height 21
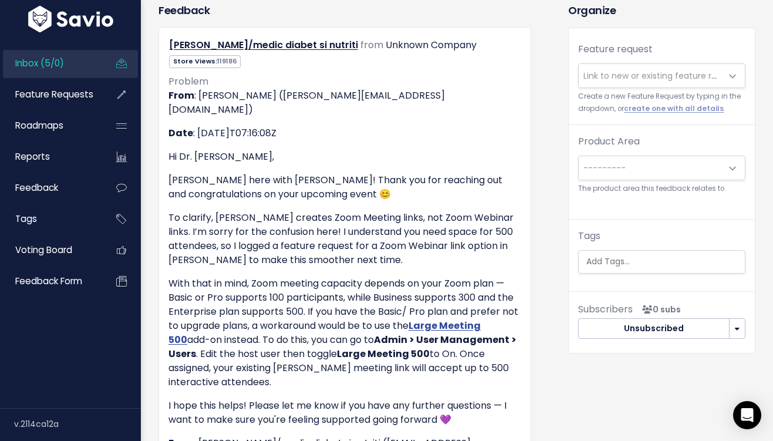
scroll to position [38, 0]
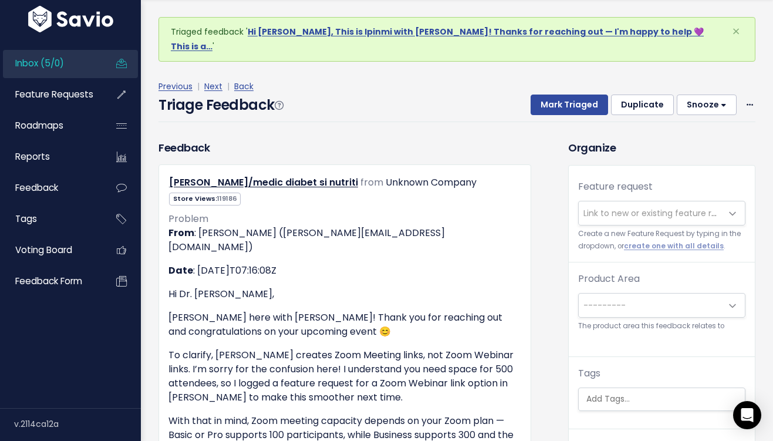
click at [601, 207] on span "Link to new or existing feature request..." at bounding box center [664, 213] width 162 height 12
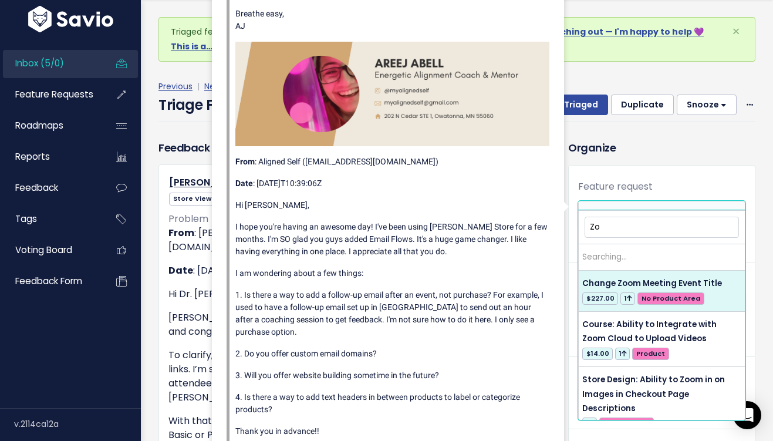
type input "Z"
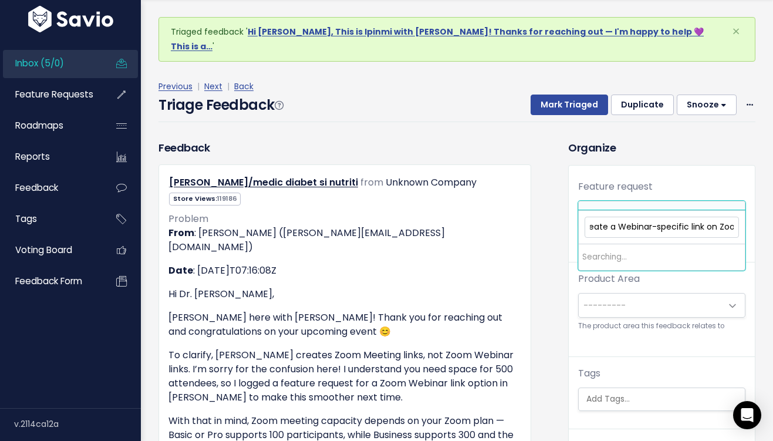
scroll to position [0, 93]
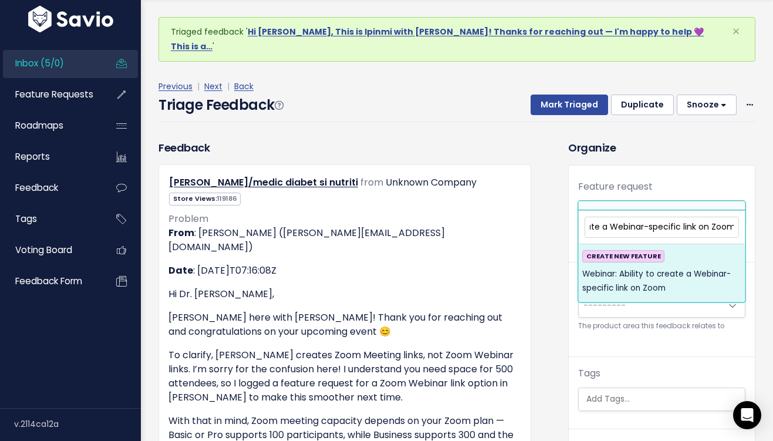
type input "Webinar: Ability to create a Webinar-specific link on Zoom"
click at [639, 286] on span "Webinar: Ability to create a Webinar-specific link on Zoom" at bounding box center [661, 281] width 159 height 29
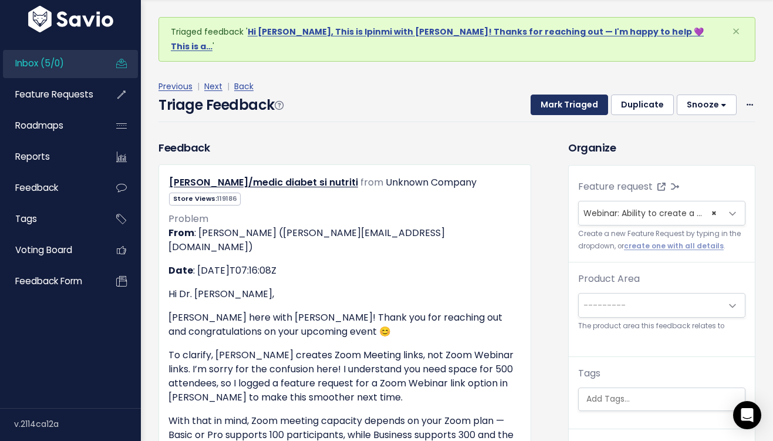
click at [567, 94] on button "Mark Triaged" at bounding box center [568, 104] width 77 height 21
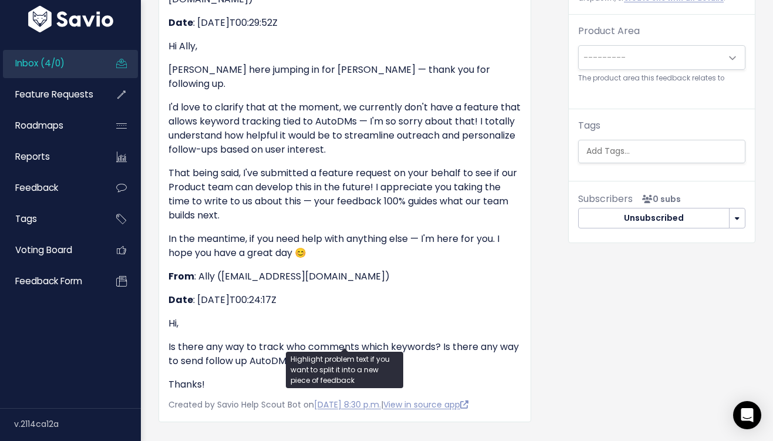
scroll to position [401, 0]
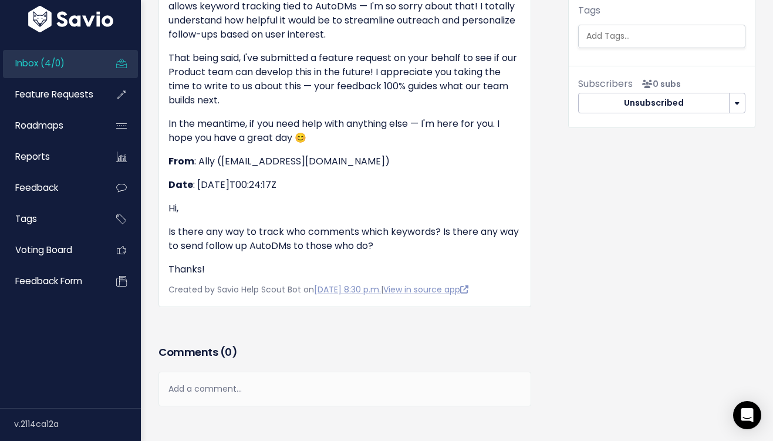
click at [574, 238] on div "Organize Feature request --------- Link to new or existing feature request... C…" at bounding box center [661, 100] width 205 height 647
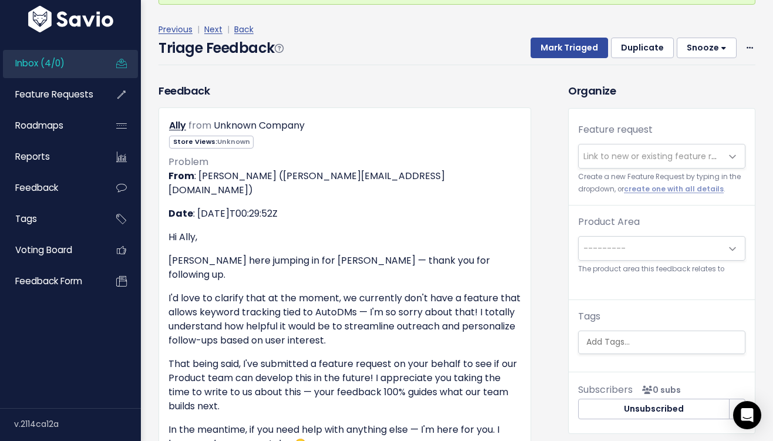
scroll to position [85, 0]
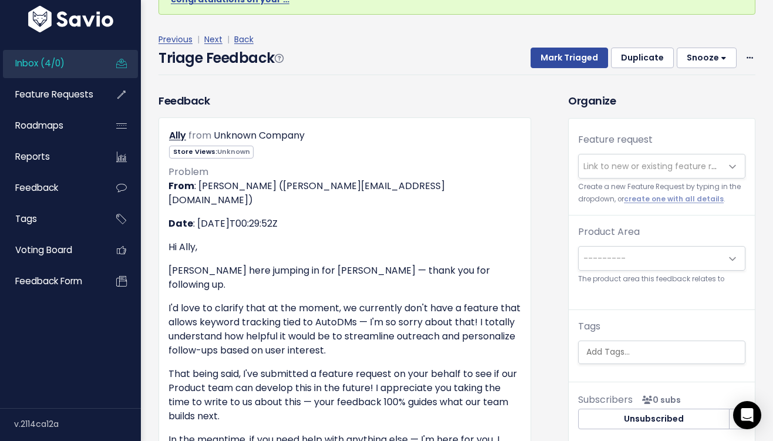
click at [694, 160] on span "Link to new or existing feature request..." at bounding box center [664, 166] width 162 height 12
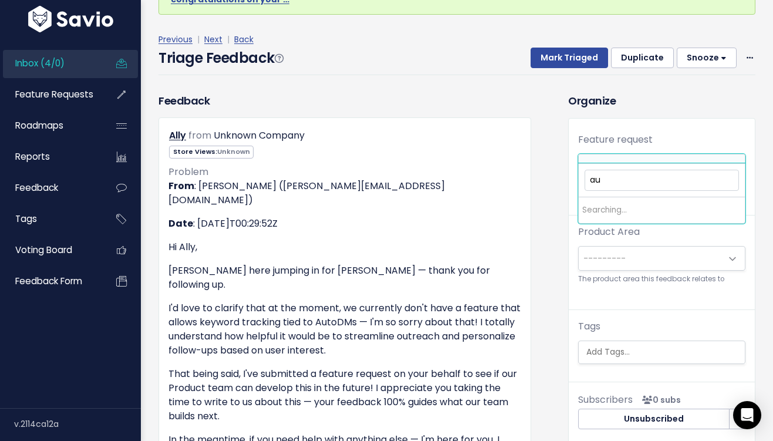
type input "a"
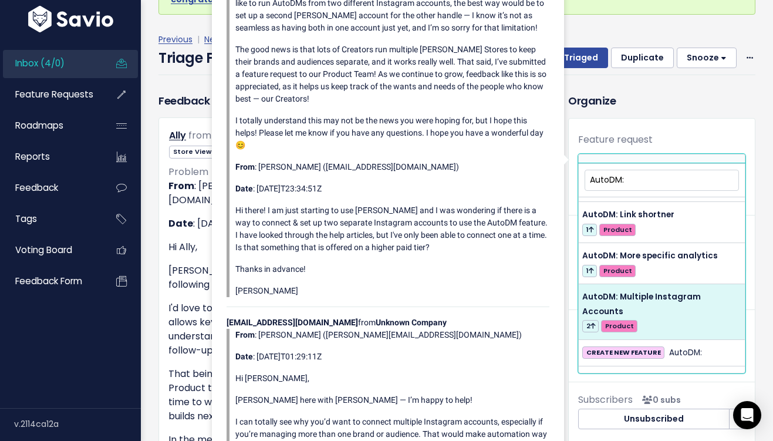
scroll to position [808, 0]
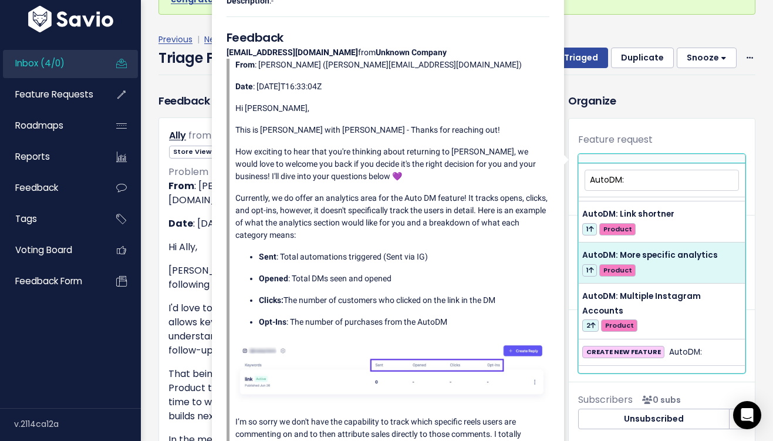
type input "AutoDM:"
select select "62853"
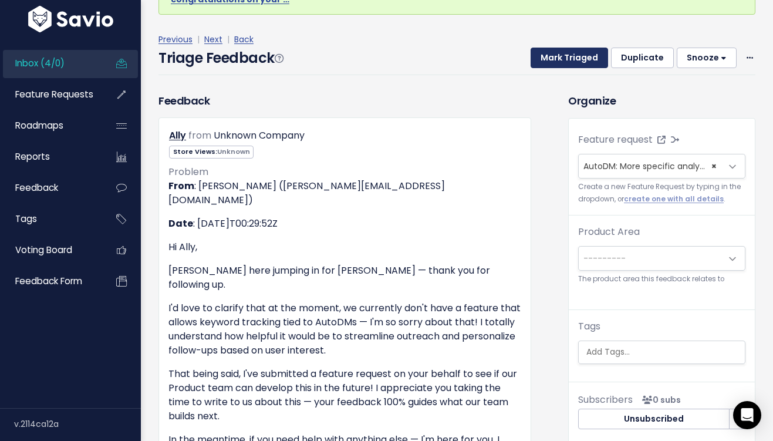
click at [579, 48] on button "Mark Triaged" at bounding box center [568, 58] width 77 height 21
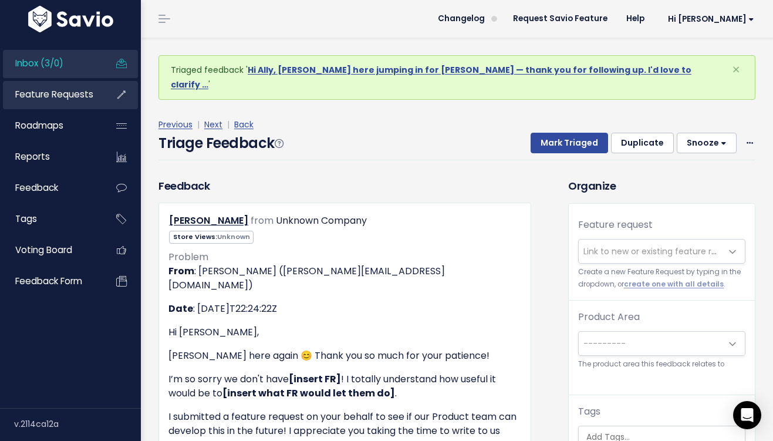
click at [59, 94] on span "Feature Requests" at bounding box center [54, 94] width 78 height 12
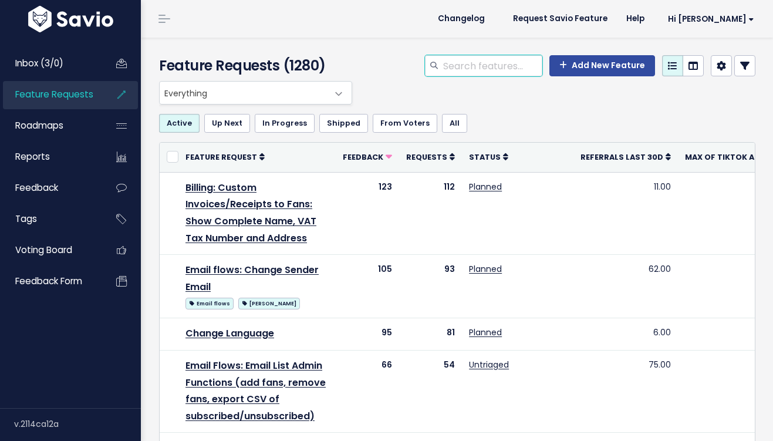
click at [484, 60] on input "search" at bounding box center [492, 65] width 100 height 21
type input "autodm"
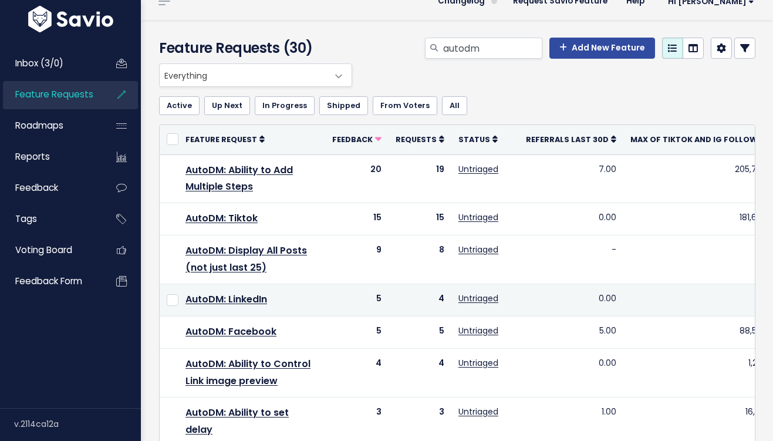
scroll to position [404, 0]
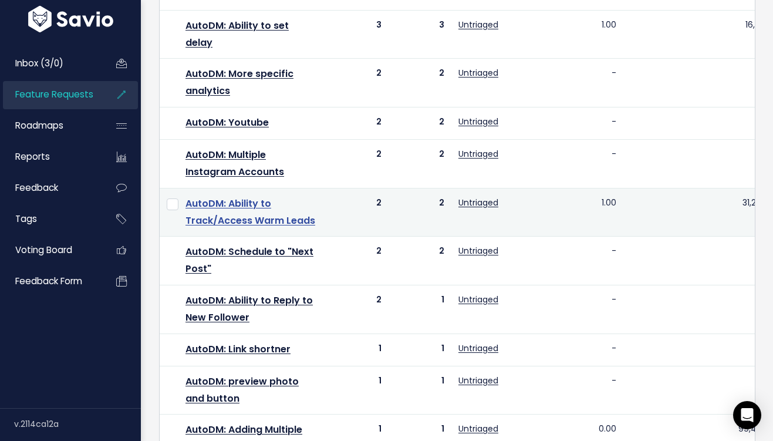
click at [290, 221] on link "AutoDM: Ability to Track/Access Warm Leads" at bounding box center [250, 212] width 130 height 31
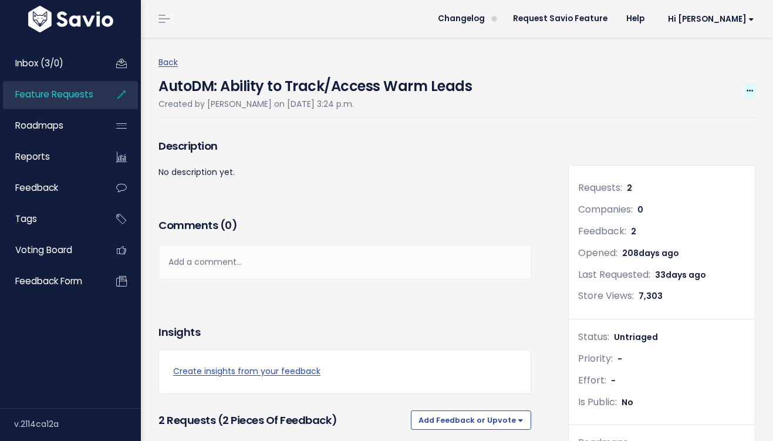
click at [746, 90] on icon at bounding box center [749, 91] width 6 height 8
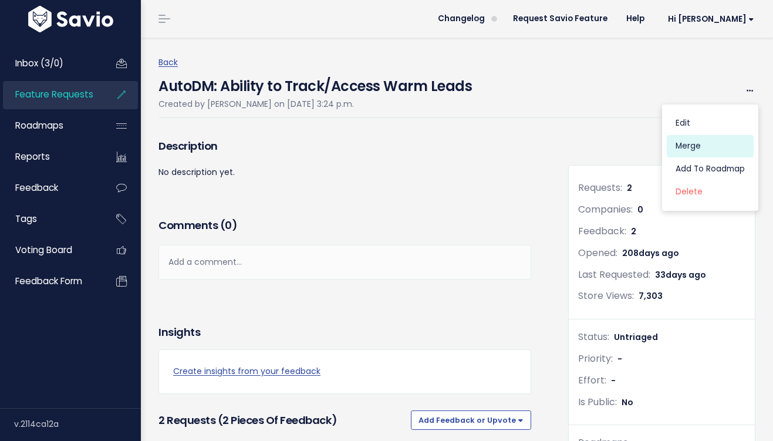
click at [695, 150] on link "Merge" at bounding box center [710, 146] width 87 height 23
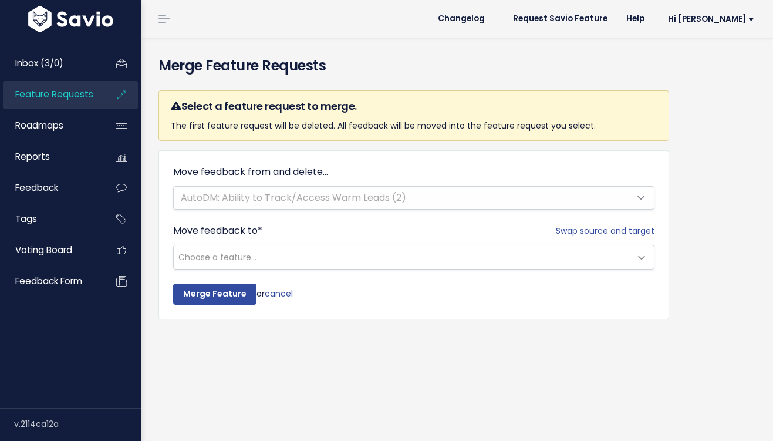
click at [337, 259] on span "Choose a feature..." at bounding box center [402, 256] width 456 height 23
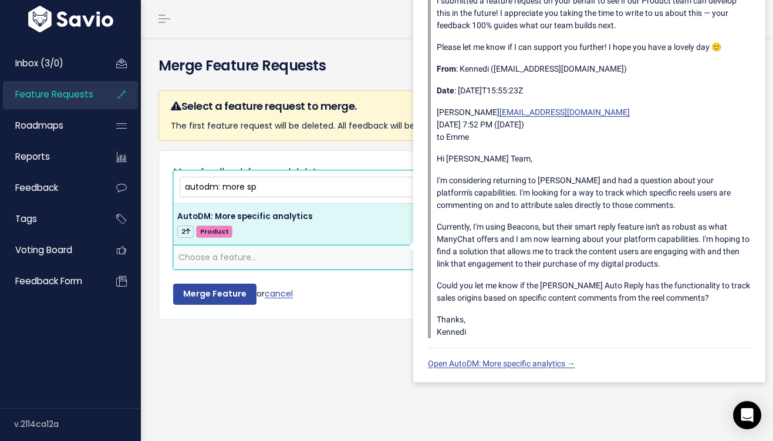
type input "autodm: more sp"
select select "62853"
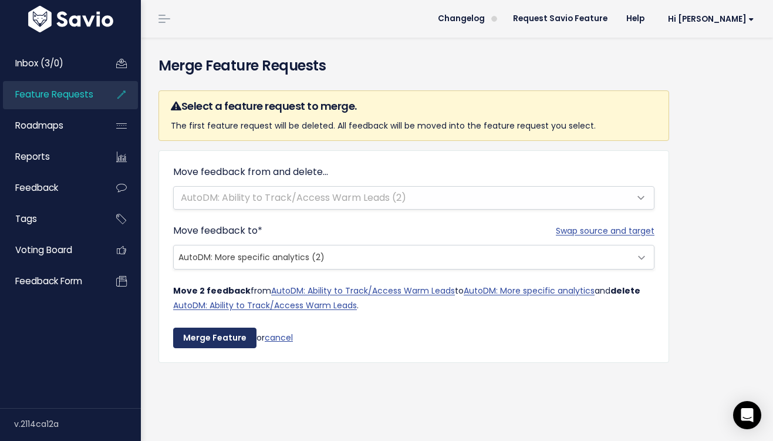
click at [202, 340] on input "Merge Feature" at bounding box center [214, 337] width 83 height 21
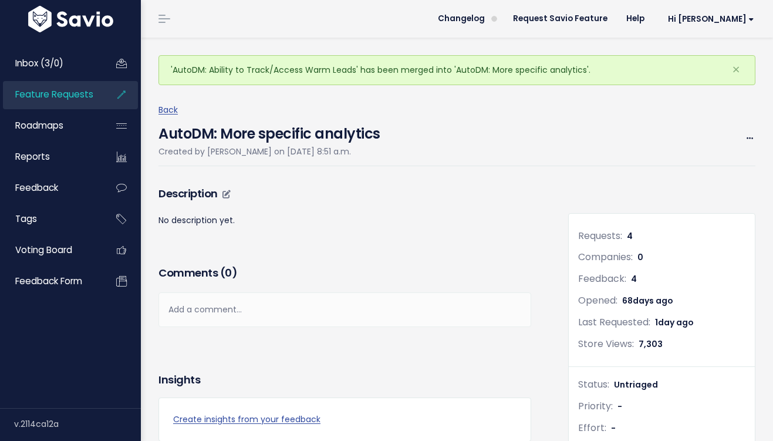
click at [204, 214] on p "No description yet." at bounding box center [344, 220] width 373 height 15
click at [225, 198] on link at bounding box center [224, 193] width 11 height 15
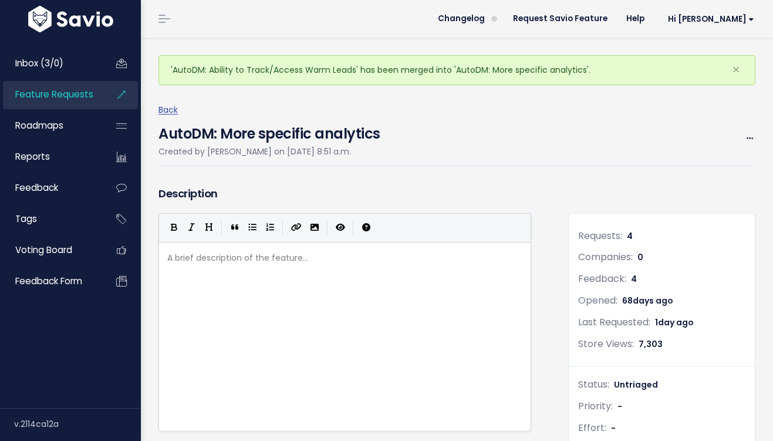
click at [211, 272] on div "A brief description of the feature... xxxxxxxxxx ​" at bounding box center [359, 350] width 389 height 205
type textarea "- ability to track warm leads"
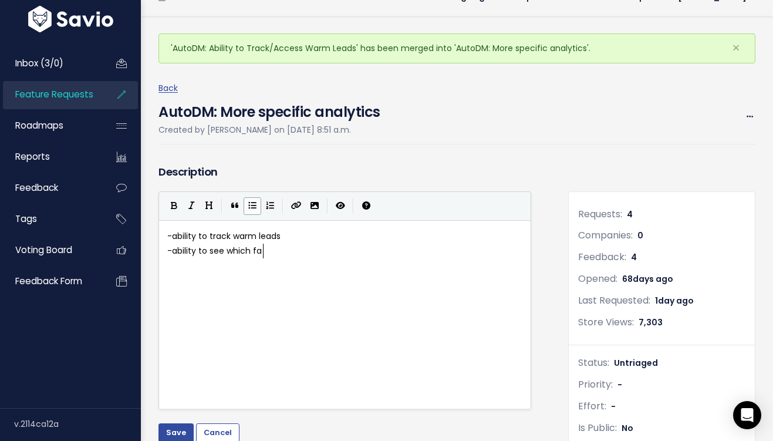
scroll to position [4, 100]
type textarea "ability to see which fans commented c"
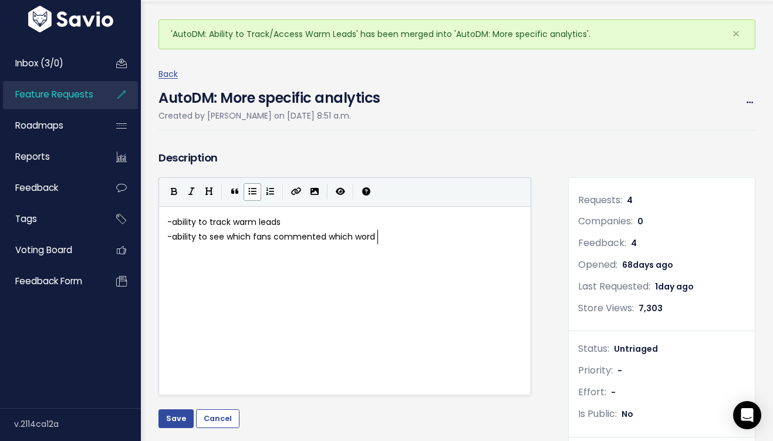
scroll to position [37, 0]
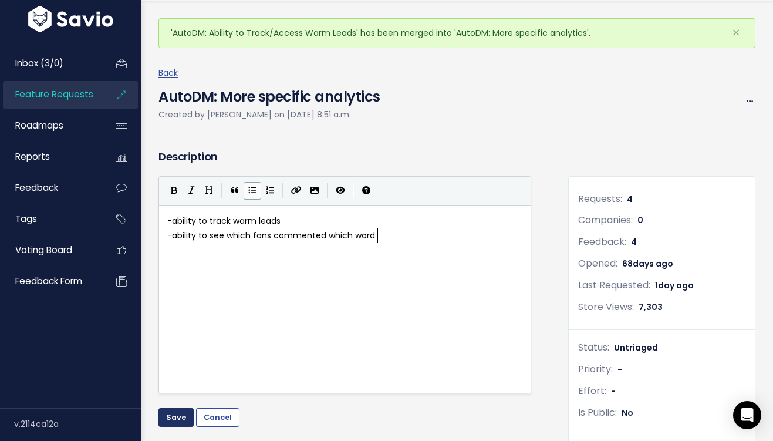
type textarea "which word"
click at [165, 420] on button "Save" at bounding box center [175, 417] width 35 height 19
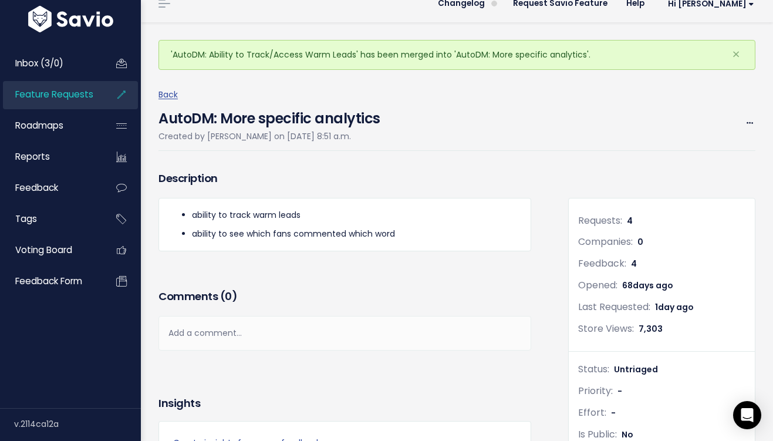
scroll to position [4, 0]
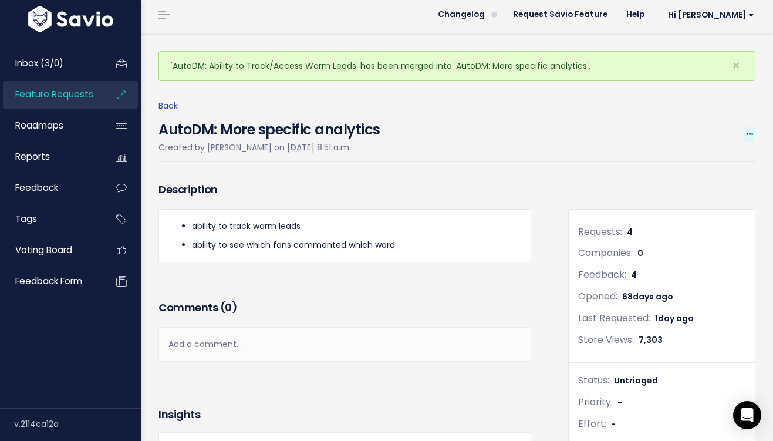
click at [748, 134] on icon at bounding box center [749, 135] width 6 height 8
click at [699, 169] on link "Edit" at bounding box center [710, 166] width 87 height 23
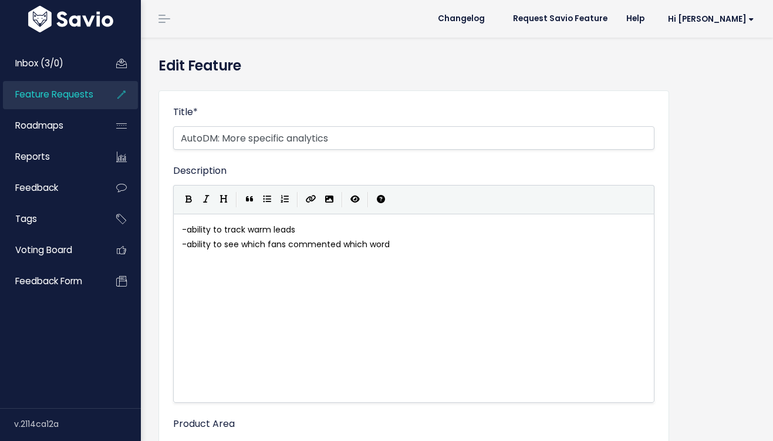
select select
click at [253, 137] on input "AutoDM: More specific analytics" at bounding box center [413, 137] width 481 height 23
click at [292, 138] on input "AutoDM: More Specific analytics" at bounding box center [413, 137] width 481 height 23
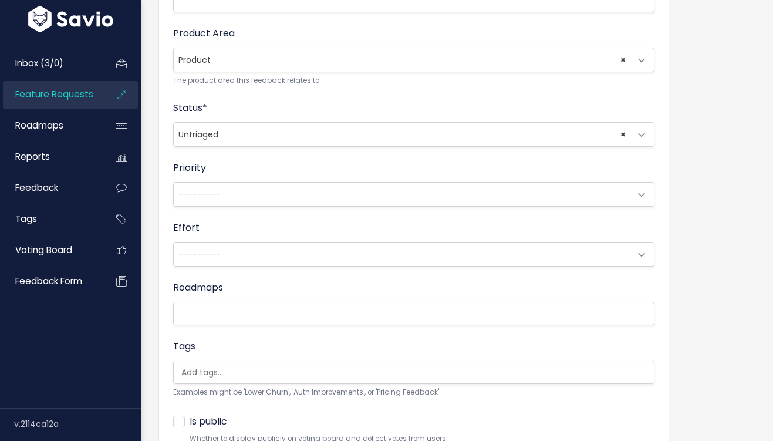
scroll to position [489, 0]
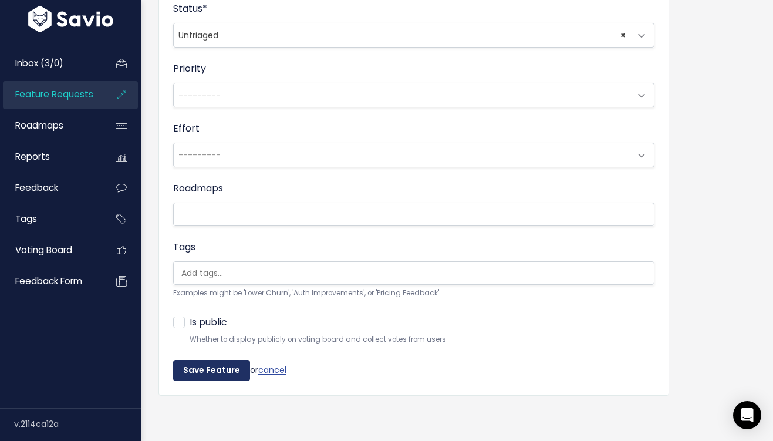
type input "AutoDM: More Specific Analytics"
click at [197, 361] on input "Save Feature" at bounding box center [211, 370] width 77 height 21
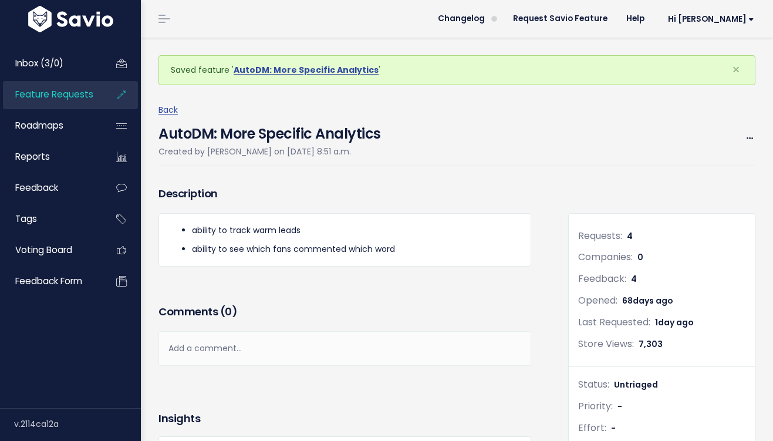
click at [81, 94] on span "Feature Requests" at bounding box center [54, 94] width 78 height 12
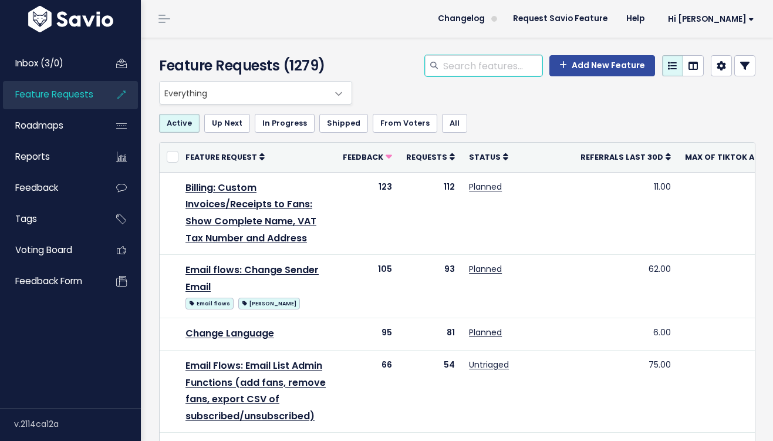
click at [503, 71] on input "search" at bounding box center [492, 65] width 100 height 21
type input "autodm"
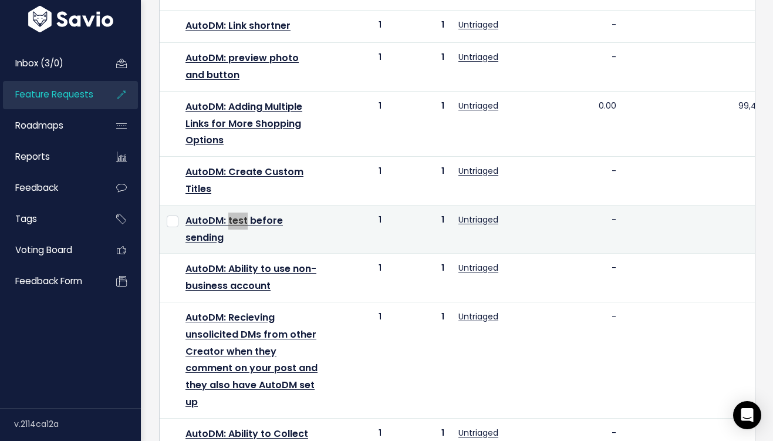
scroll to position [754, 0]
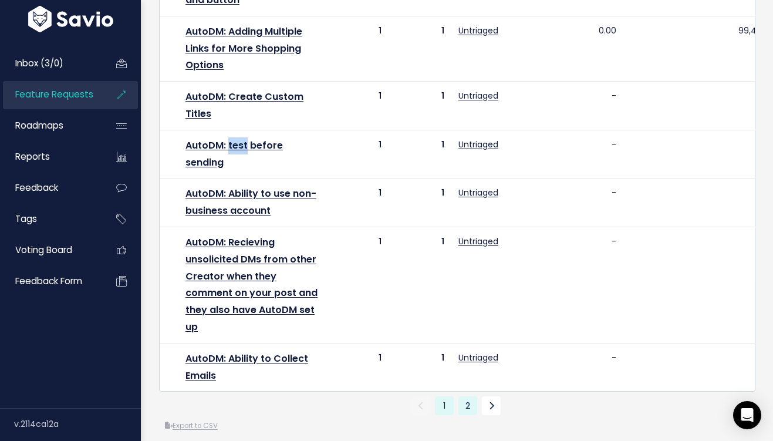
click at [474, 404] on link "2" at bounding box center [467, 405] width 19 height 19
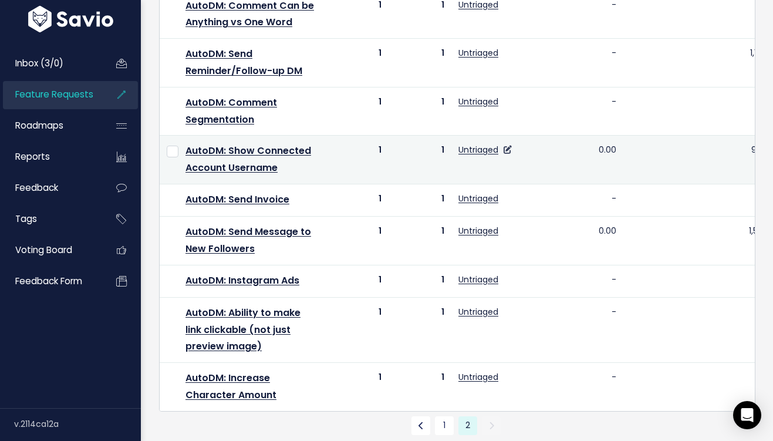
scroll to position [212, 0]
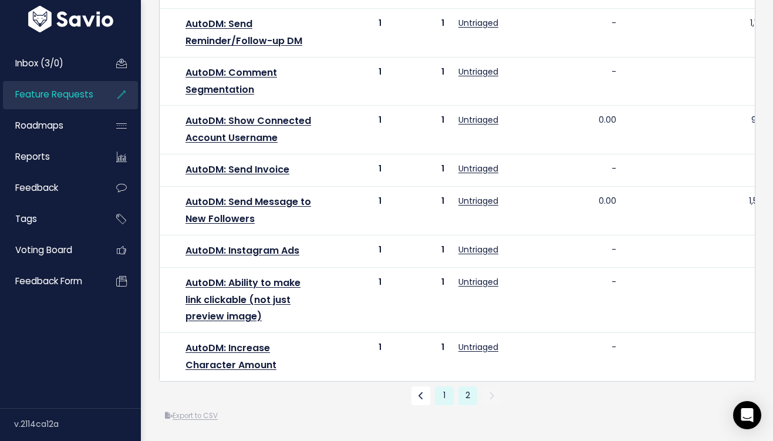
click at [439, 400] on link "1" at bounding box center [444, 395] width 19 height 19
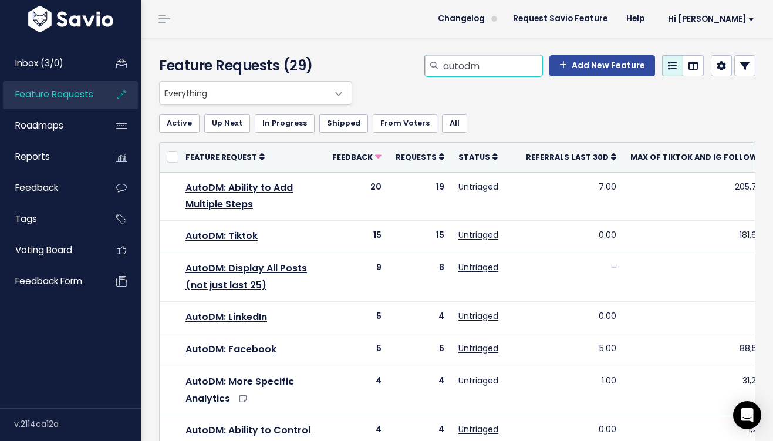
drag, startPoint x: 504, startPoint y: 67, endPoint x: 440, endPoint y: 57, distance: 64.8
click at [441, 58] on div "autodm" at bounding box center [483, 65] width 117 height 21
type input "analytics"
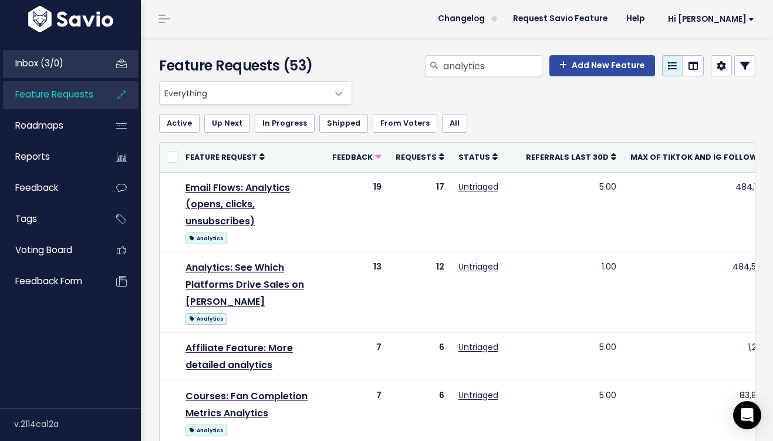
click at [76, 63] on link "Inbox (3/0)" at bounding box center [50, 63] width 94 height 27
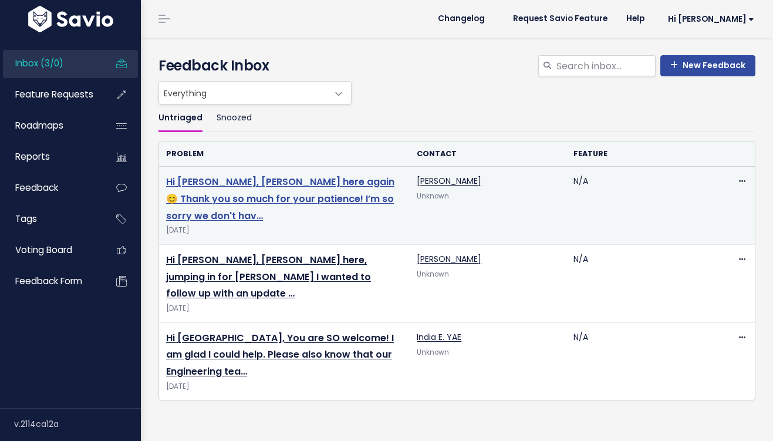
click at [239, 175] on link "Hi Igor, Darius here again 😊 Thank you so much for your patience! I’m so sorry …" at bounding box center [280, 199] width 228 height 48
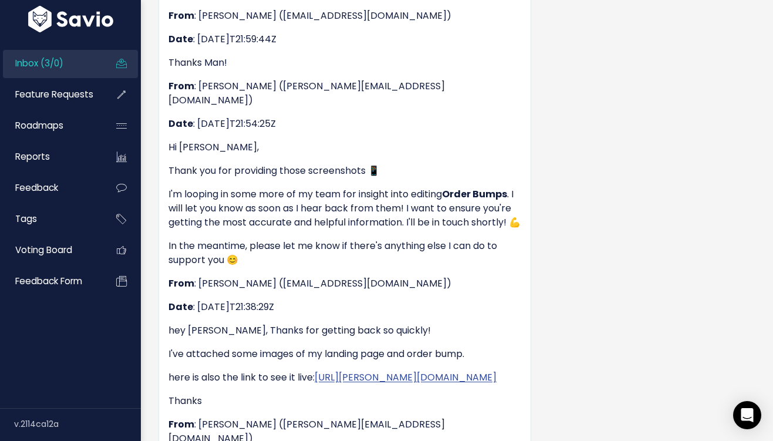
scroll to position [614, 0]
drag, startPoint x: 365, startPoint y: 256, endPoint x: 253, endPoint y: 256, distance: 111.5
click at [253, 277] on p "From : Igor Radek (igorradek8@gmail.com)" at bounding box center [344, 284] width 353 height 14
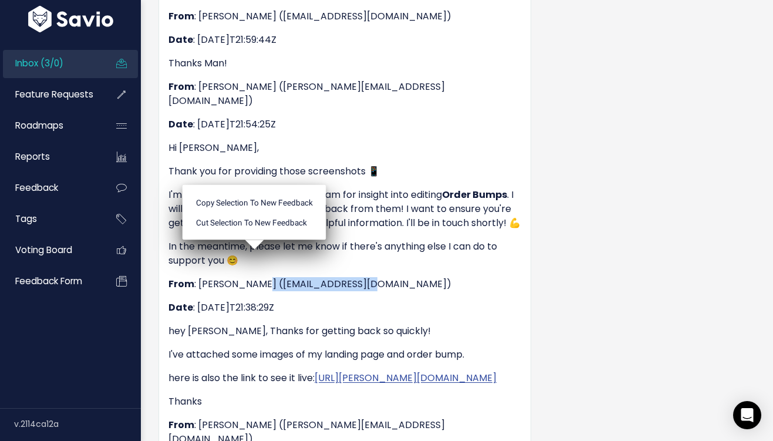
copy p "igorradek8@gmail.com"
click at [550, 119] on div "Feedback Igor Radek from Unknown Company Unknown" at bounding box center [355, 394] width 410 height 1786
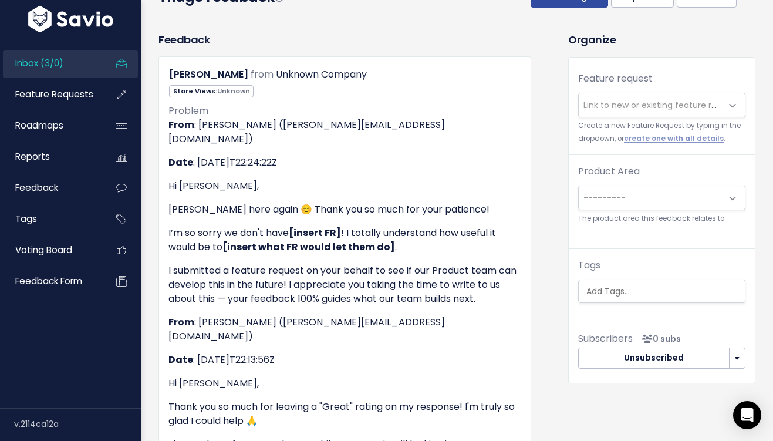
scroll to position [57, 0]
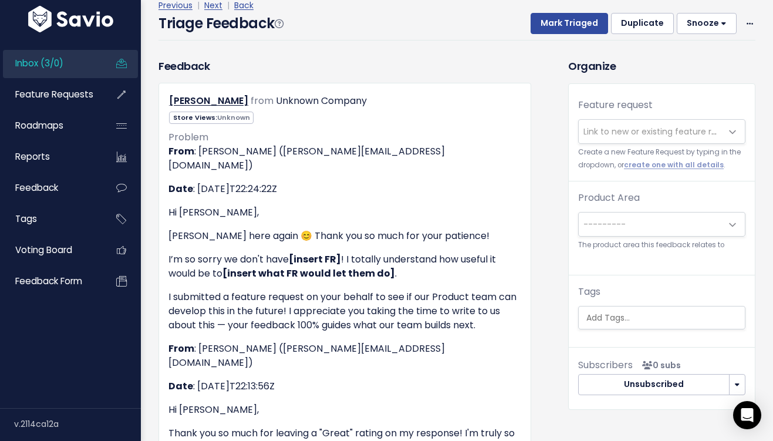
click at [624, 133] on span "Link to new or existing feature request..." at bounding box center [664, 132] width 162 height 12
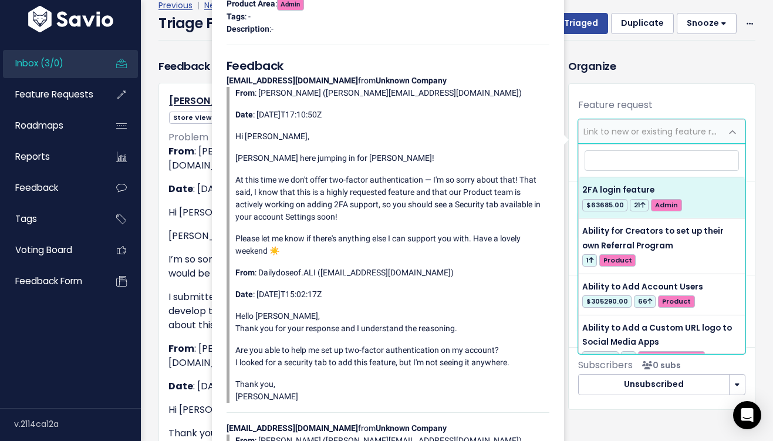
click at [644, 159] on input "search" at bounding box center [661, 160] width 154 height 21
type input "t"
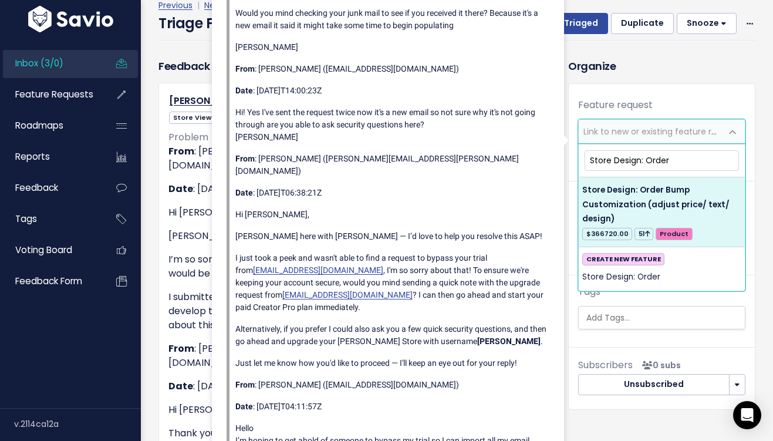
type input "Store Design: Order"
select select "31748"
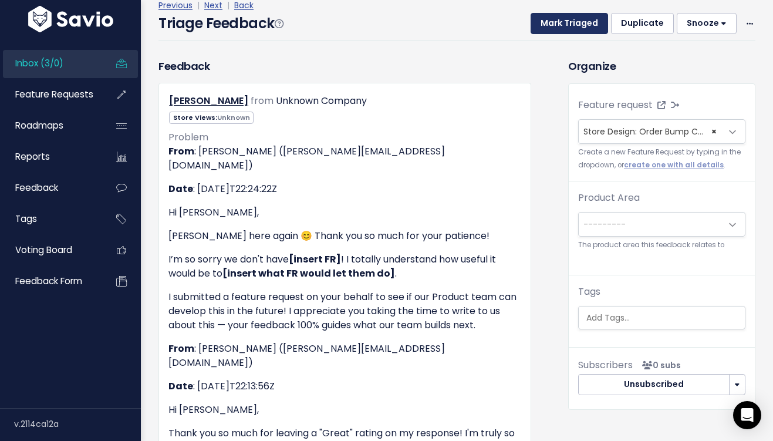
click at [595, 24] on button "Mark Triaged" at bounding box center [568, 23] width 77 height 21
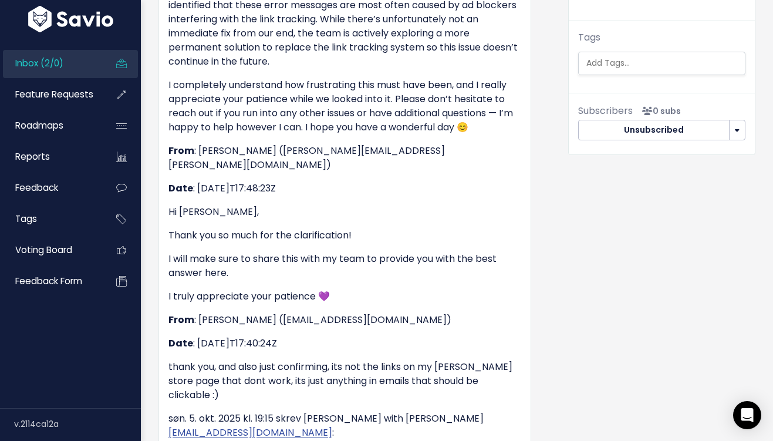
scroll to position [384, 0]
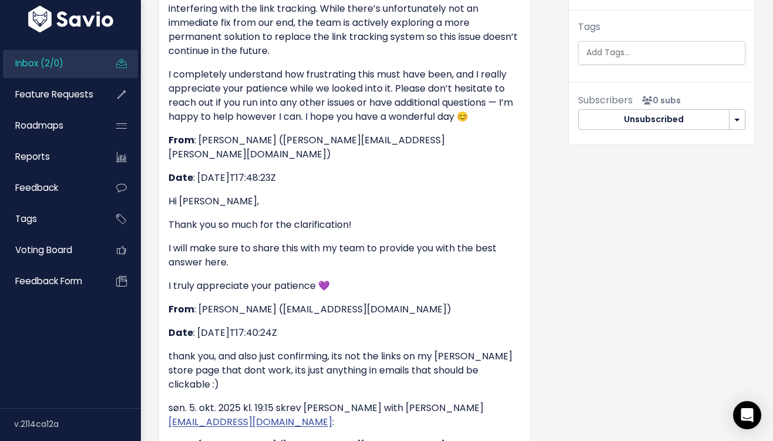
click at [97, 65] on link "Inbox (2/0)" at bounding box center [50, 63] width 94 height 27
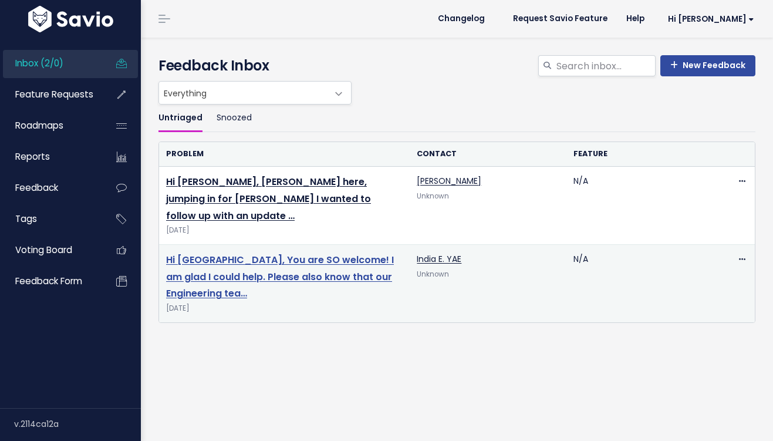
click at [238, 258] on link "Hi [GEOGRAPHIC_DATA], You are SO welcome! I am glad I could help. Please also k…" at bounding box center [280, 277] width 228 height 48
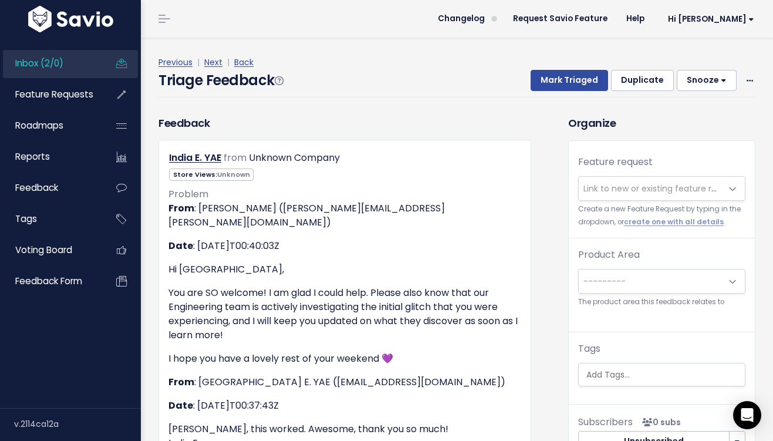
click at [56, 72] on link "Inbox (2/0)" at bounding box center [50, 63] width 94 height 27
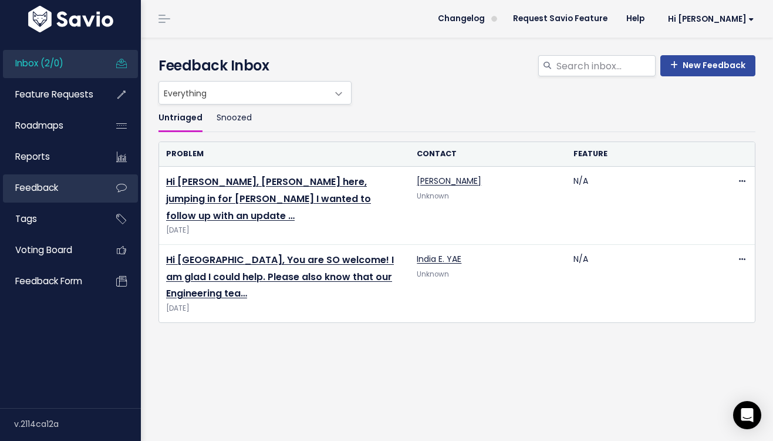
click at [75, 184] on link "Feedback" at bounding box center [50, 187] width 94 height 27
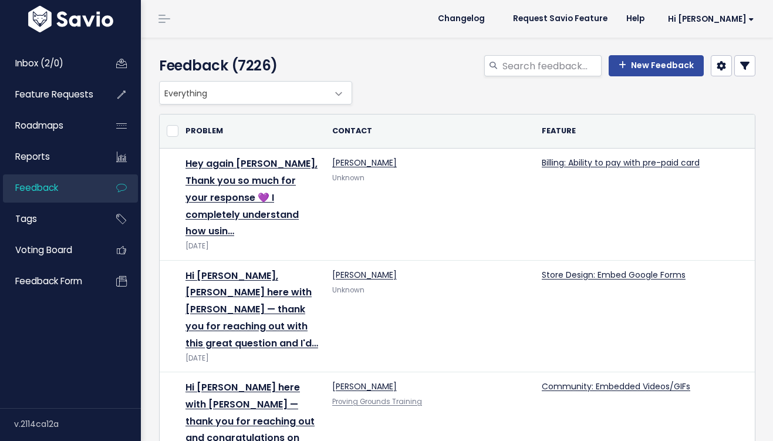
click at [236, 99] on span "Everything" at bounding box center [244, 93] width 168 height 22
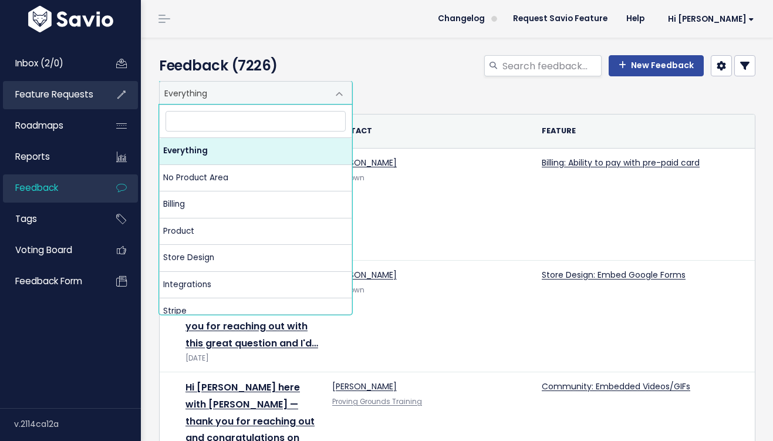
click at [80, 95] on span "Feature Requests" at bounding box center [54, 94] width 78 height 12
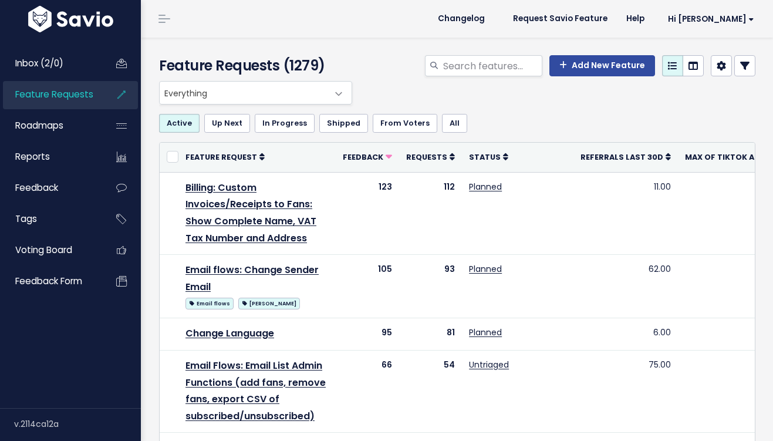
click at [269, 100] on span "Everything" at bounding box center [244, 93] width 168 height 22
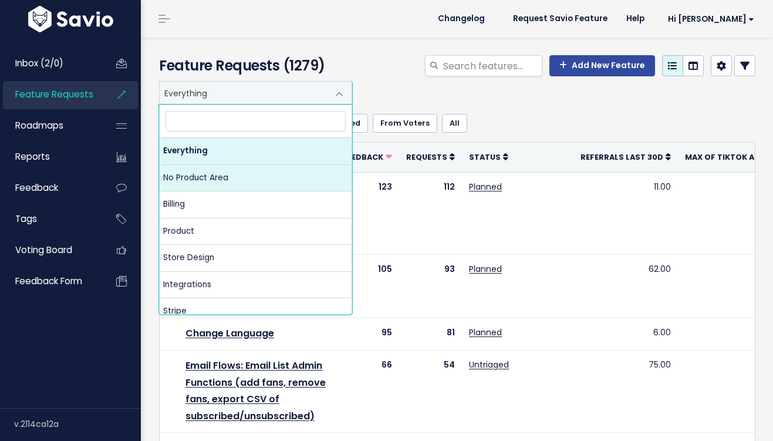
select select "NOT_SET:NOT_SET"
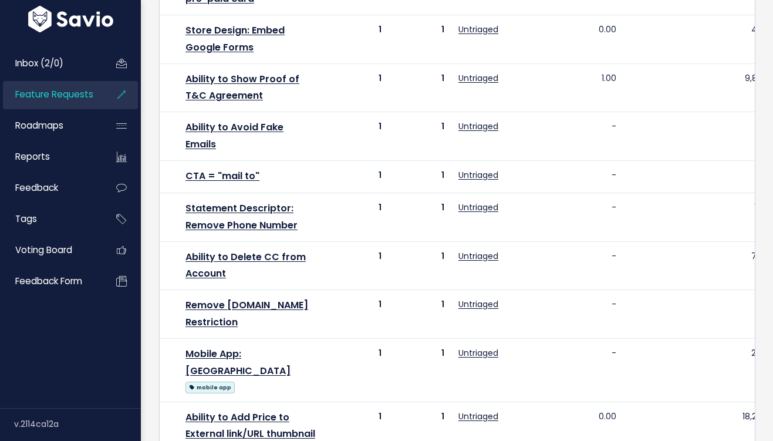
scroll to position [696, 0]
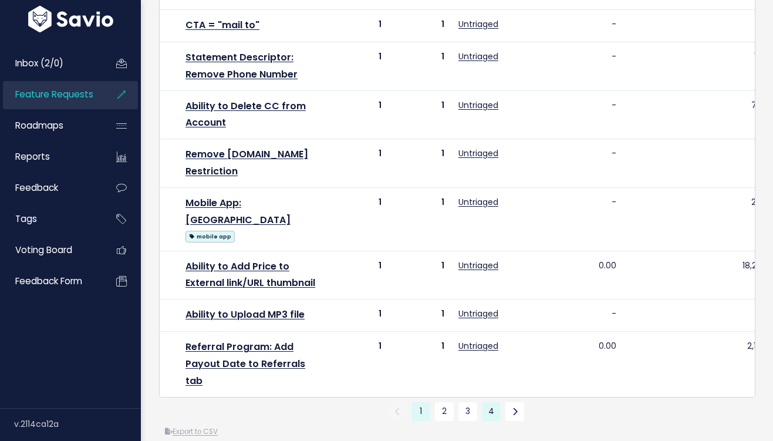
click at [492, 402] on link "4" at bounding box center [491, 411] width 19 height 19
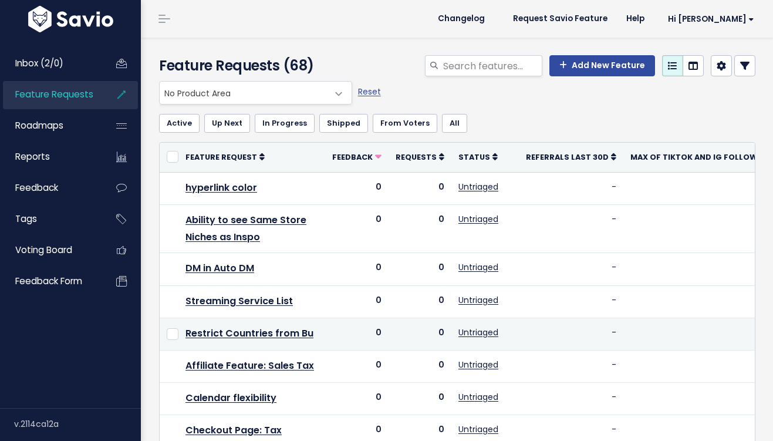
scroll to position [82, 0]
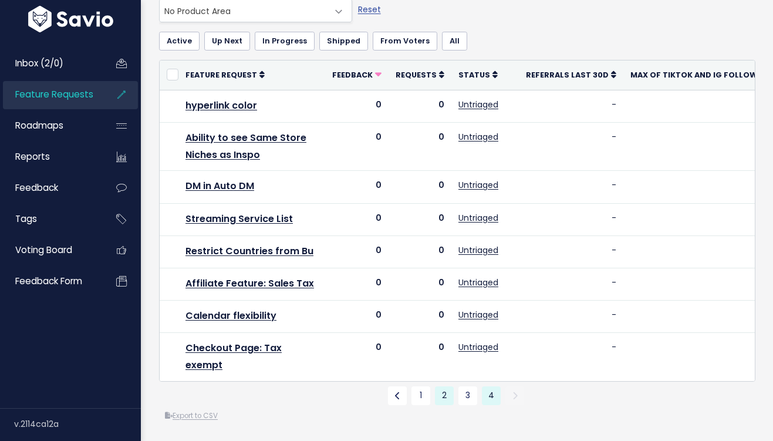
click at [441, 394] on link "2" at bounding box center [444, 395] width 19 height 19
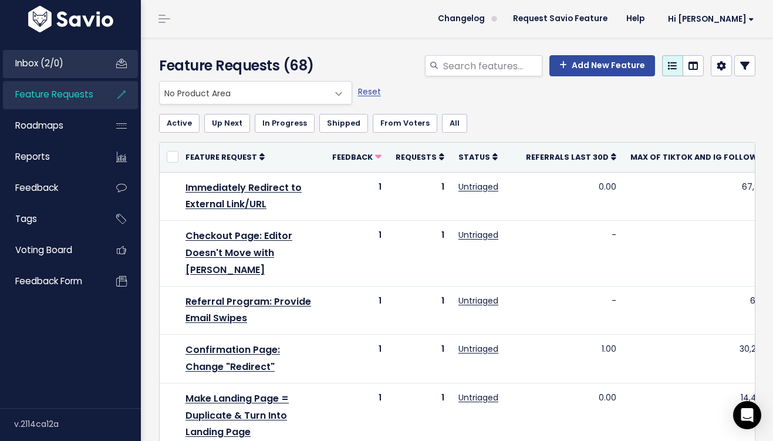
click at [65, 70] on link "Inbox (2/0)" at bounding box center [50, 63] width 94 height 27
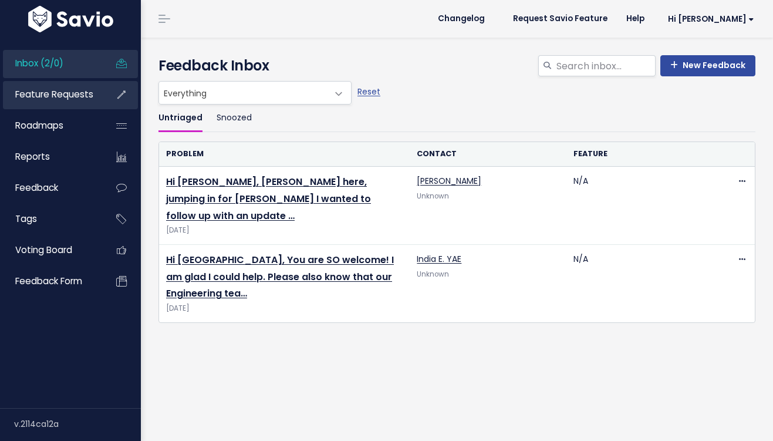
click at [78, 93] on span "Feature Requests" at bounding box center [54, 94] width 78 height 12
